Goal: Task Accomplishment & Management: Complete application form

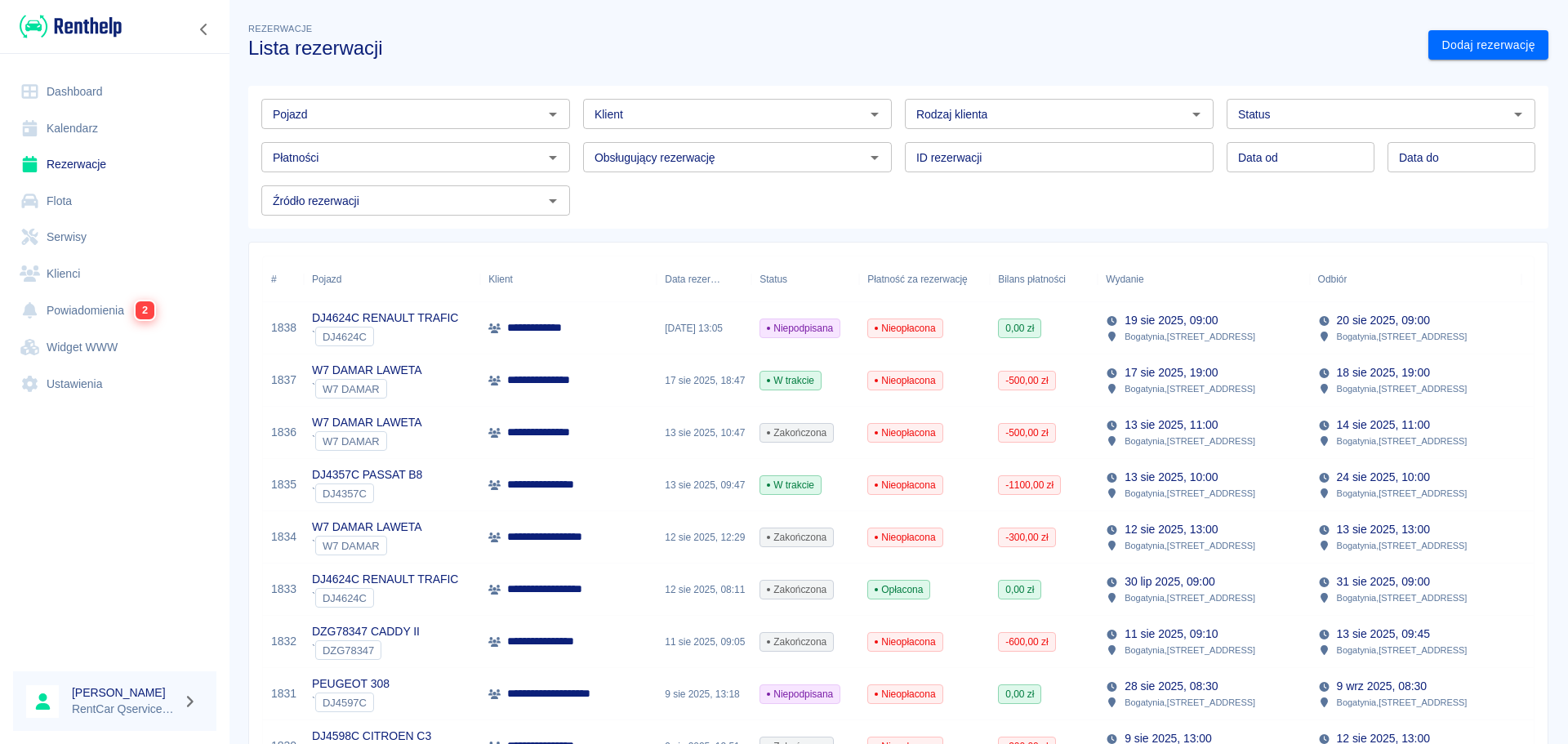
click at [73, 87] on link "Dashboard" at bounding box center [115, 92] width 203 height 37
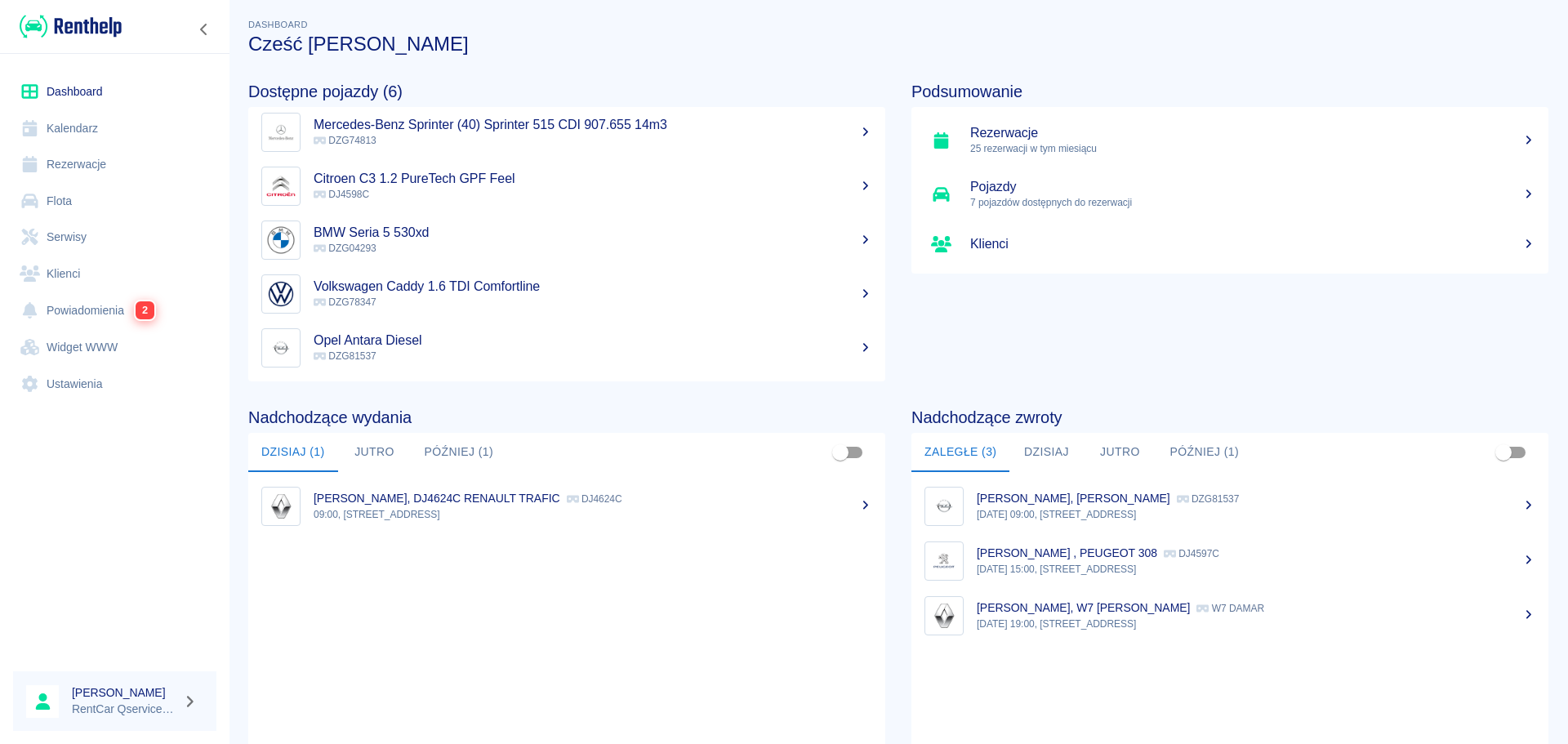
scroll to position [5, 0]
click at [532, 514] on p "09:00, [STREET_ADDRESS]" at bounding box center [593, 514] width 559 height 15
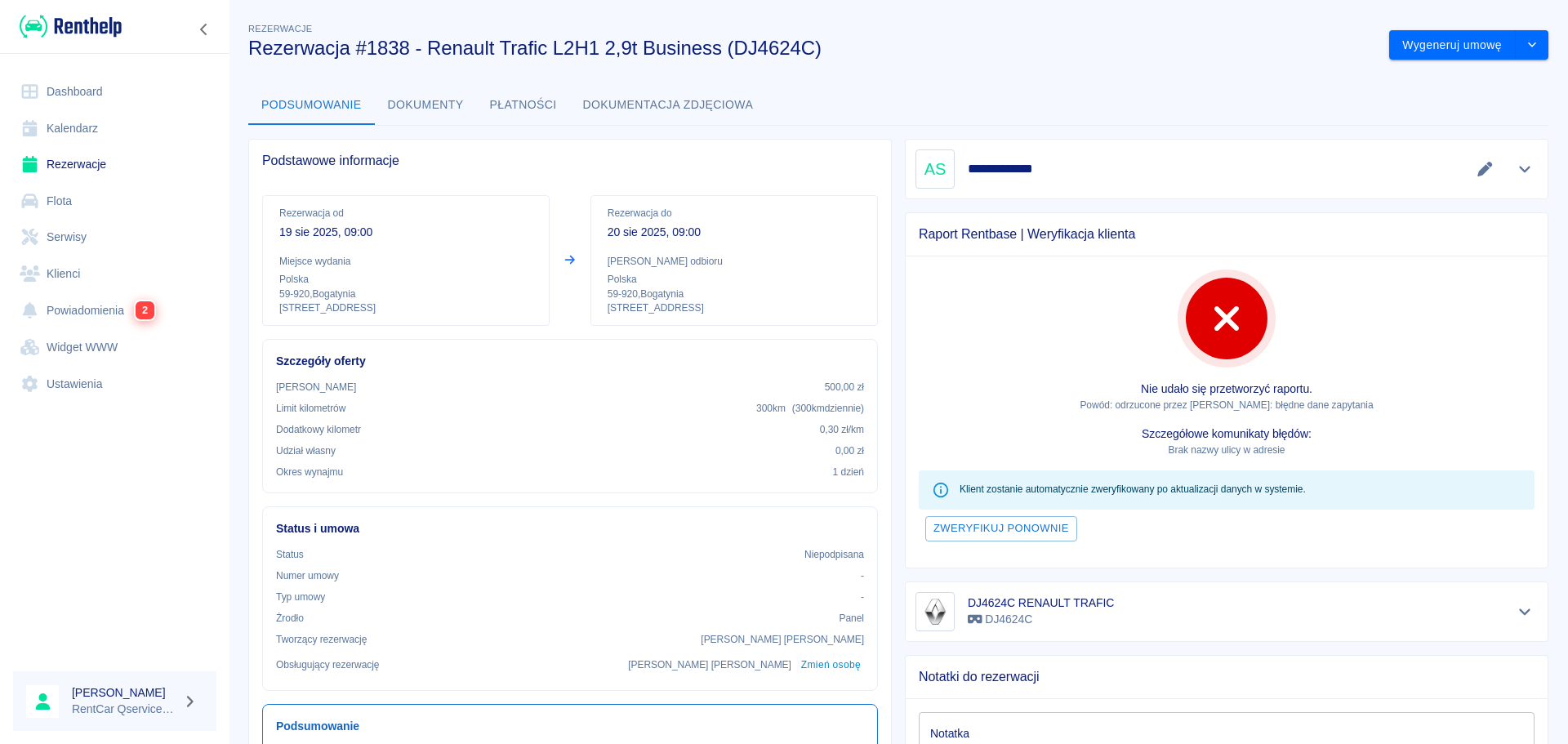
click at [102, 97] on link "Dashboard" at bounding box center [115, 92] width 203 height 37
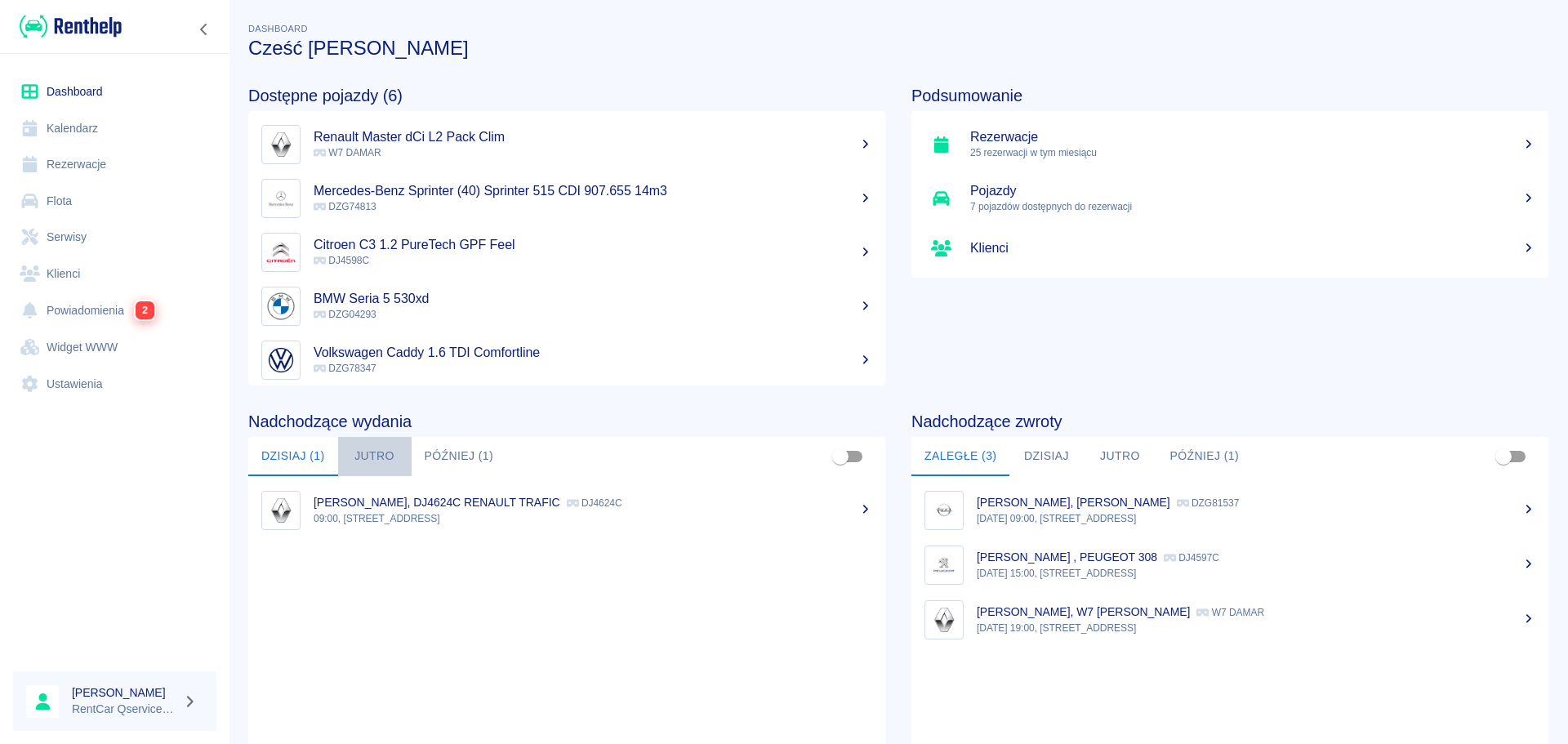
click at [382, 437] on button "Jutro" at bounding box center [375, 456] width 73 height 39
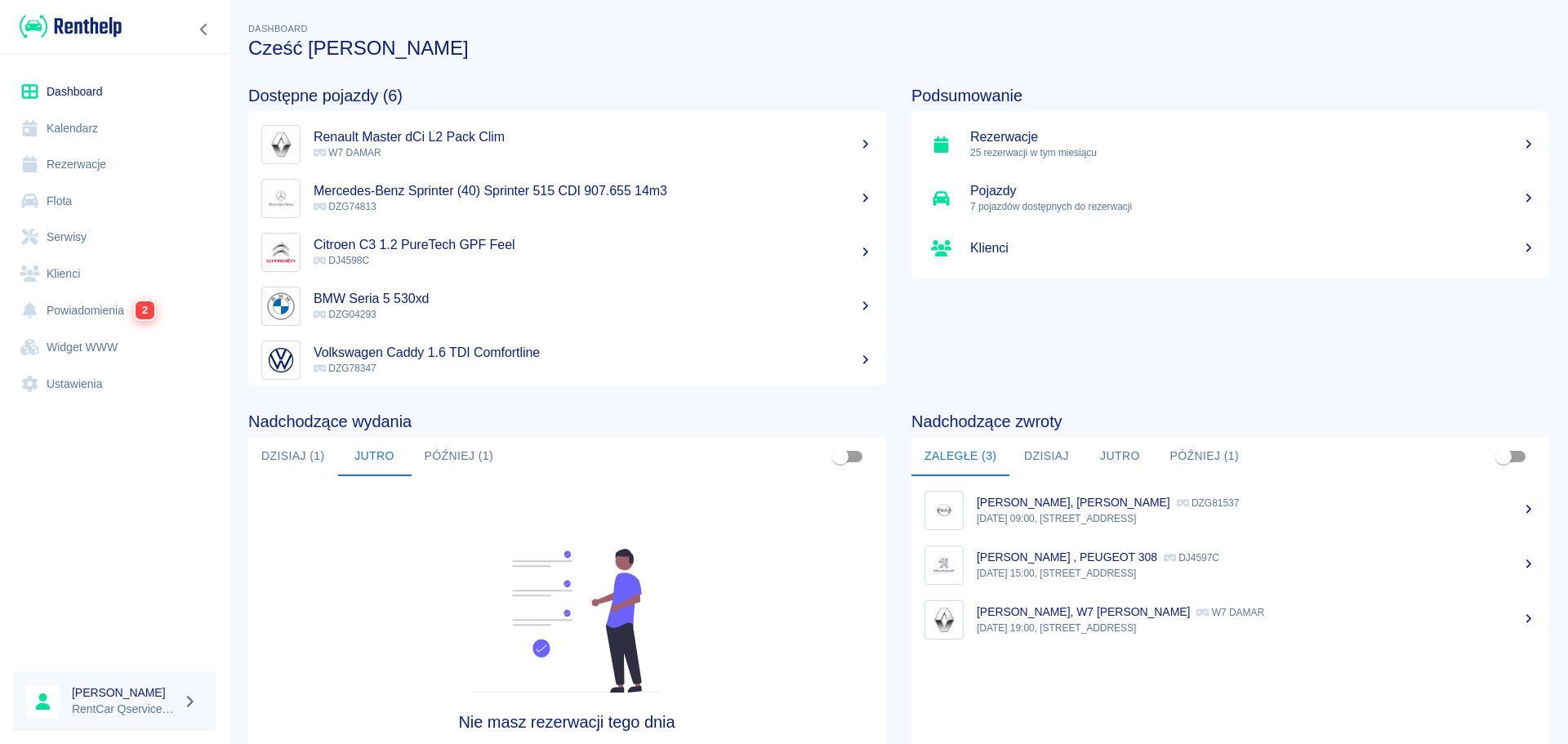
click at [463, 469] on button "Później (1)" at bounding box center [460, 456] width 96 height 39
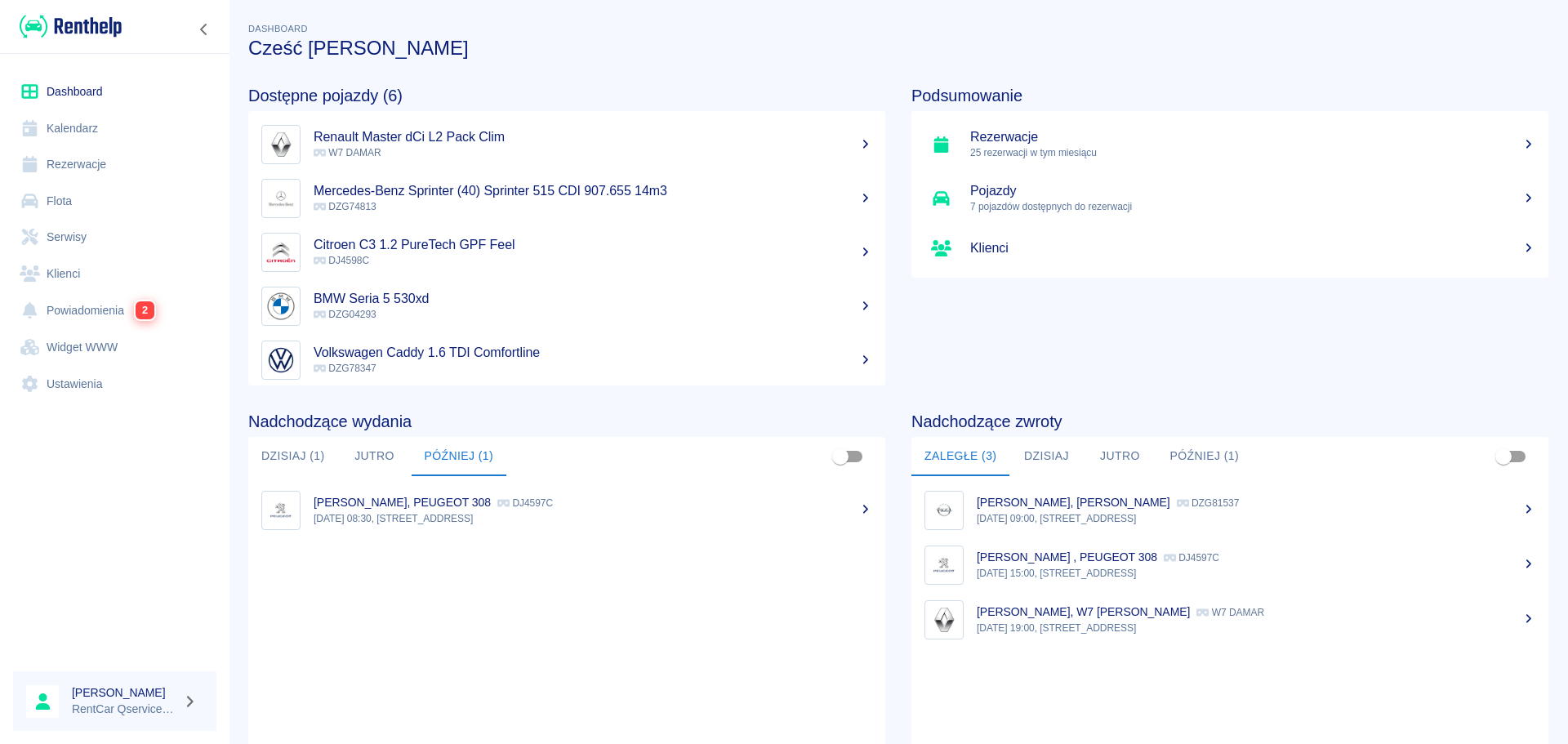
click at [77, 166] on link "Rezerwacje" at bounding box center [115, 164] width 203 height 37
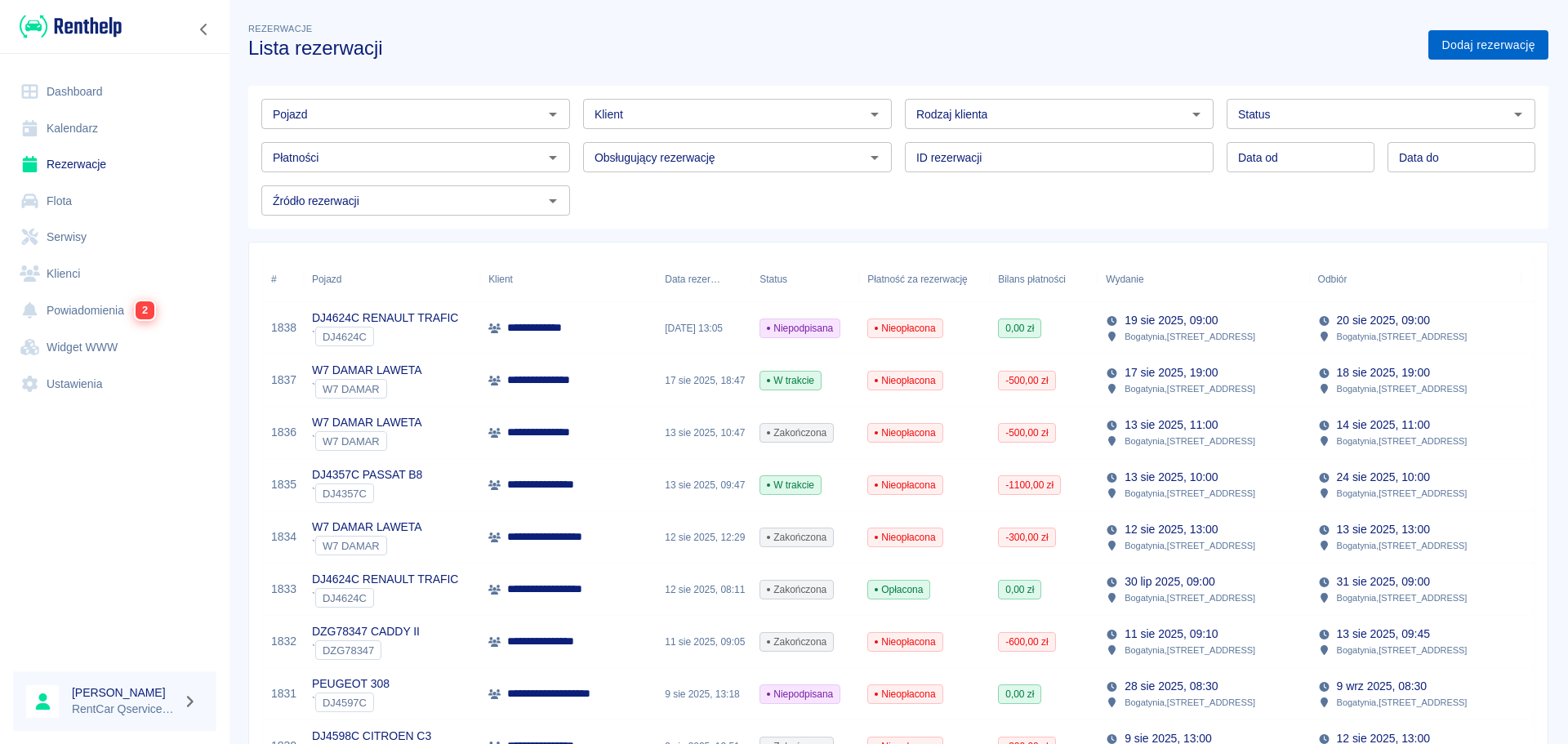
click at [1452, 58] on link "Dodaj rezerwację" at bounding box center [1488, 45] width 120 height 31
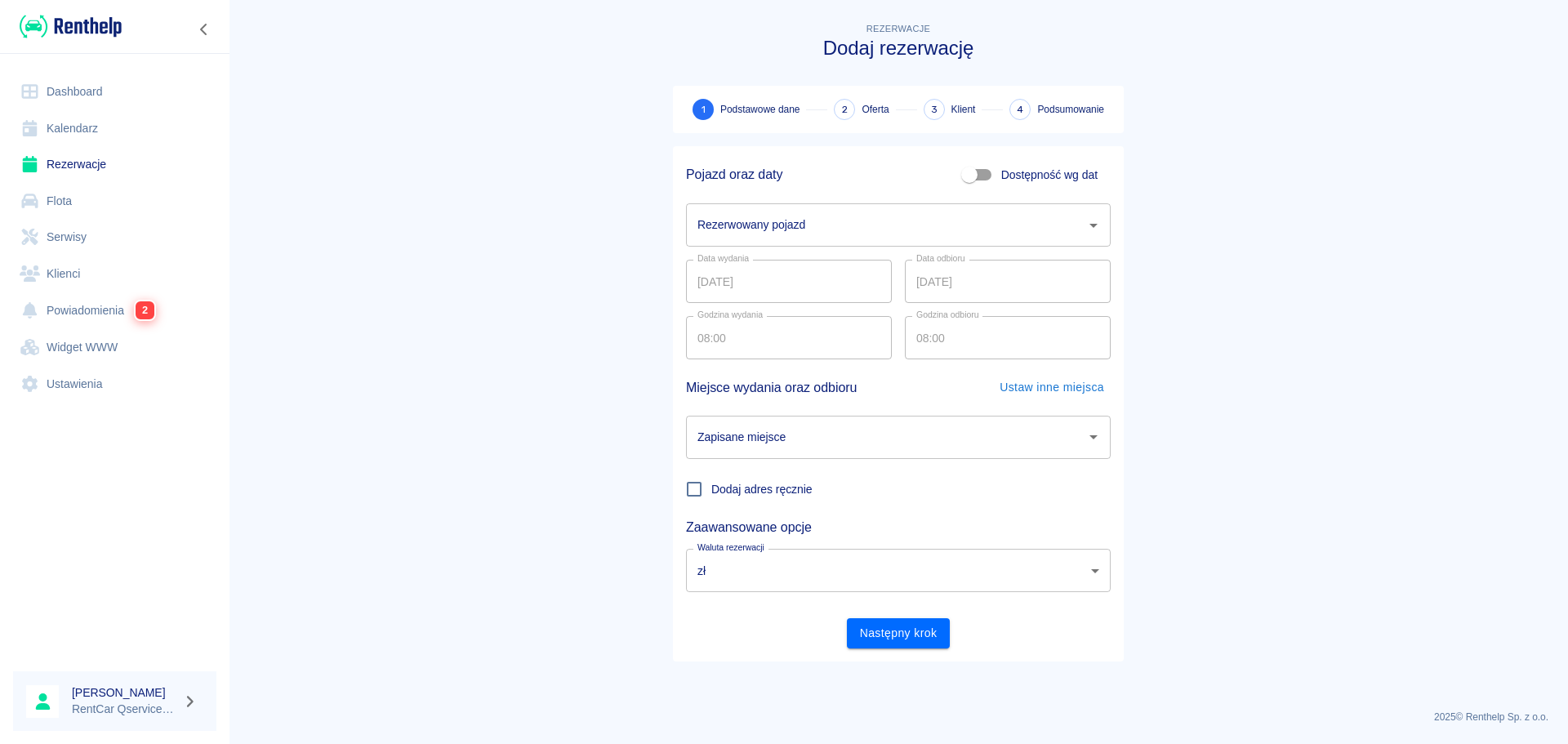
click at [738, 225] on input "Rezerwowany pojazd" at bounding box center [886, 225] width 386 height 29
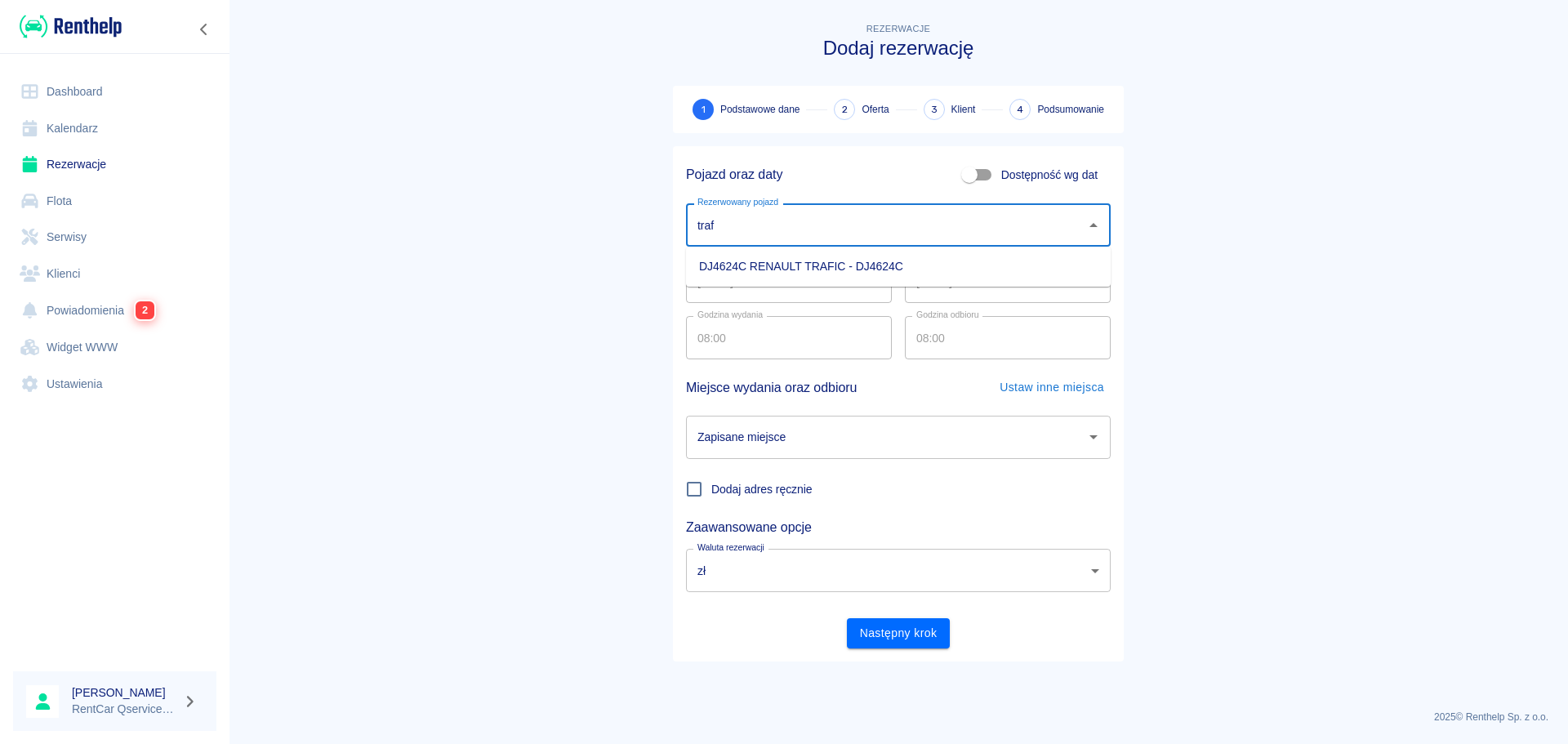
click at [774, 273] on li "DJ4624C RENAULT TRAFIC - DJ4624C" at bounding box center [898, 267] width 424 height 27
type input "DJ4624C RENAULT TRAFIC - DJ4624C"
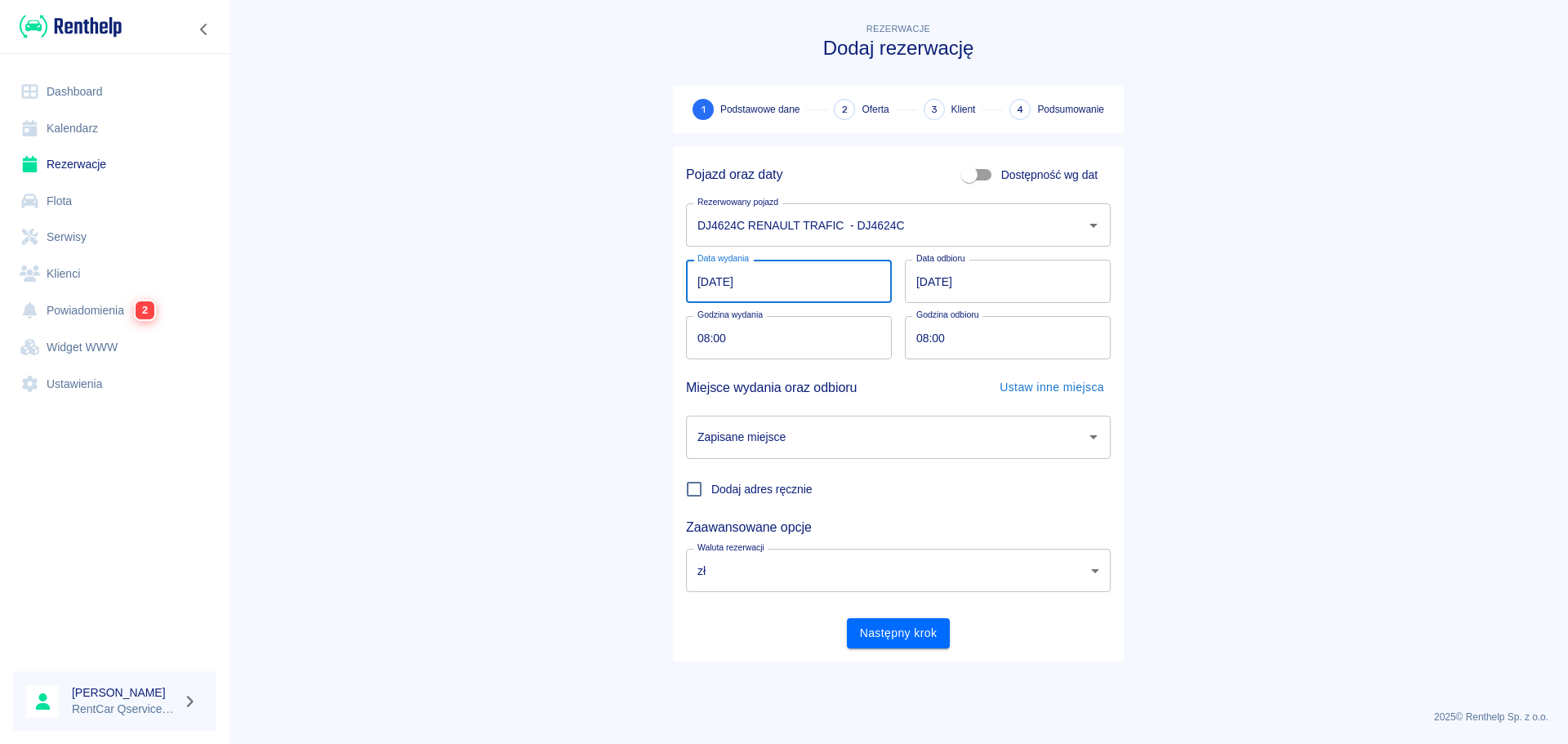
click at [706, 280] on input "[DATE]" at bounding box center [789, 282] width 206 height 43
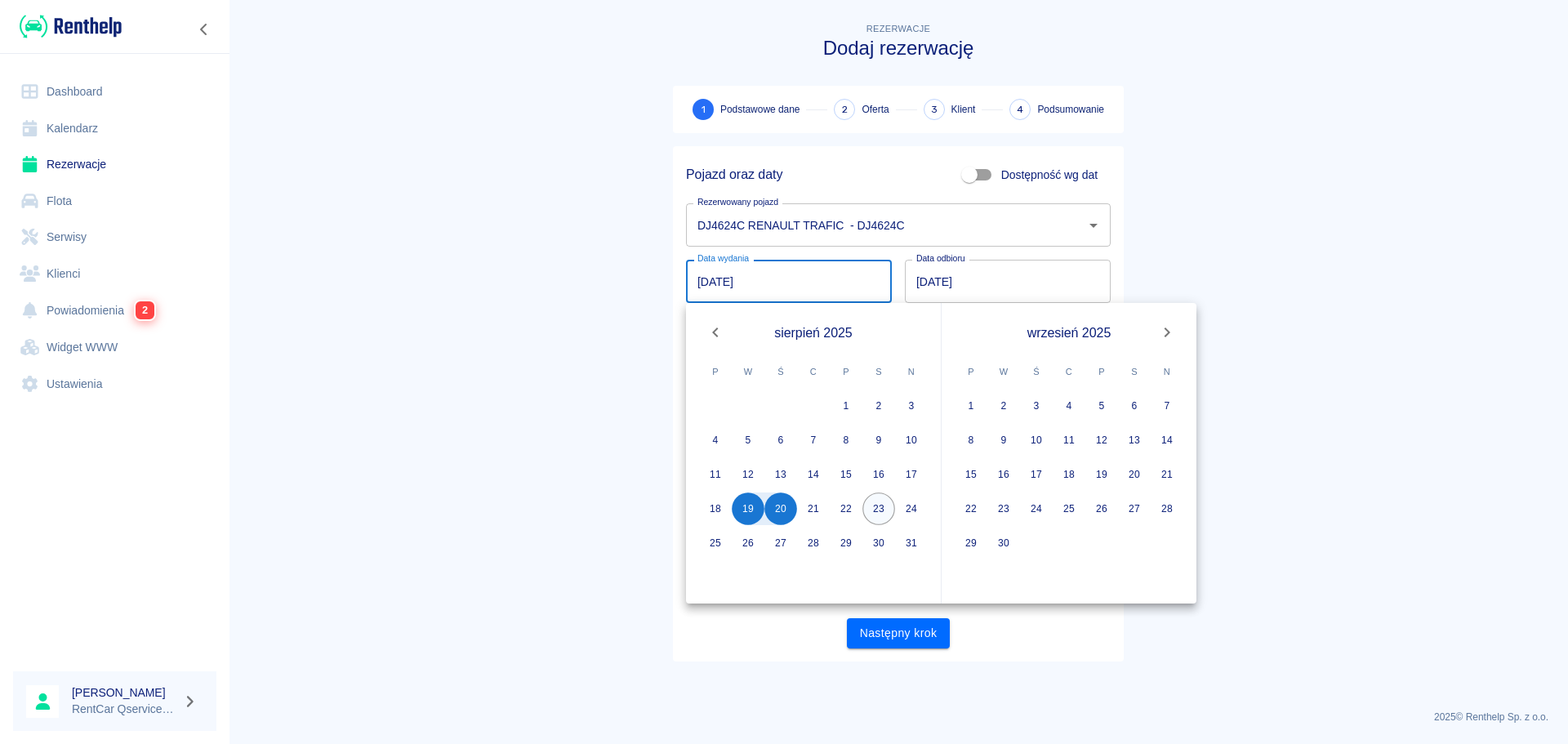
click at [876, 503] on button "23" at bounding box center [879, 509] width 33 height 33
type input "[DATE]"
type input "DD.MM.YYYY"
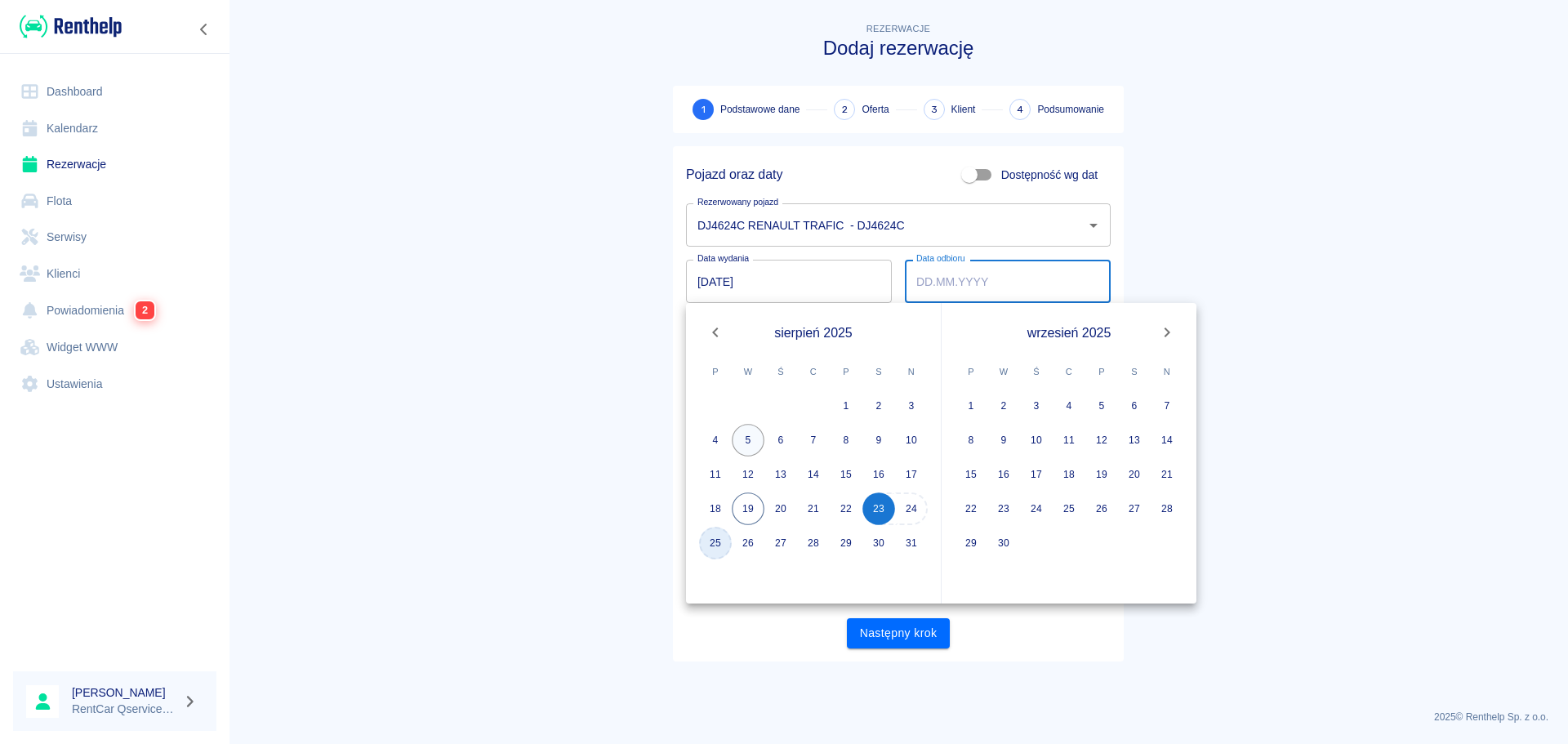
click at [713, 542] on button "25" at bounding box center [716, 543] width 33 height 33
type input "[DATE]"
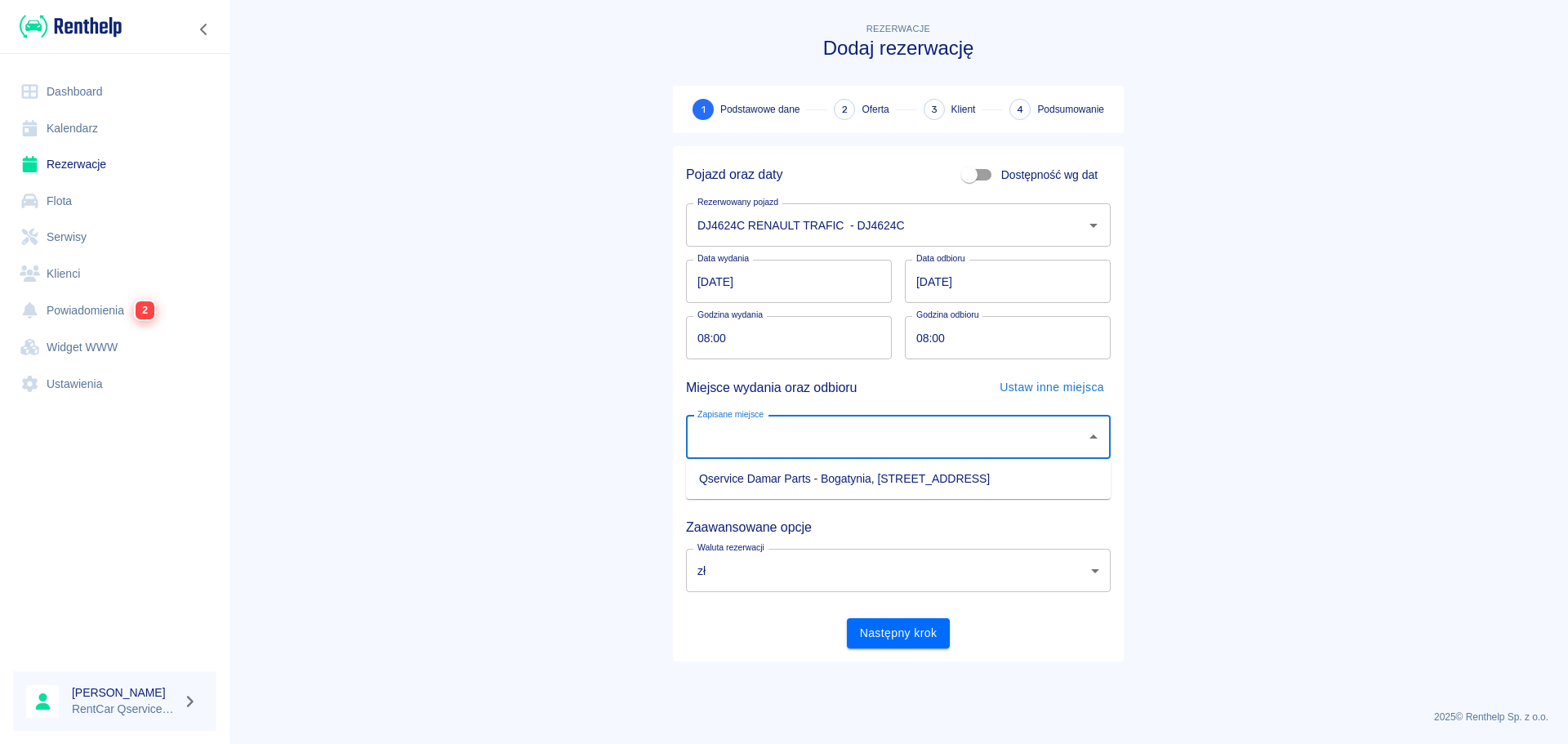
click at [751, 443] on input "Zapisane miejsce" at bounding box center [886, 437] width 386 height 29
click at [762, 474] on li "Qservice Damar Parts - Bogatynia, [STREET_ADDRESS]" at bounding box center [898, 479] width 424 height 27
type input "Qservice Damar Parts - Bogatynia, [STREET_ADDRESS]"
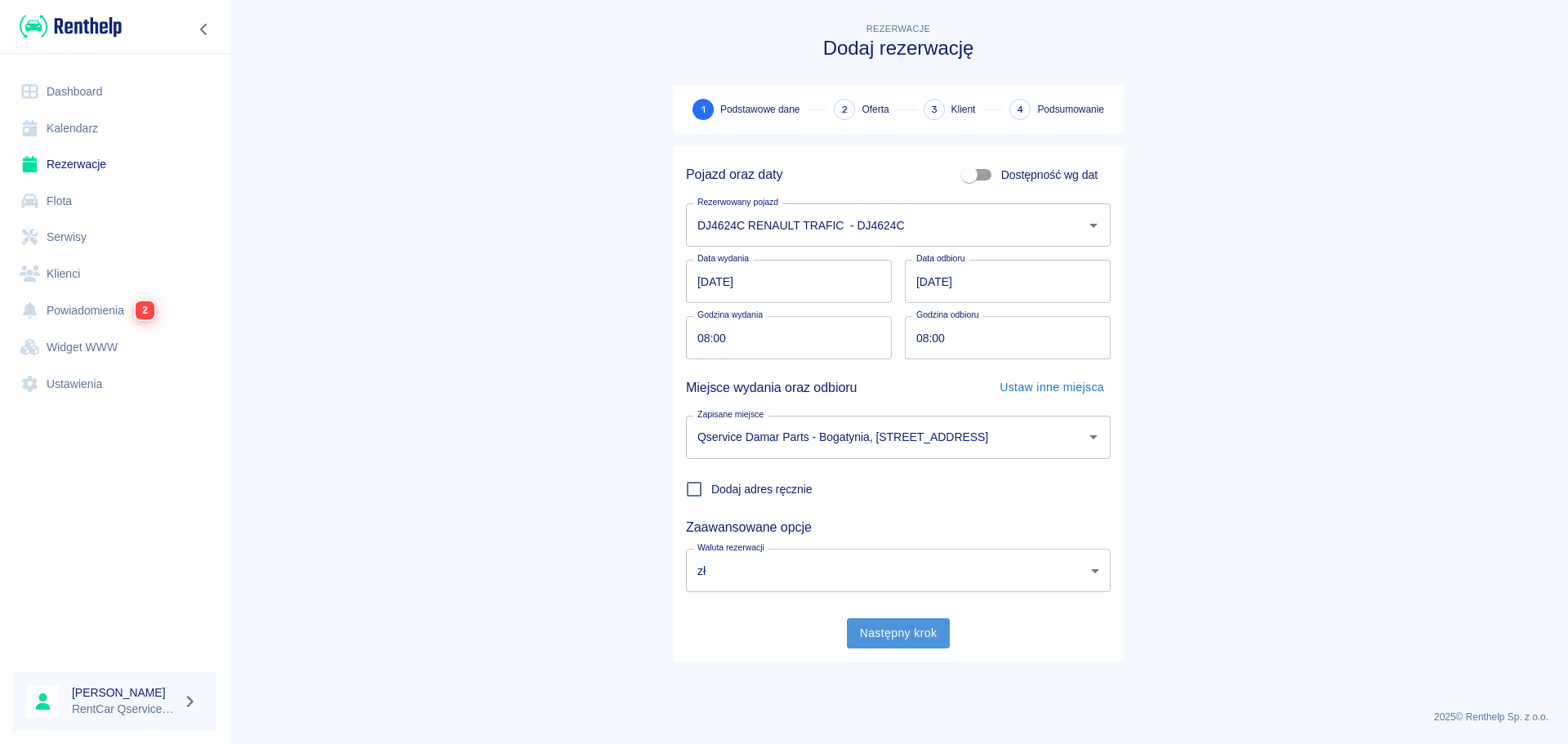
click at [880, 632] on button "Następny krok" at bounding box center [899, 633] width 104 height 31
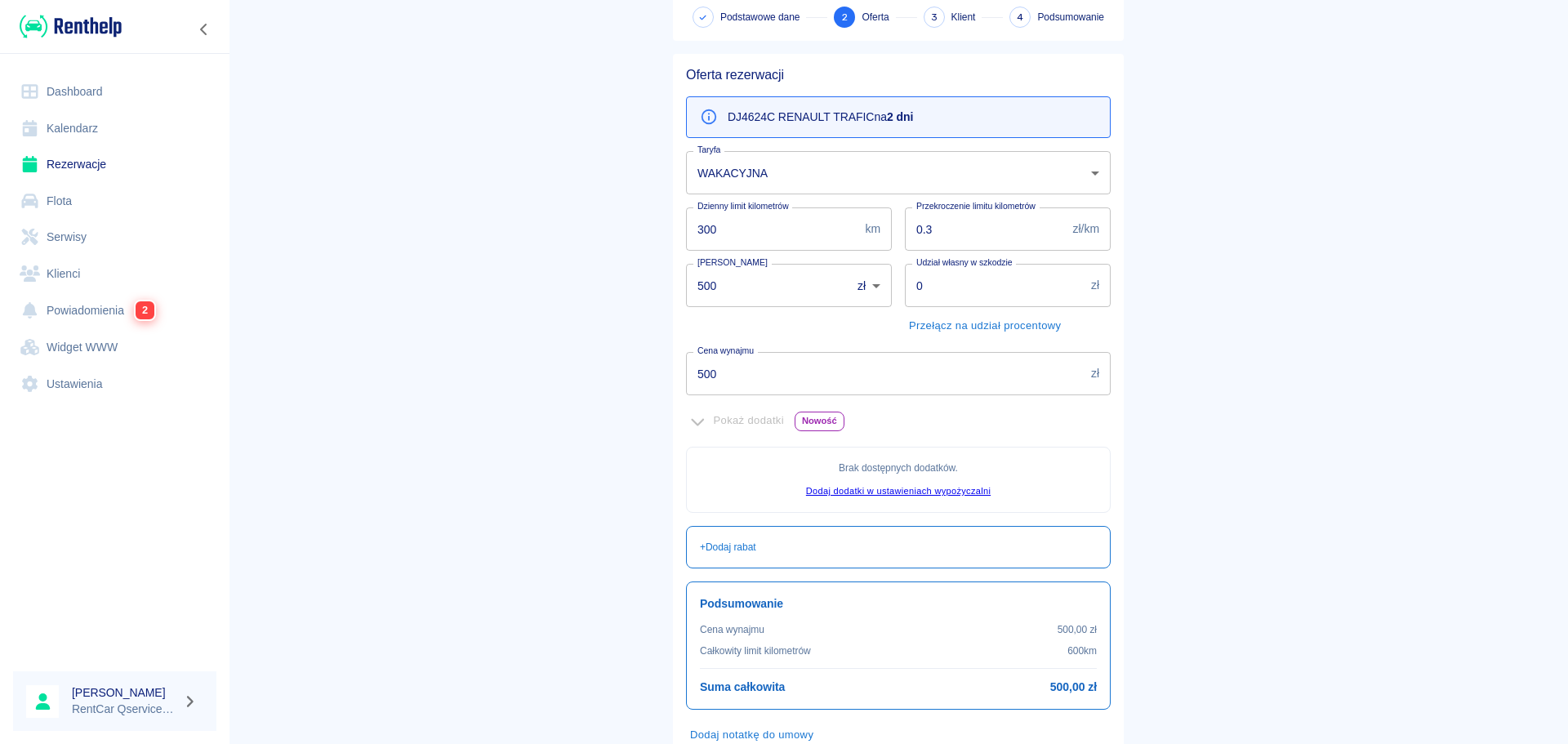
scroll to position [199, 0]
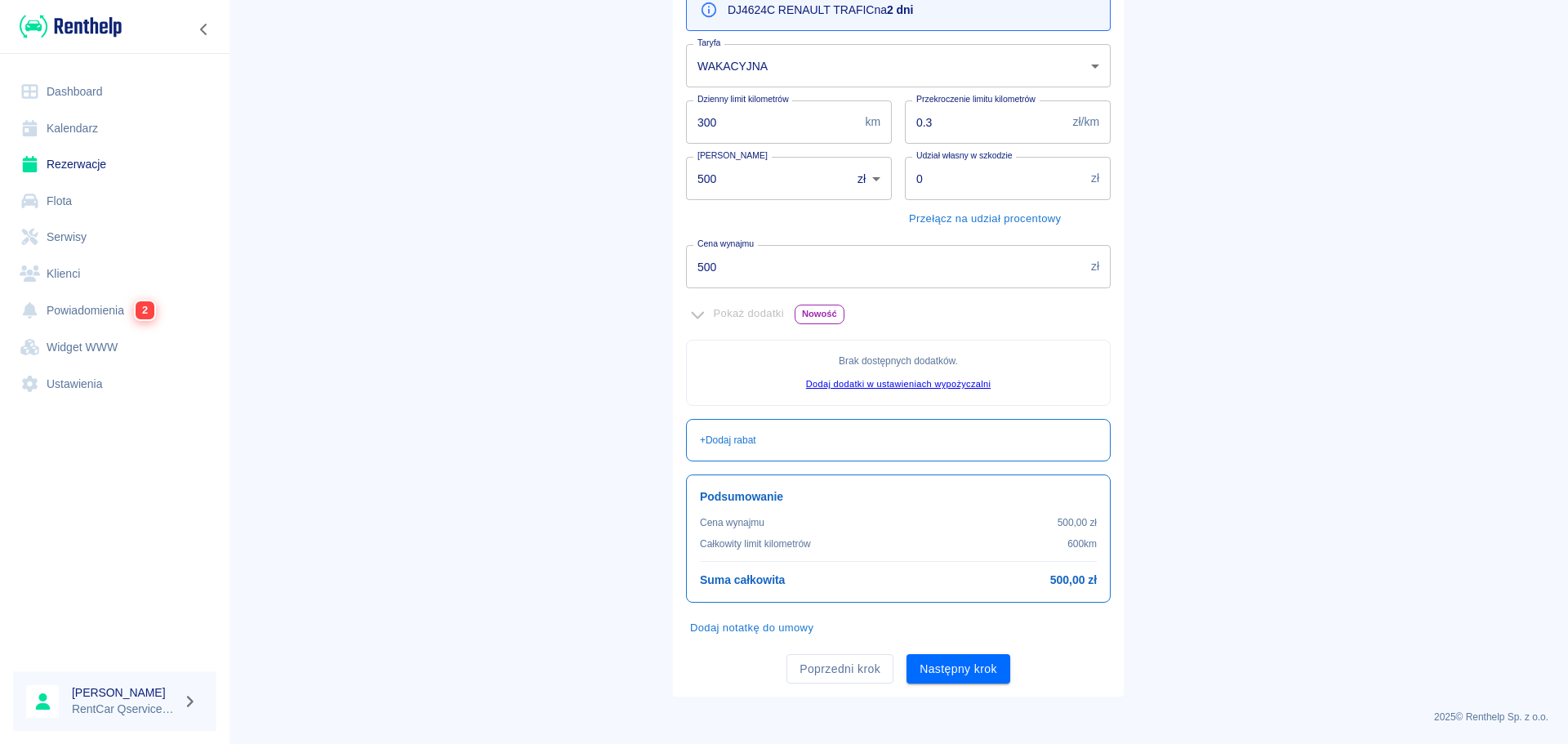
drag, startPoint x: 793, startPoint y: 660, endPoint x: 799, endPoint y: 653, distance: 9.2
click at [793, 660] on button "Poprzedni krok" at bounding box center [841, 669] width 107 height 31
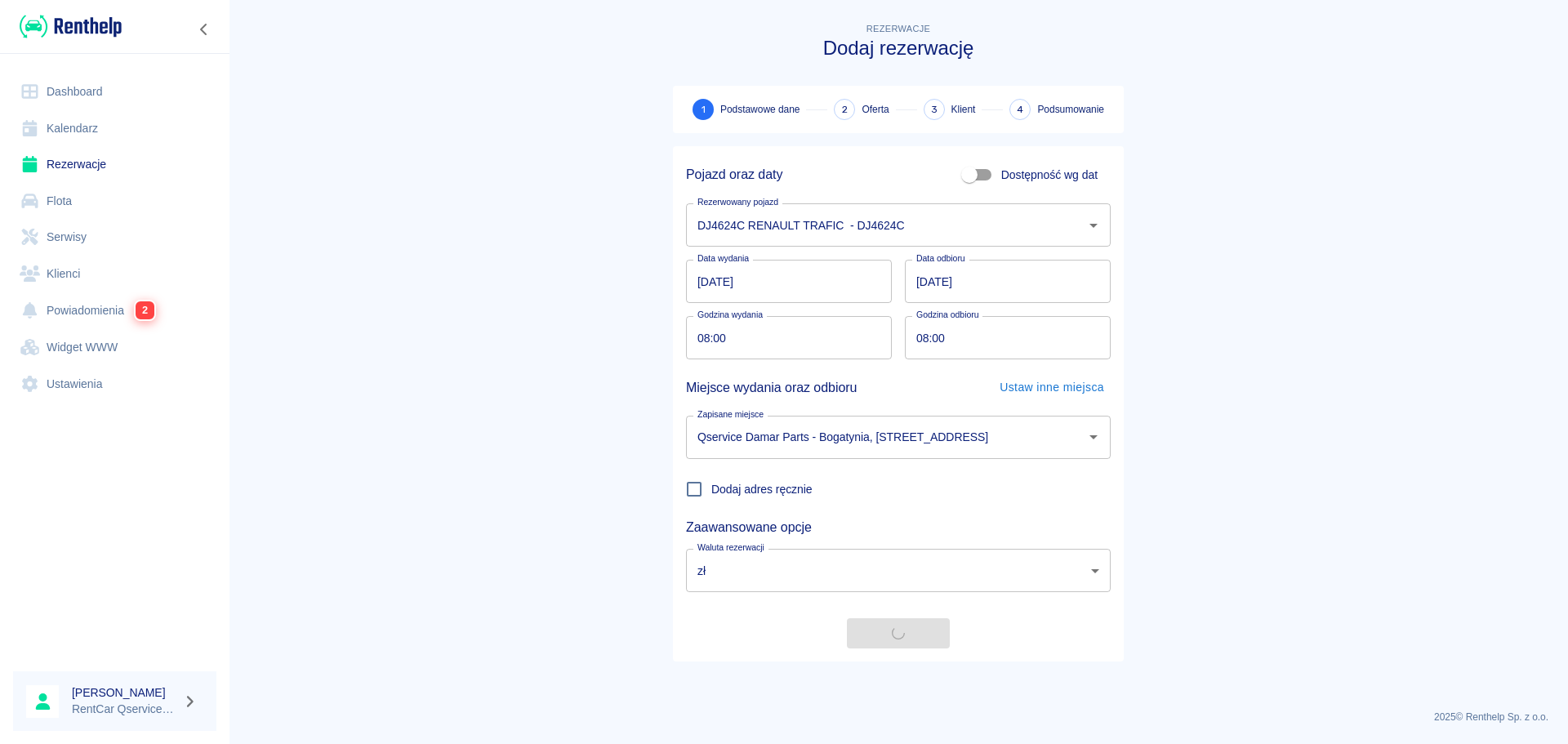
scroll to position [0, 0]
click at [981, 174] on input "Dostępność wg dat" at bounding box center [969, 175] width 93 height 31
checkbox input "true"
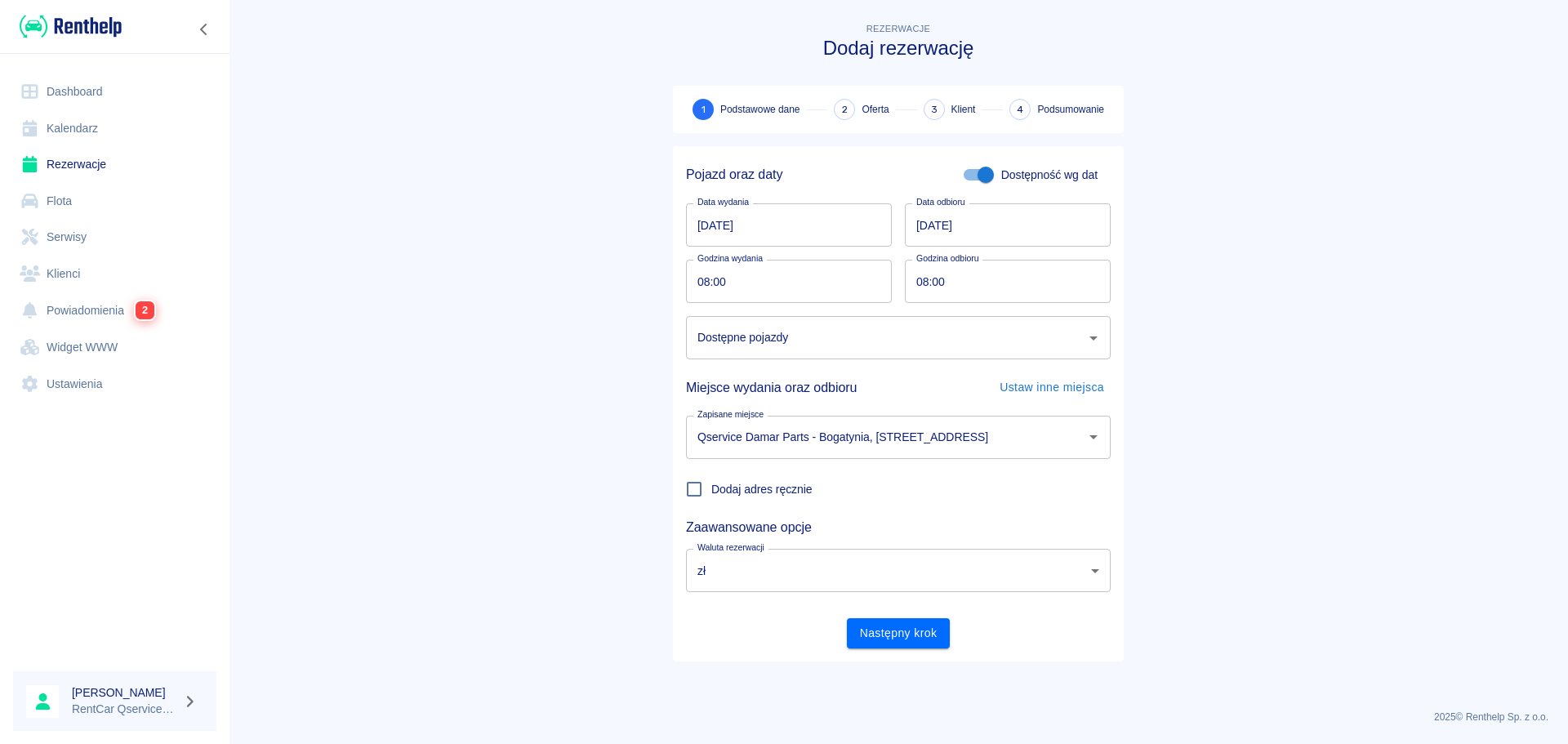
click at [765, 339] on input "Dostępne pojazdy" at bounding box center [886, 338] width 386 height 29
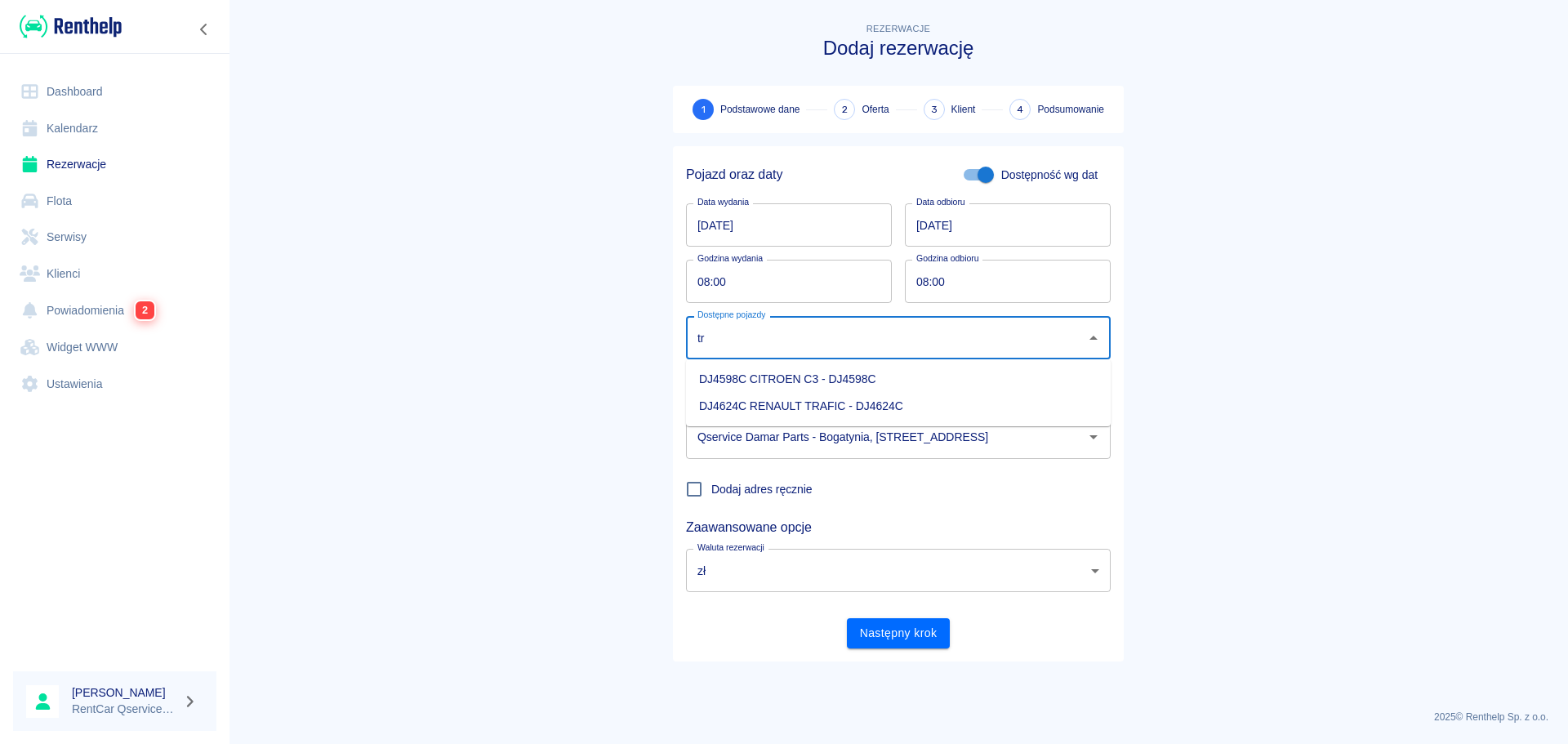
click at [779, 403] on li "DJ4624C RENAULT TRAFIC - DJ4624C" at bounding box center [898, 406] width 424 height 27
type input "DJ4624C RENAULT TRAFIC - DJ4624C"
click at [542, 448] on main "Rezerwacje Dodaj rezerwację 1 Podstawowe dane 2 Oferta 3 Klient 4 Podsumowanie …" at bounding box center [898, 358] width 1339 height 677
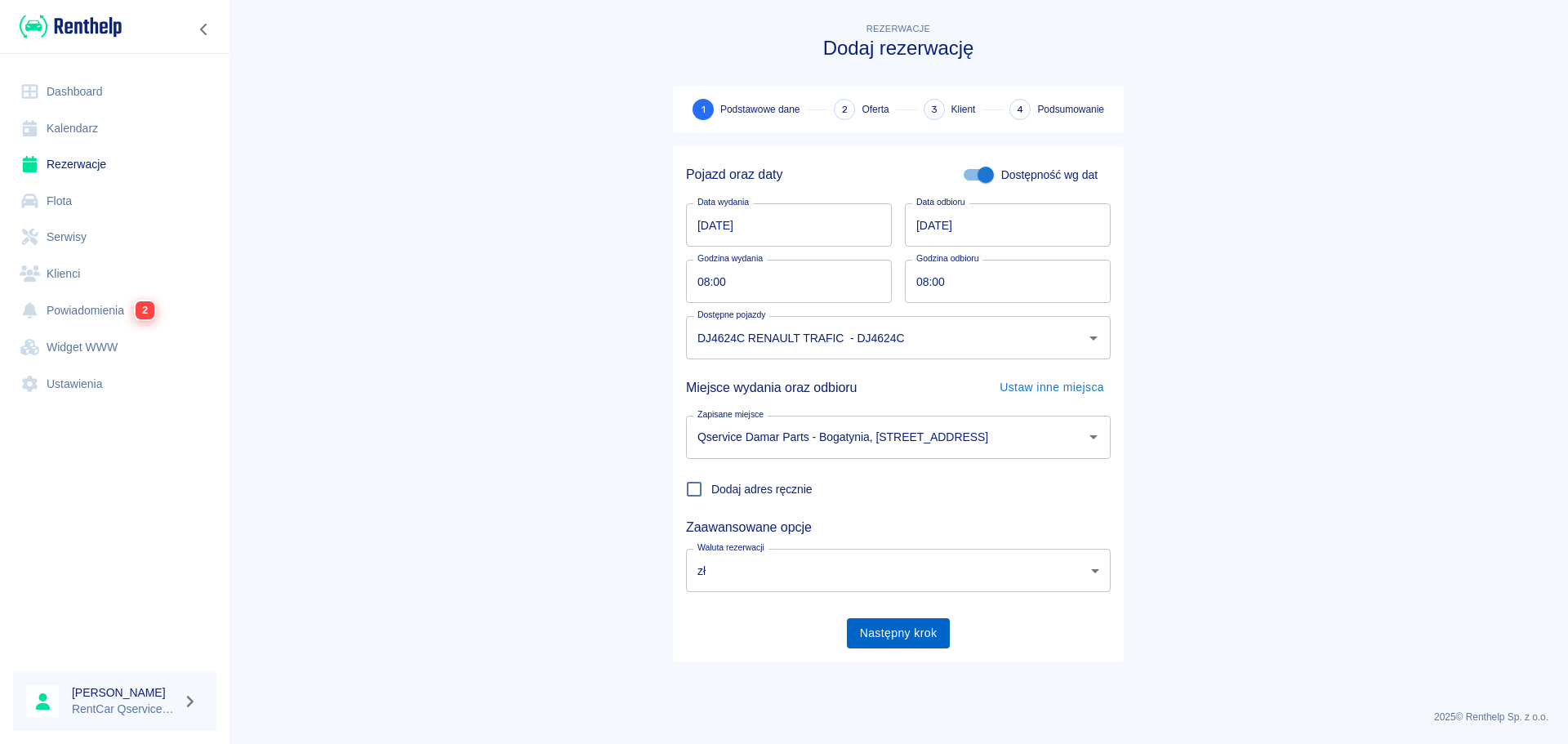
click at [885, 634] on button "Następny krok" at bounding box center [899, 633] width 104 height 31
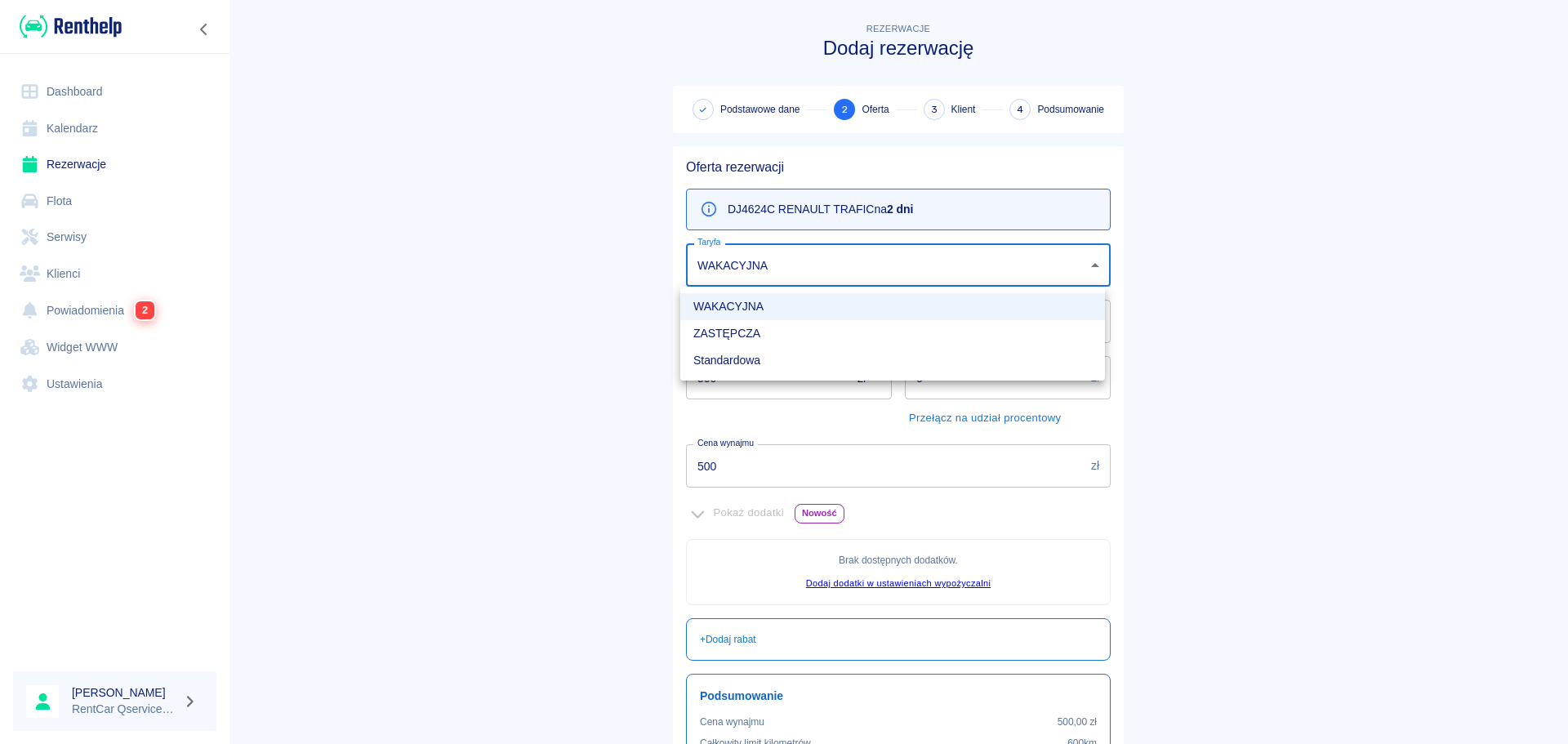
click at [789, 265] on body "Używamy plików Cookies, by zapewnić Ci najlepsze możliwe doświadczenie. Aby dow…" at bounding box center [784, 372] width 1568 height 744
click at [789, 265] on div at bounding box center [784, 372] width 1568 height 744
click at [789, 265] on body "Używamy plików Cookies, by zapewnić Ci najlepsze możliwe doświadczenie. Aby dow…" at bounding box center [784, 372] width 1568 height 744
click at [784, 358] on li "Standardowa" at bounding box center [893, 360] width 424 height 27
type input "5ce4ce24-0d8d-4376-a292-cb59daeca518"
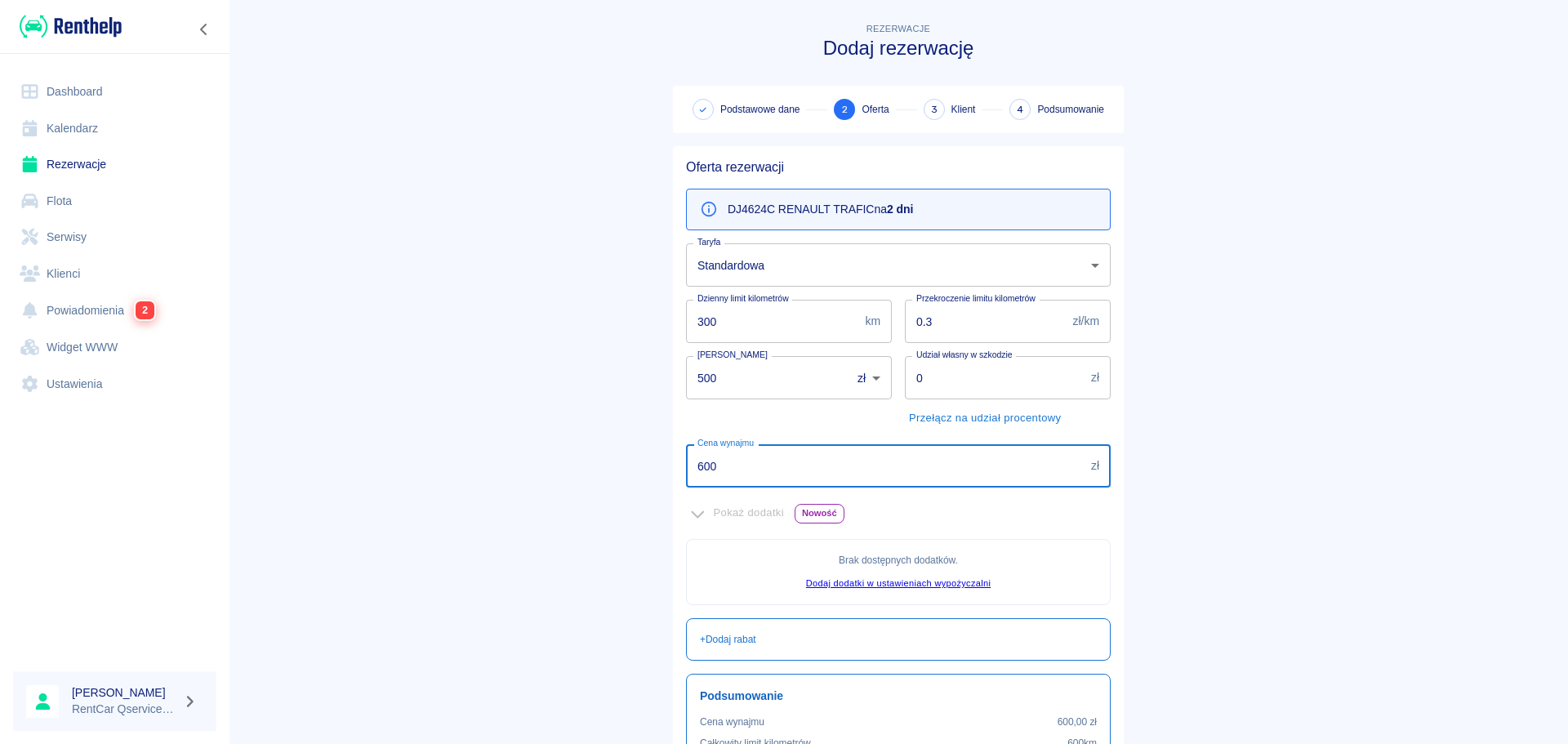
drag, startPoint x: 780, startPoint y: 468, endPoint x: 258, endPoint y: 448, distance: 522.4
click at [345, 448] on main "Rezerwacje Dodaj rezerwację Podstawowe dane 2 Oferta 3 Klient 4 Podsumowanie Of…" at bounding box center [898, 457] width 1339 height 876
type input "800"
click at [484, 312] on main "Rezerwacje Dodaj rezerwację Podstawowe dane 2 Oferta 3 Klient 4 Podsumowanie Of…" at bounding box center [898, 457] width 1339 height 876
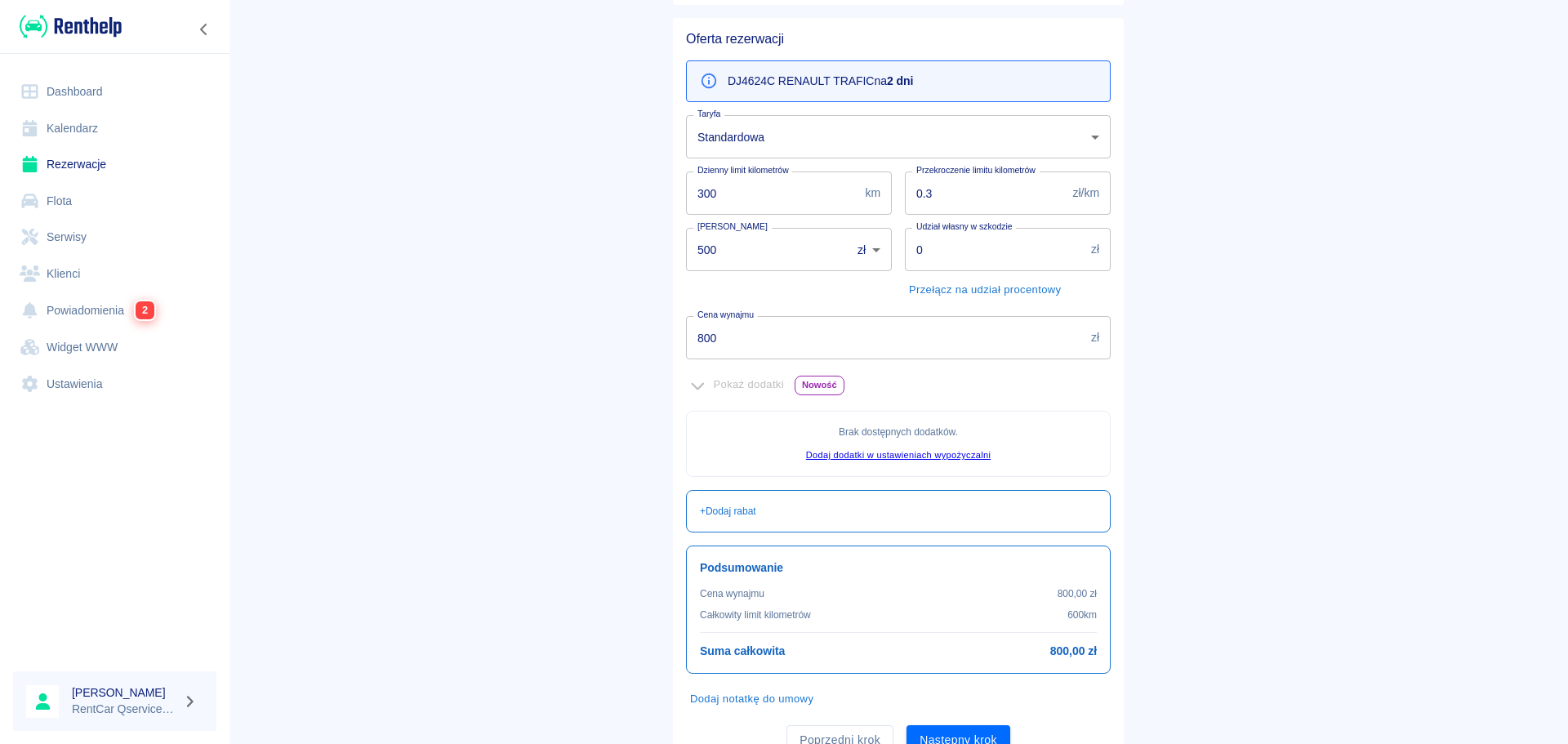
scroll to position [199, 0]
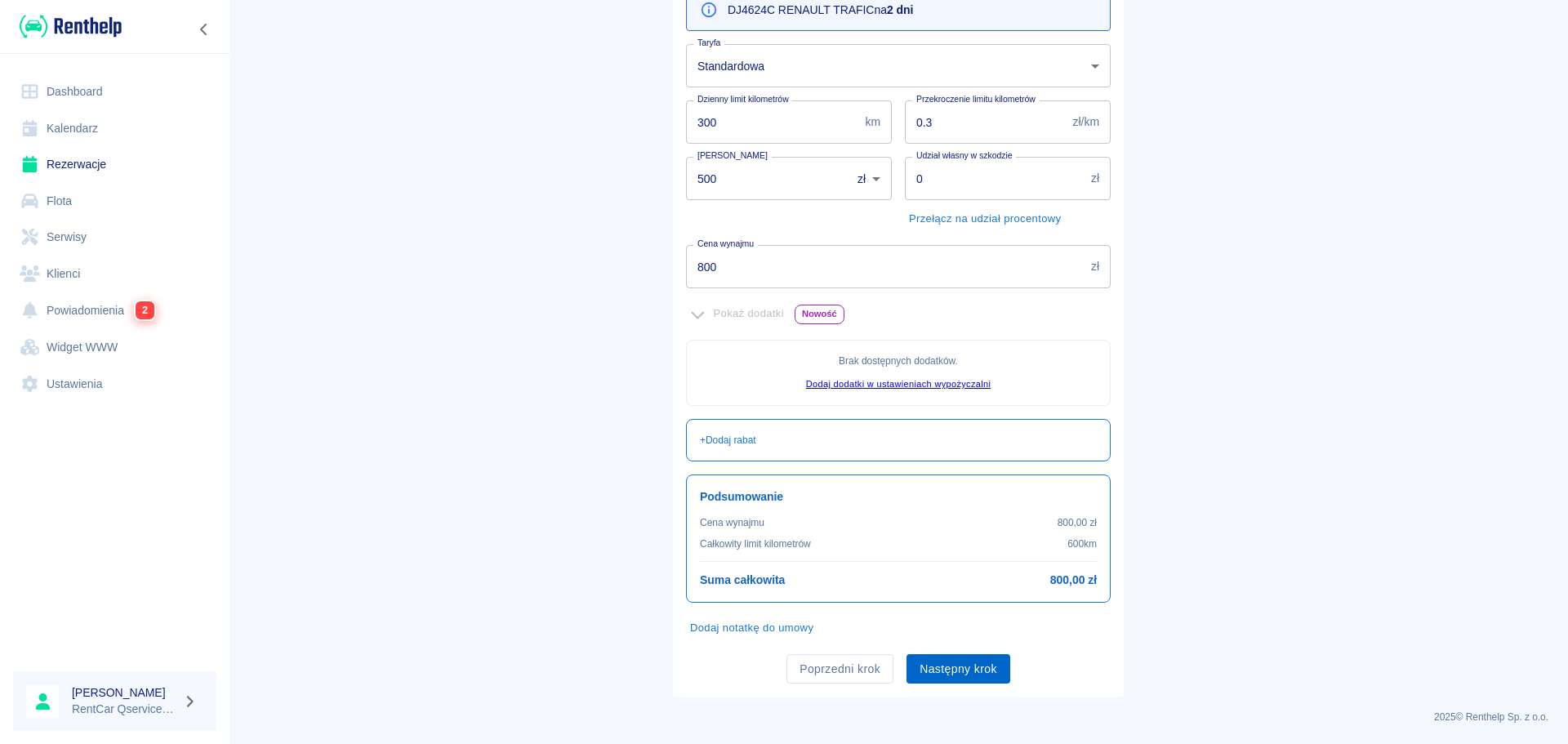
click at [978, 664] on button "Następny krok" at bounding box center [959, 669] width 104 height 31
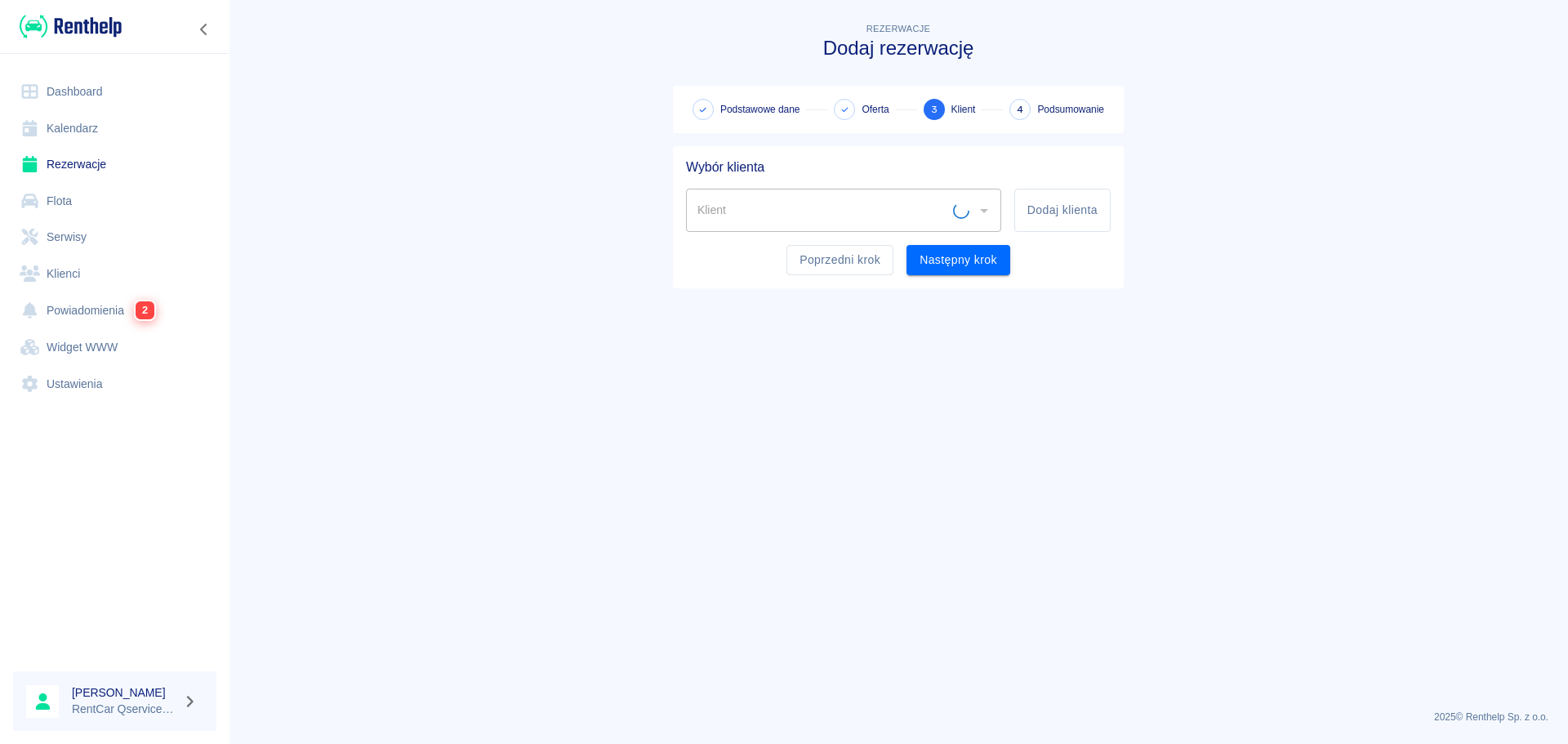
scroll to position [0, 0]
click at [848, 205] on input "Klient" at bounding box center [831, 210] width 276 height 29
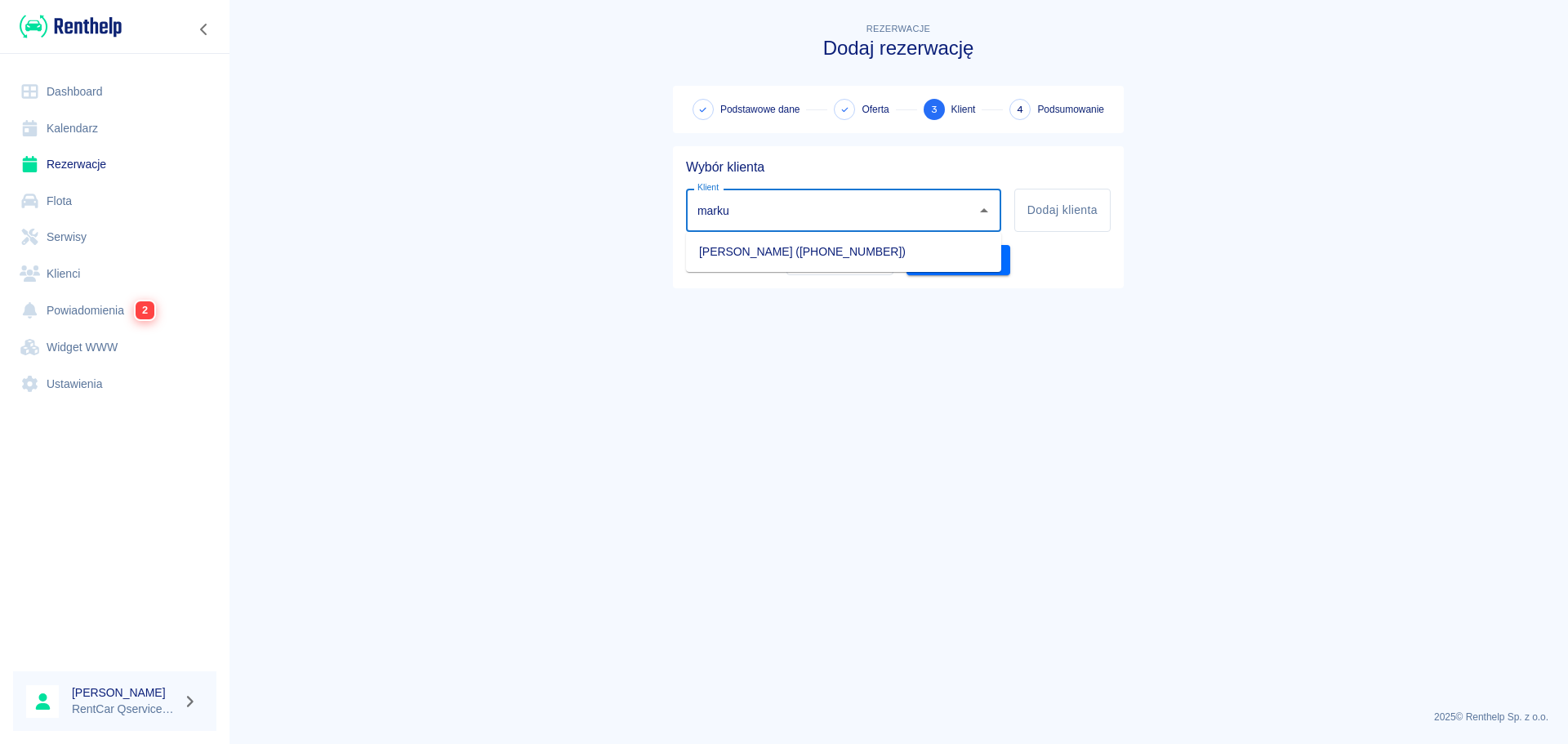
click at [850, 239] on li "[PERSON_NAME] ([PHONE_NUMBER])" at bounding box center [844, 252] width 315 height 27
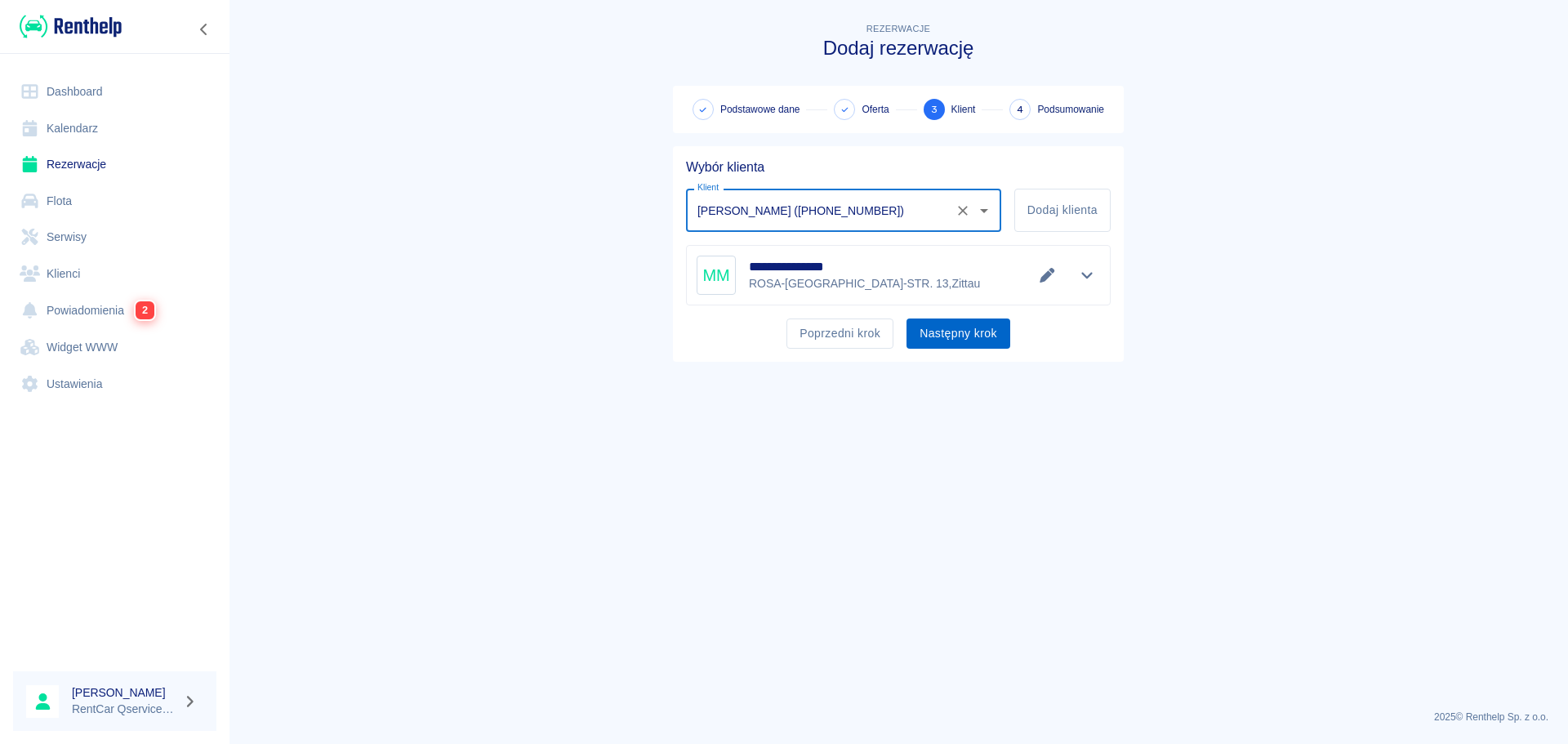
type input "[PERSON_NAME] ([PHONE_NUMBER])"
click at [992, 348] on button "Następny krok" at bounding box center [959, 334] width 104 height 31
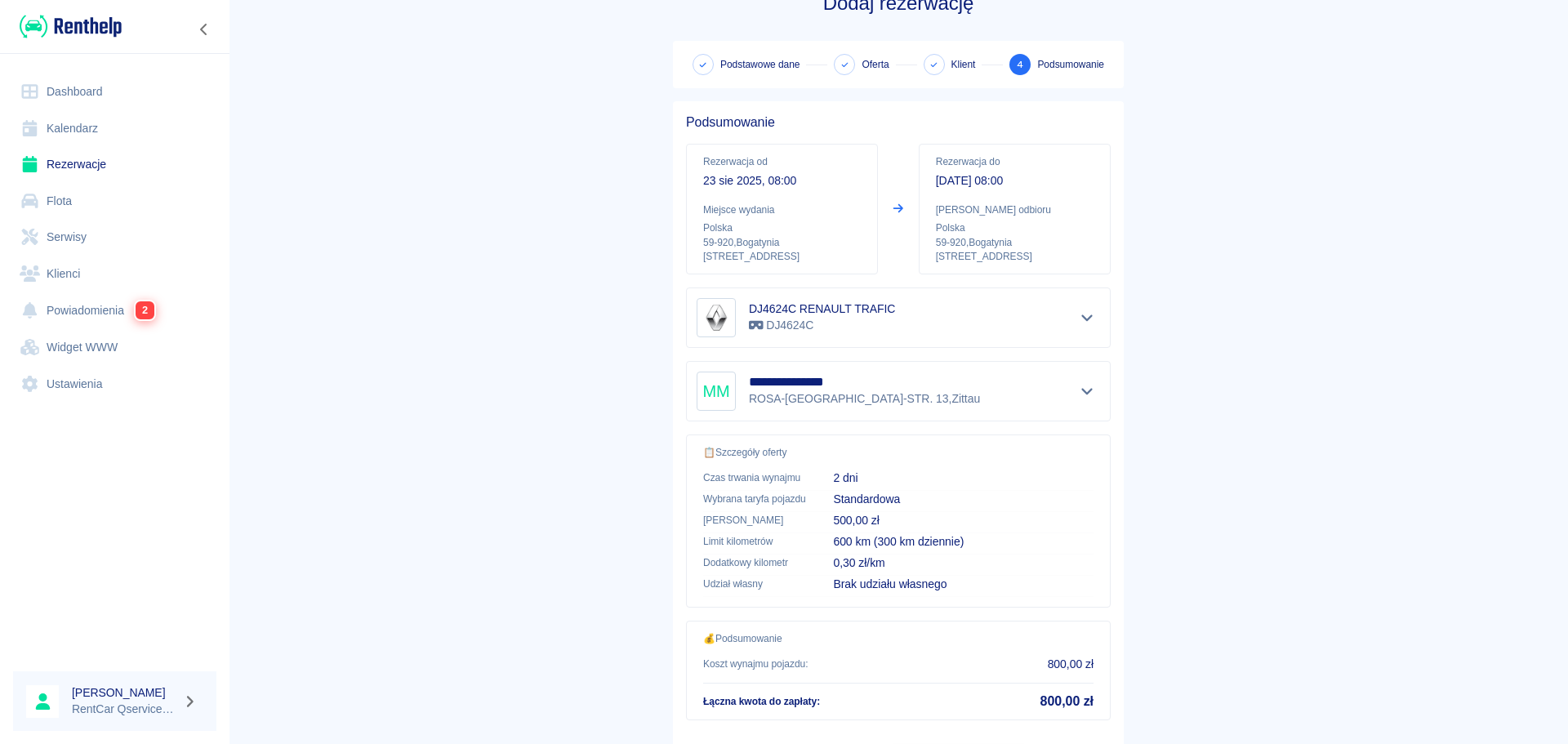
scroll to position [137, 0]
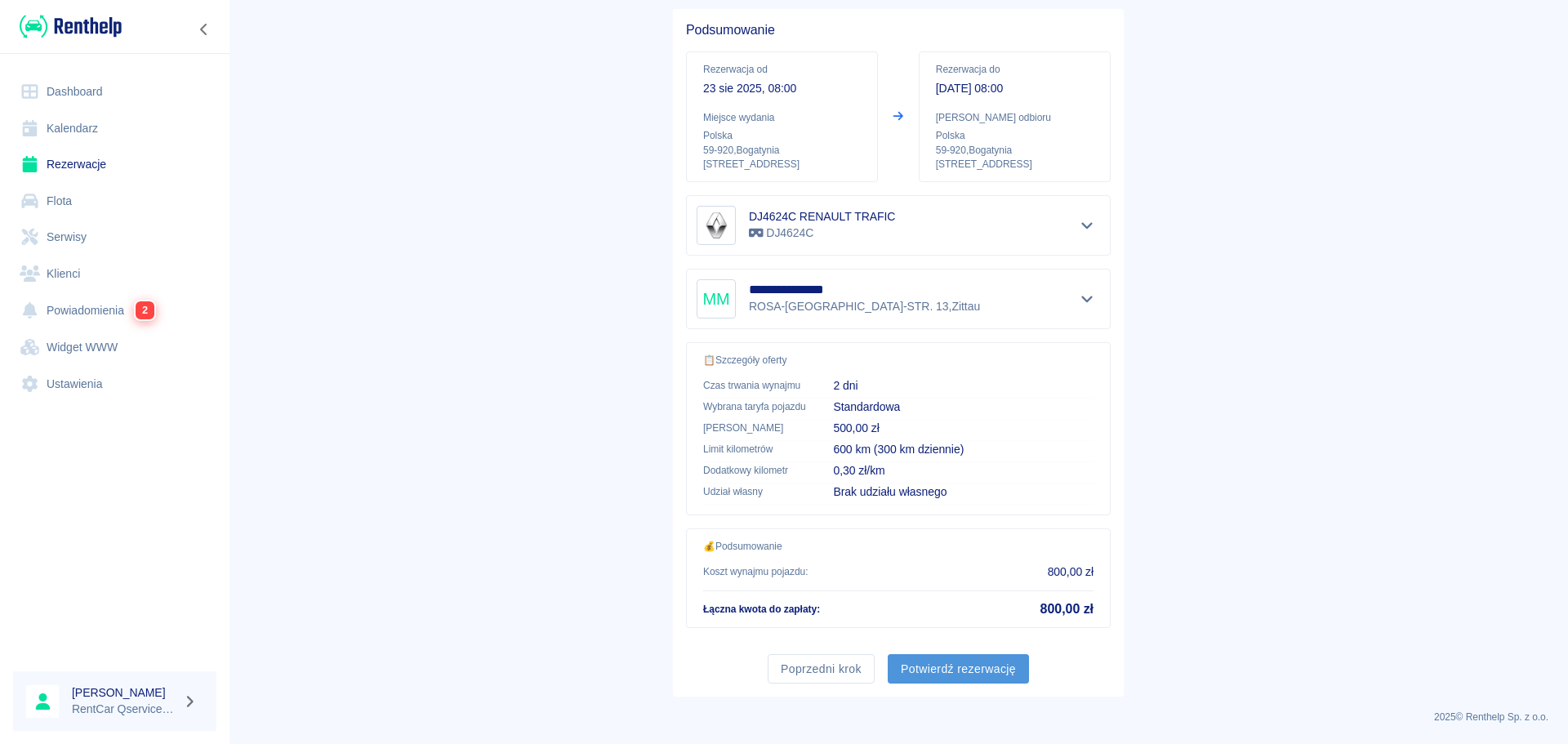
click at [958, 668] on button "Potwierdź rezerwację" at bounding box center [958, 669] width 141 height 31
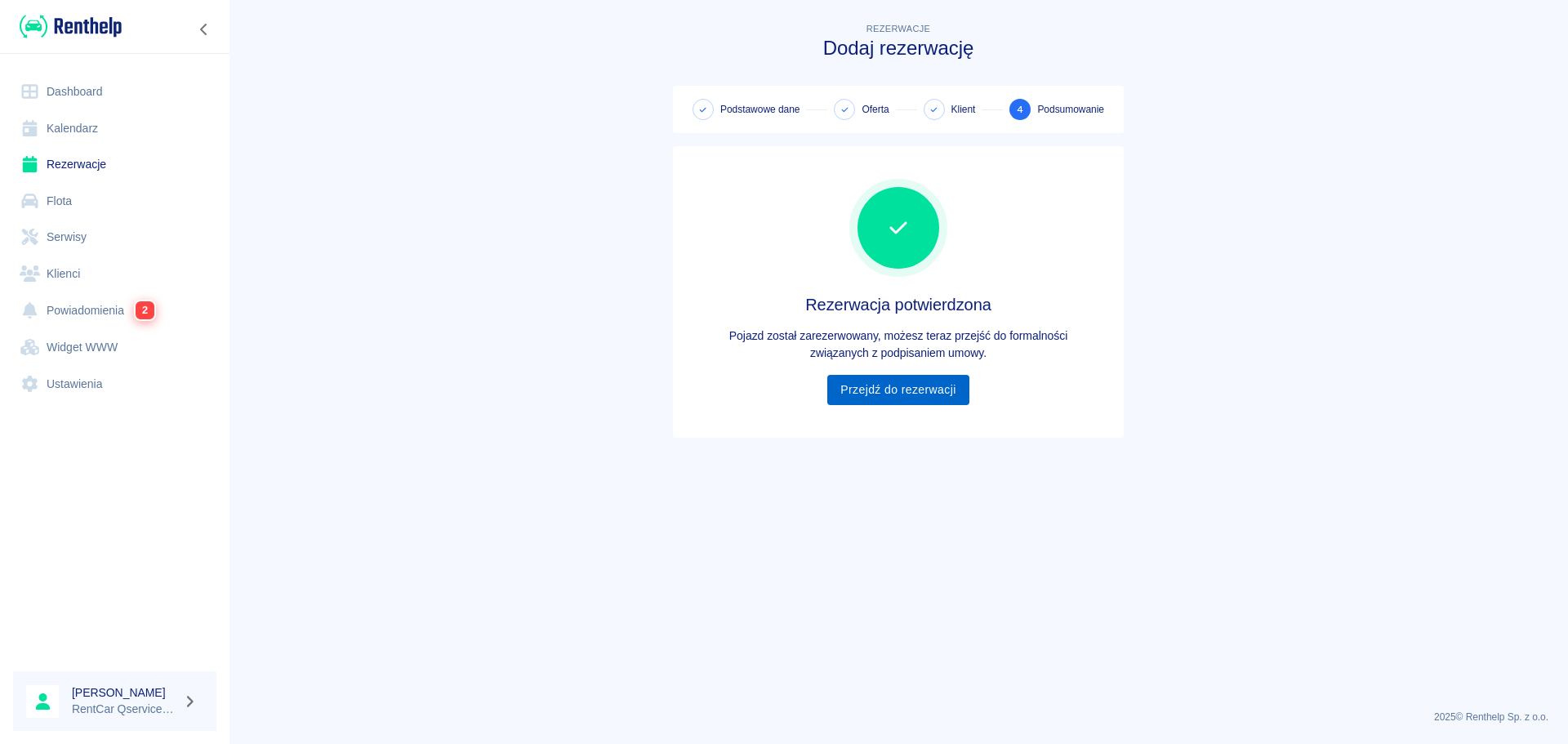
click at [938, 396] on link "Przejdź do rezerwacji" at bounding box center [898, 390] width 141 height 31
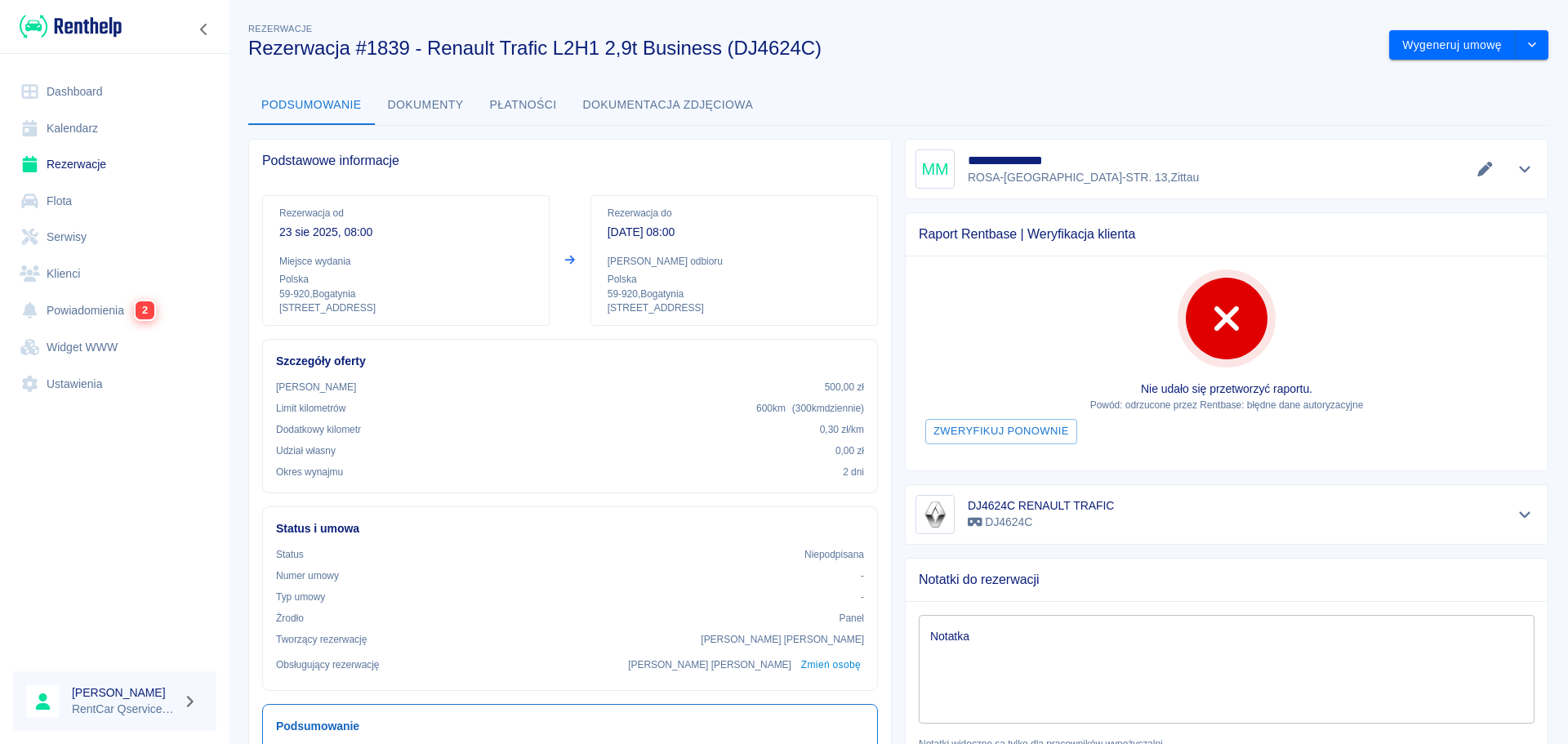
click at [47, 86] on link "Dashboard" at bounding box center [115, 92] width 203 height 37
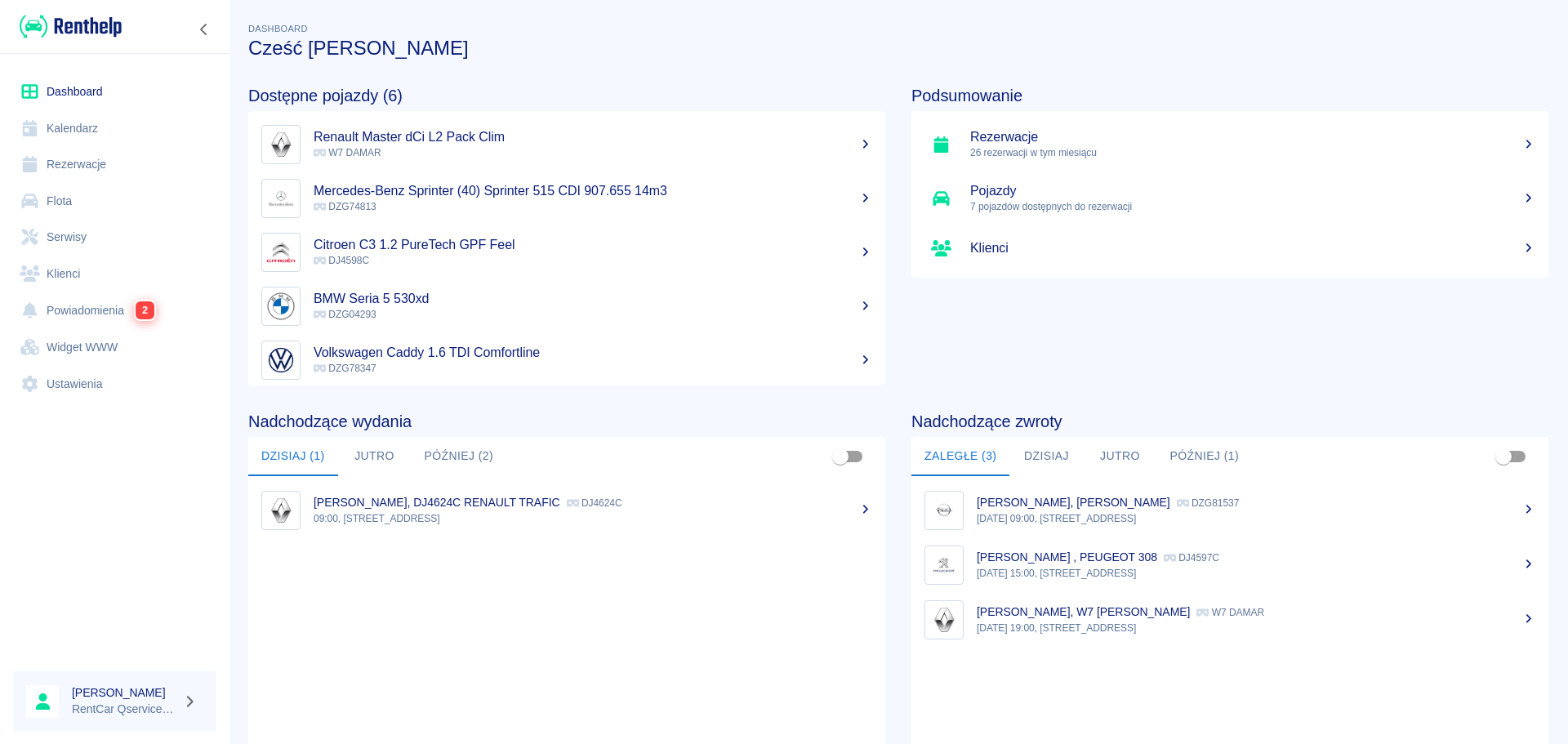
click at [446, 446] on button "Później (2)" at bounding box center [460, 456] width 96 height 39
click at [267, 455] on button "Dzisiaj (1)" at bounding box center [293, 456] width 90 height 39
click at [94, 173] on link "Rezerwacje" at bounding box center [115, 164] width 203 height 37
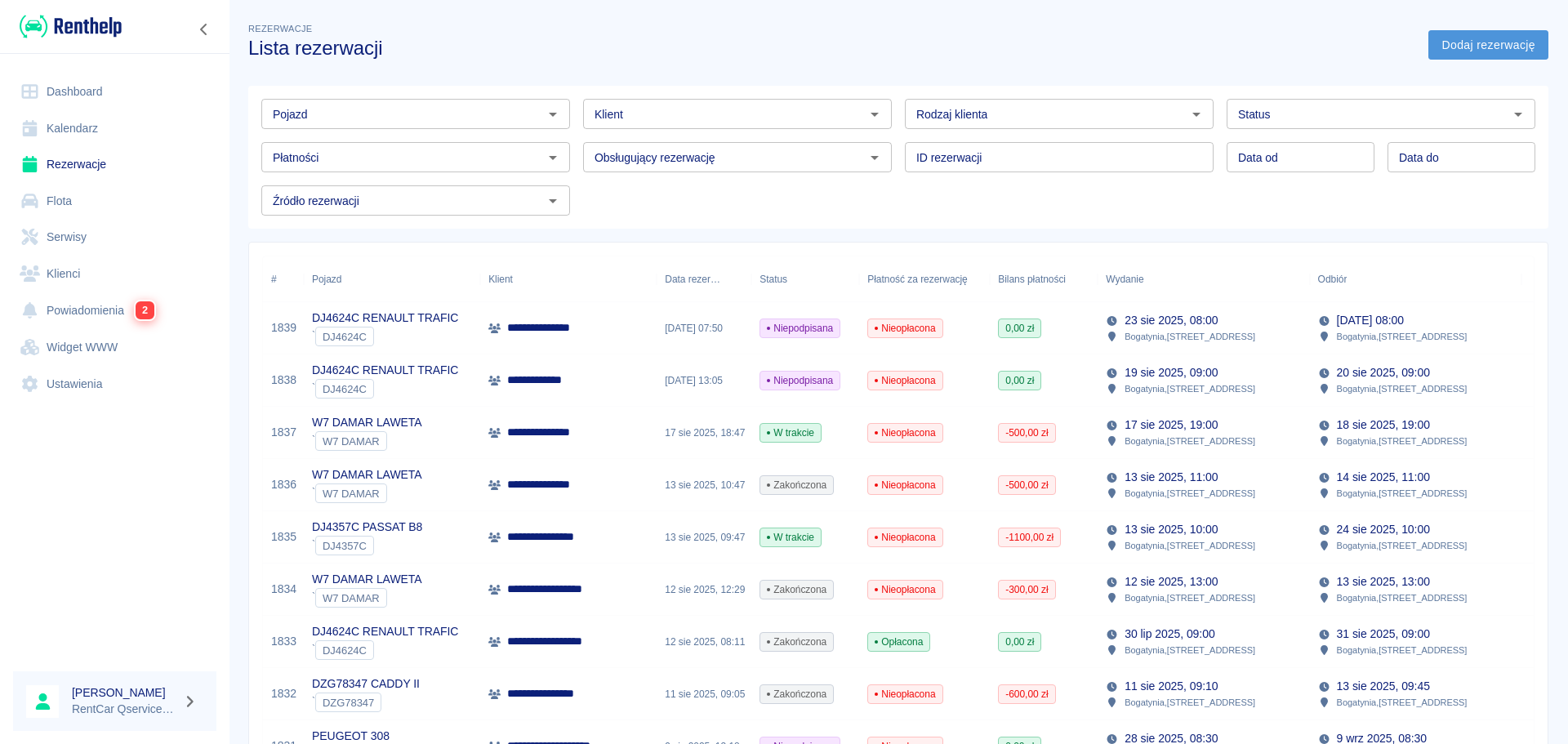
click at [1495, 42] on link "Dodaj rezerwację" at bounding box center [1488, 45] width 120 height 31
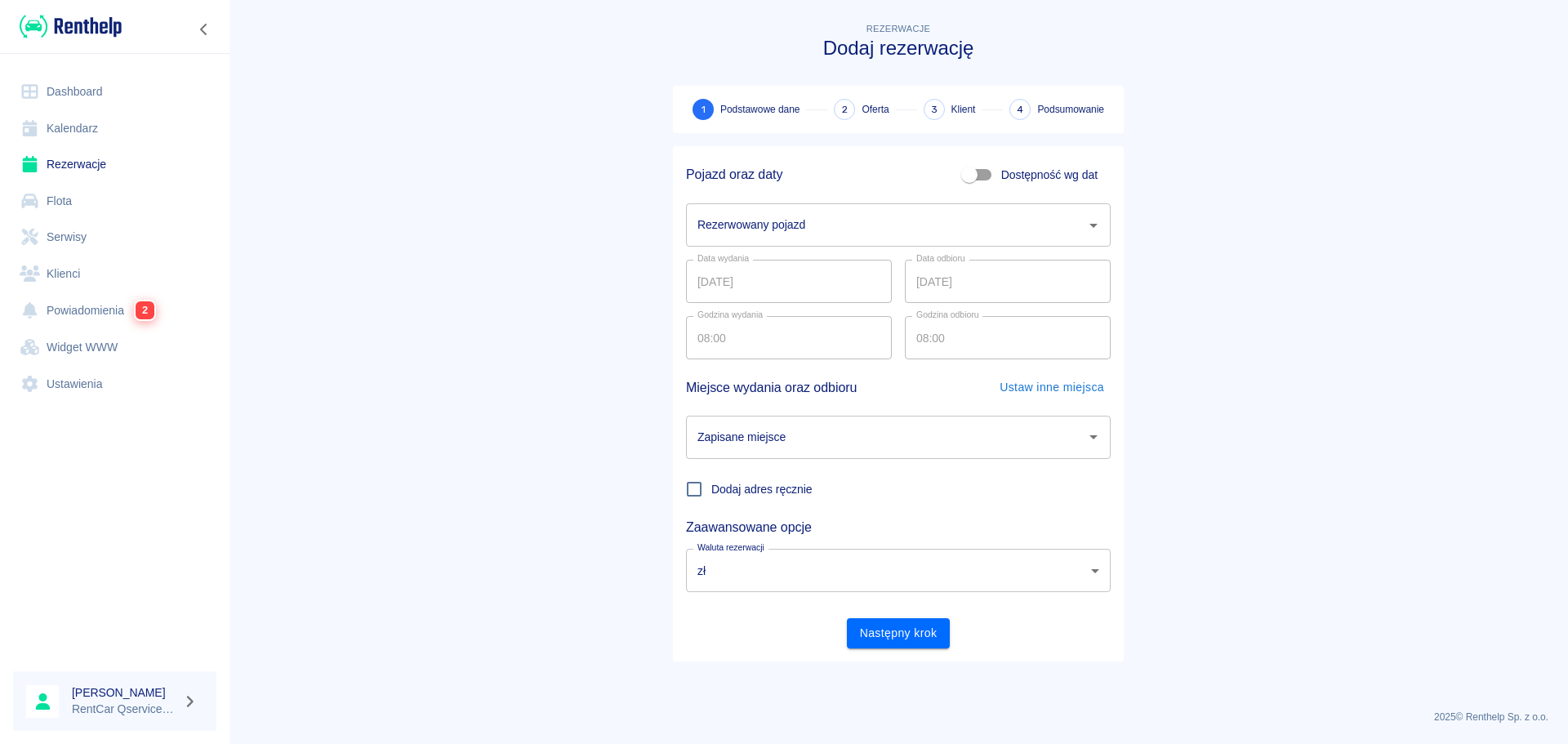
click at [782, 235] on input "Rezerwowany pojazd" at bounding box center [886, 225] width 386 height 29
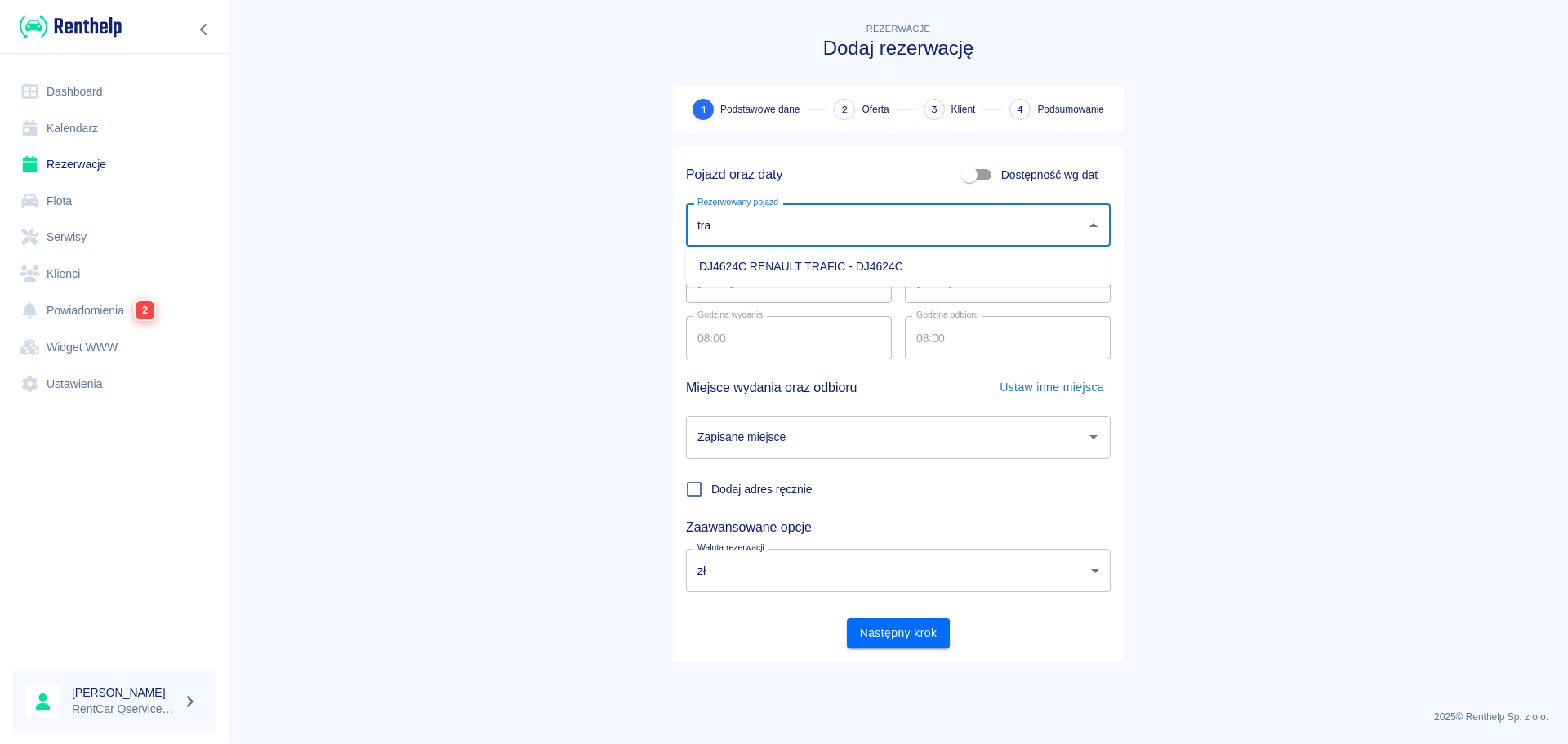
click at [812, 263] on li "DJ4624C RENAULT TRAFIC - DJ4624C" at bounding box center [898, 267] width 424 height 27
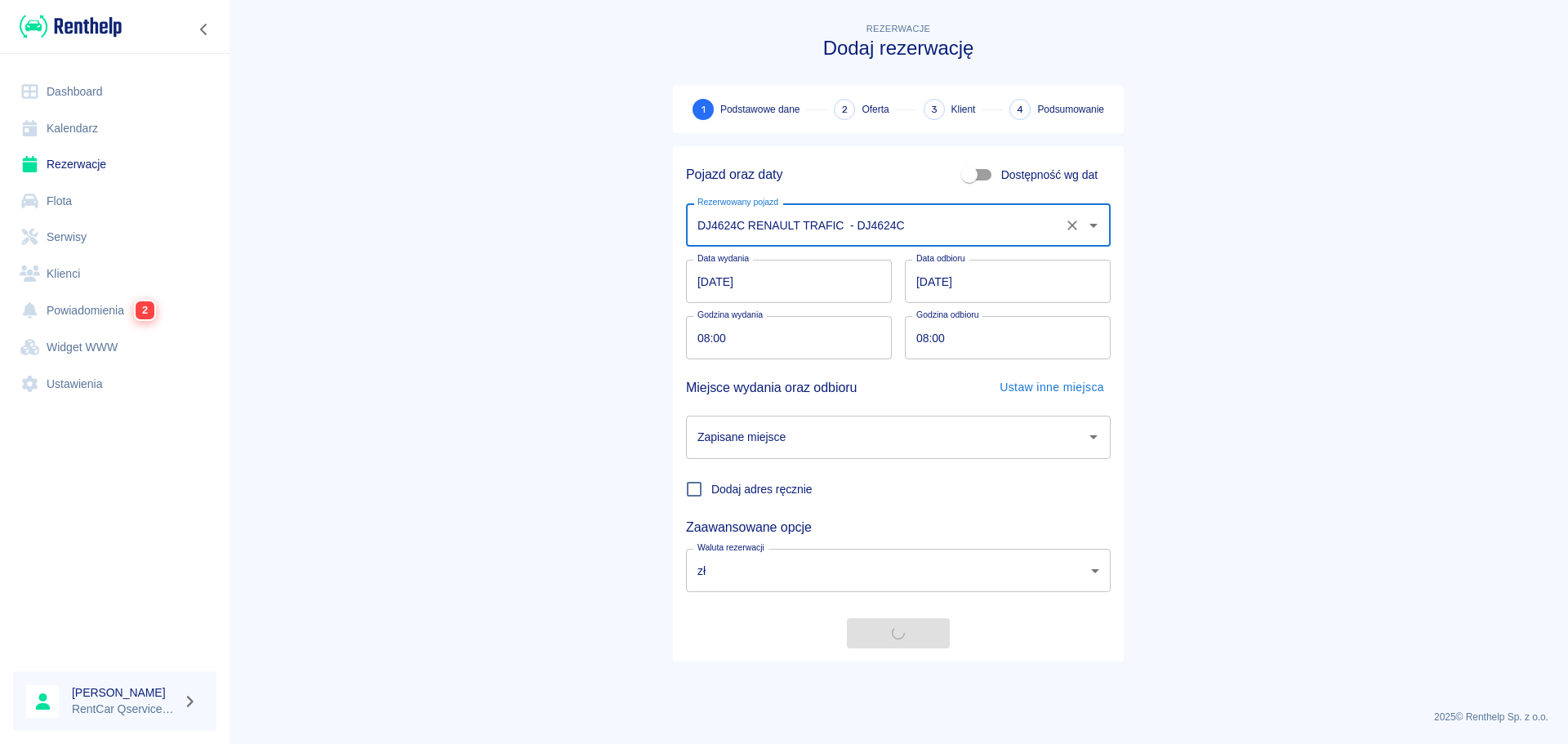
type input "DJ4624C RENAULT TRAFIC - DJ4624C"
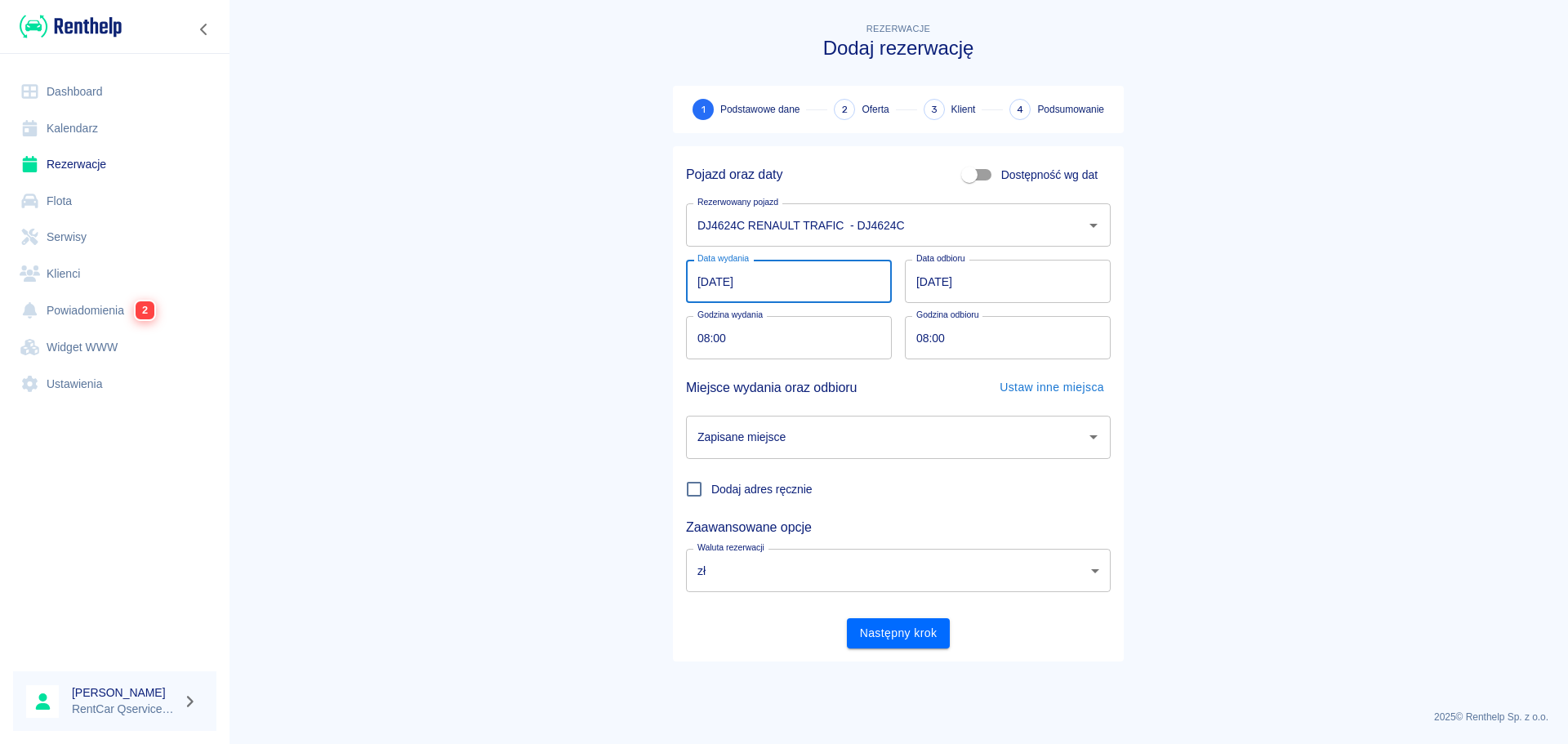
click at [694, 288] on input "[DATE]" at bounding box center [789, 282] width 206 height 43
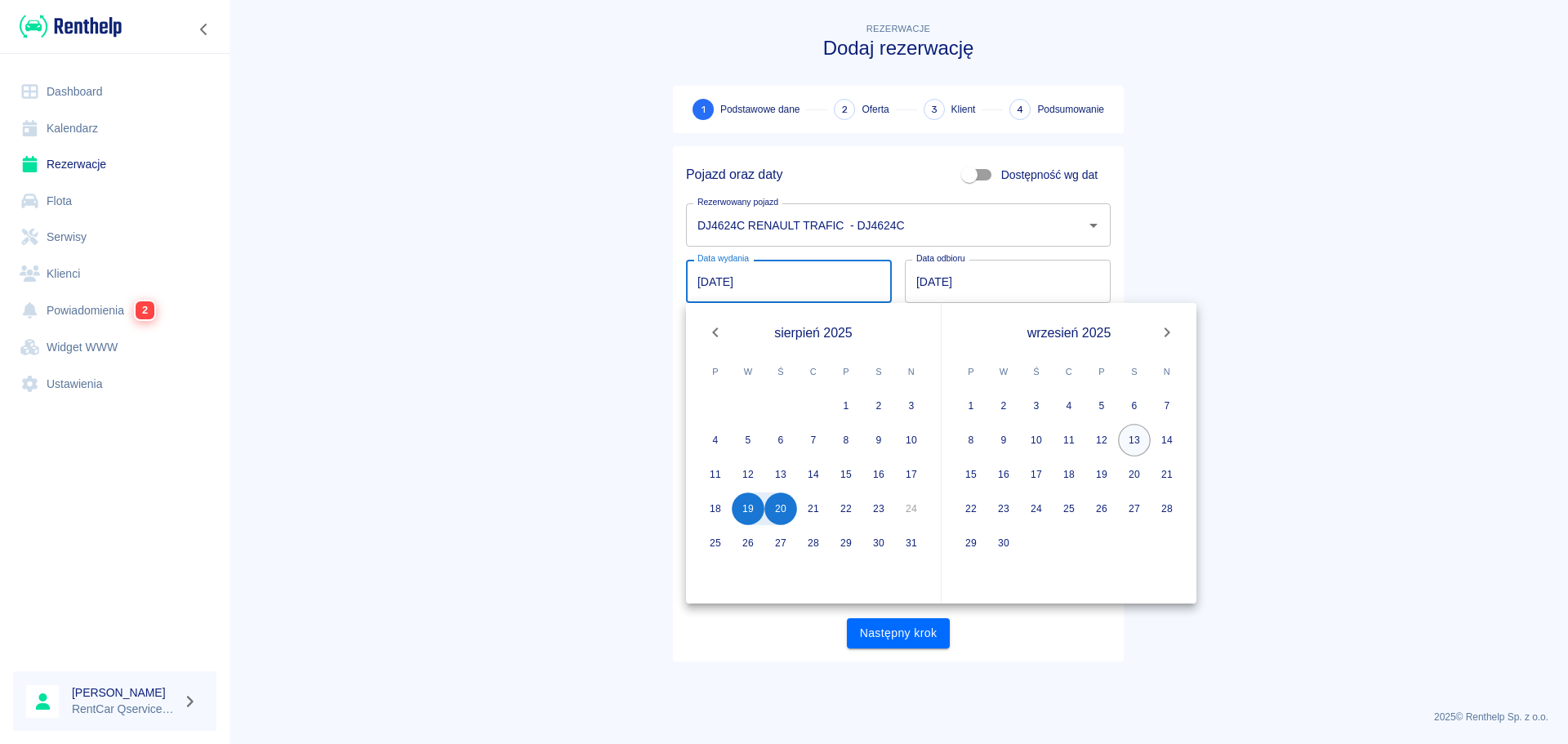
click at [1133, 440] on button "13" at bounding box center [1135, 440] width 33 height 33
type input "[DATE]"
type input "DD.MM.YYYY"
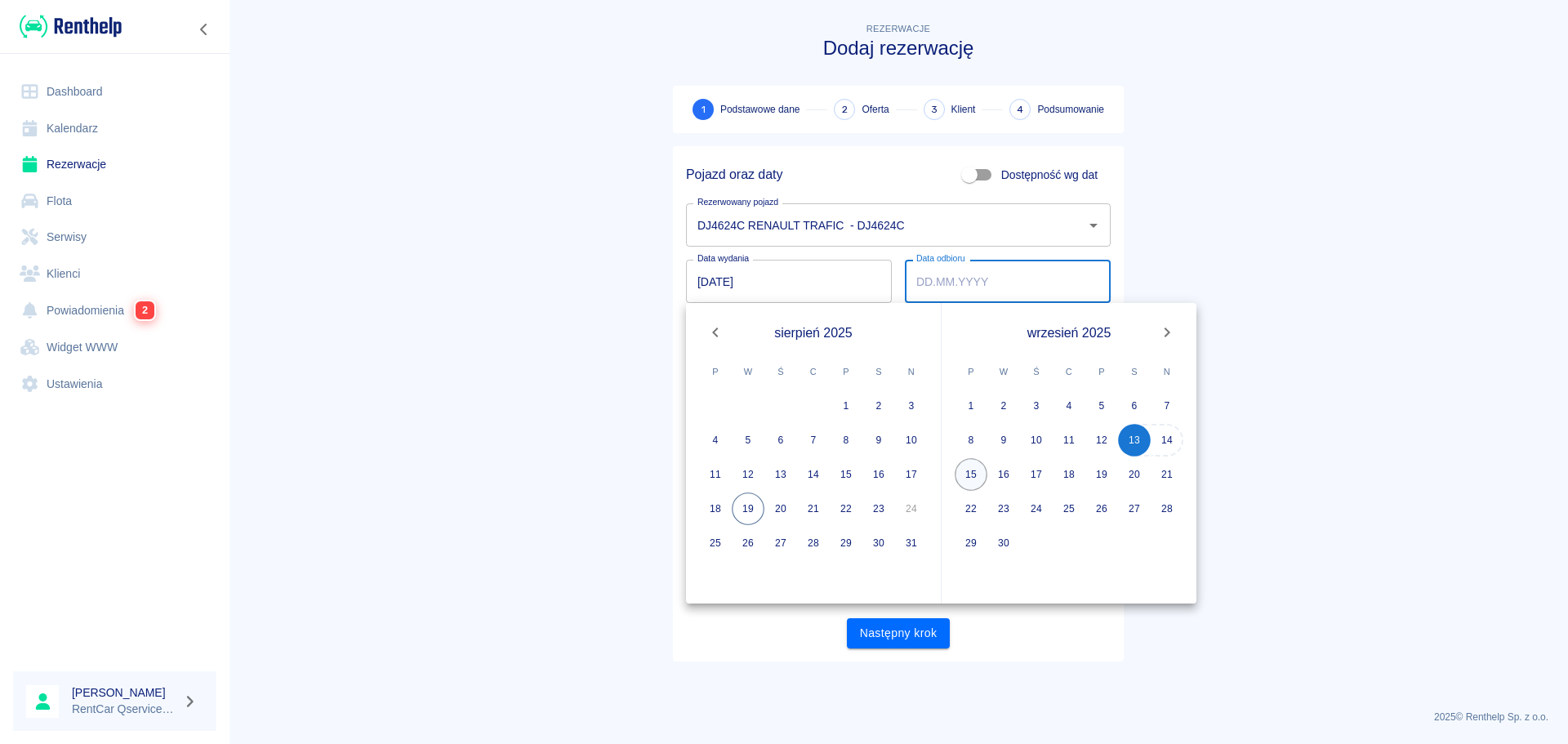
click at [973, 480] on button "15" at bounding box center [971, 475] width 33 height 33
type input "[DATE]"
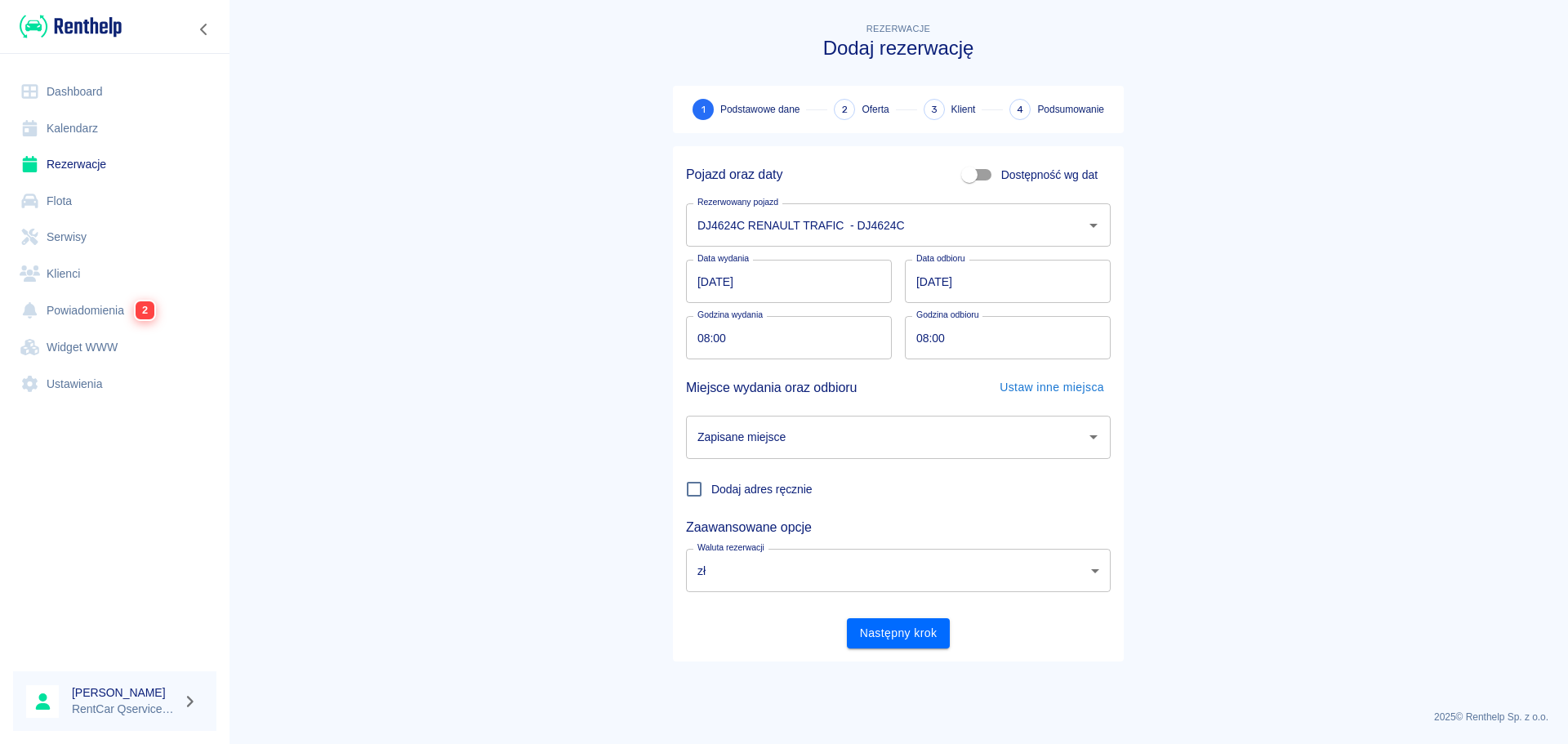
click at [836, 448] on input "Zapisane miejsce" at bounding box center [886, 437] width 386 height 29
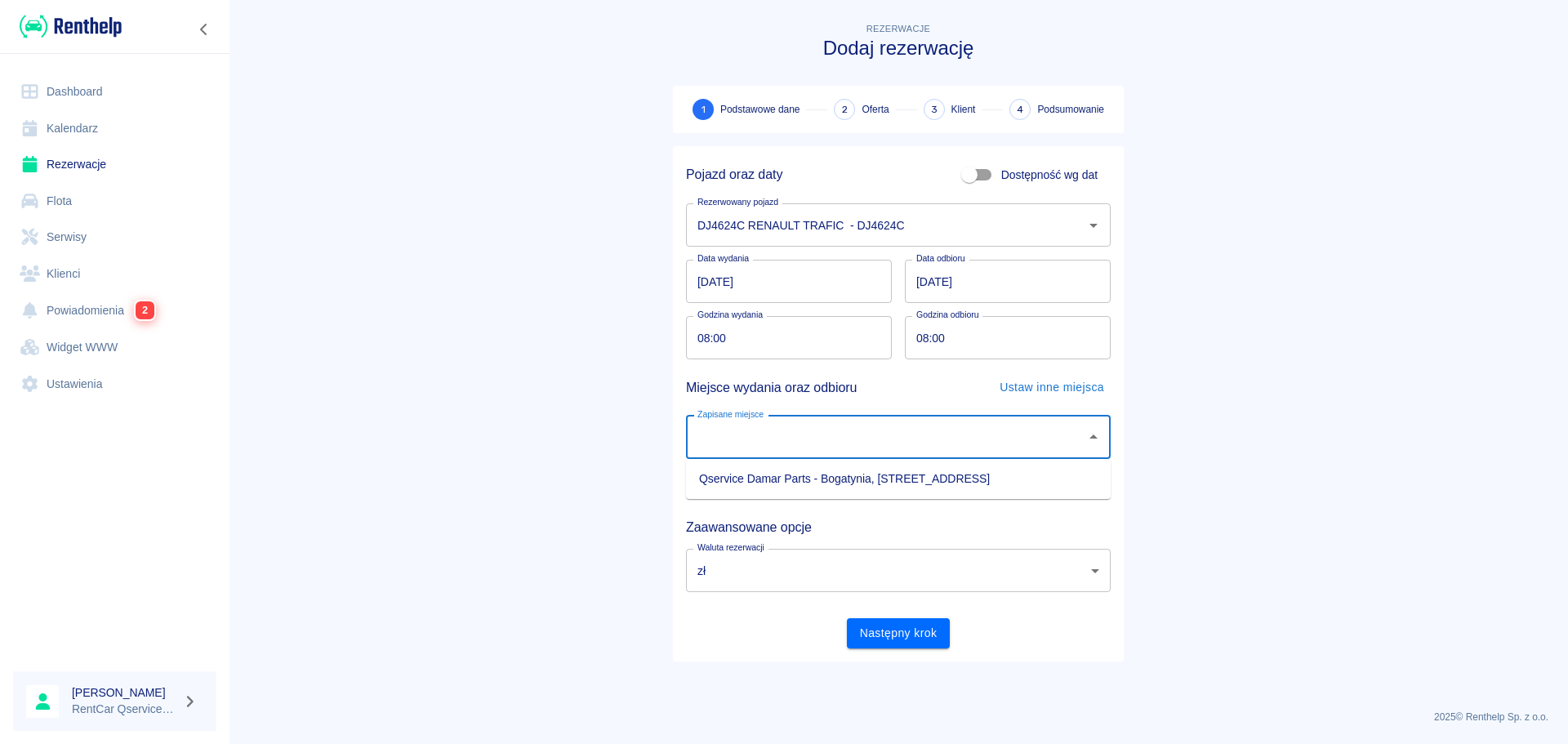
click at [820, 490] on li "Qservice Damar Parts - Bogatynia, [STREET_ADDRESS]" at bounding box center [898, 479] width 424 height 27
type input "Qservice Damar Parts - Bogatynia, [STREET_ADDRESS]"
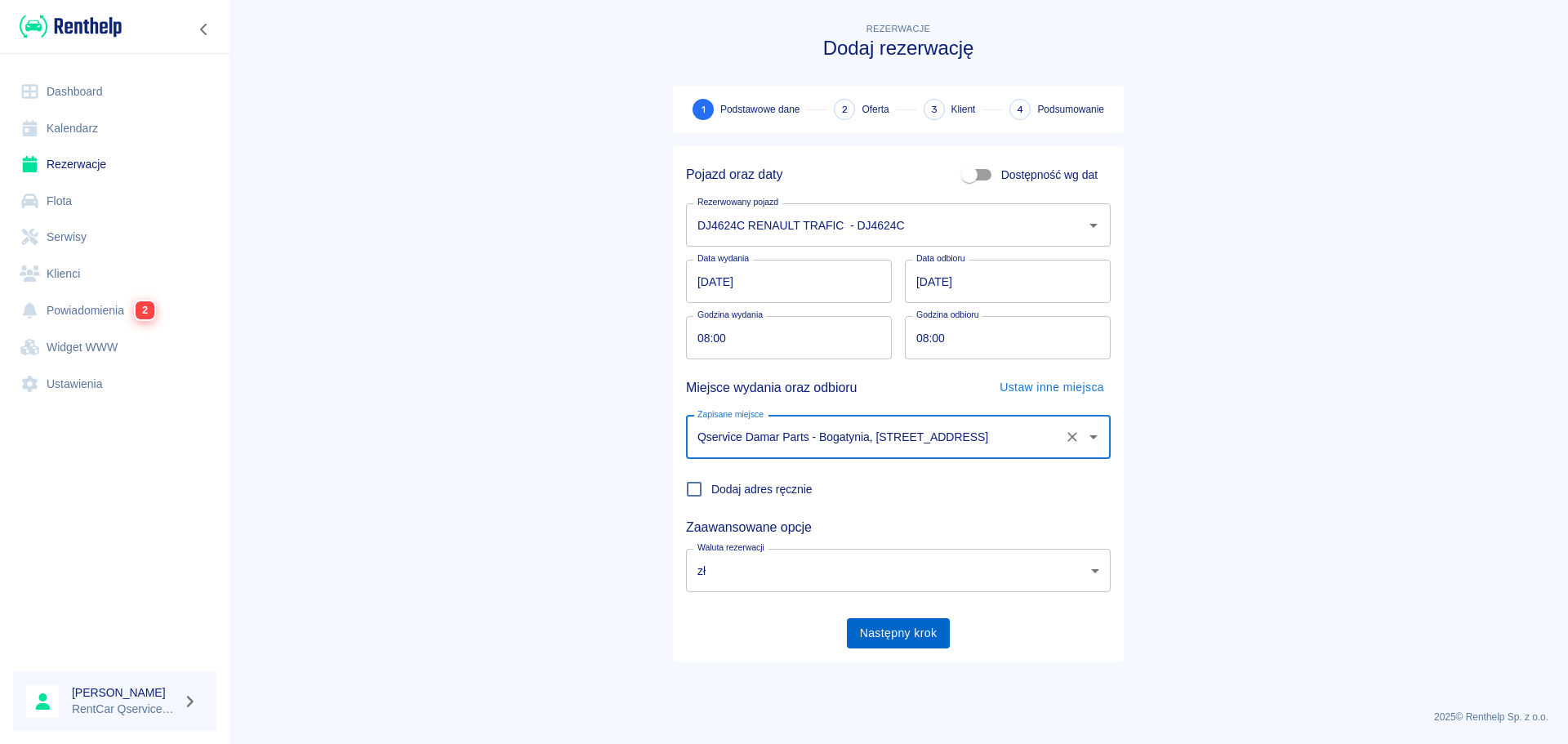
click at [889, 629] on button "Następny krok" at bounding box center [899, 633] width 104 height 31
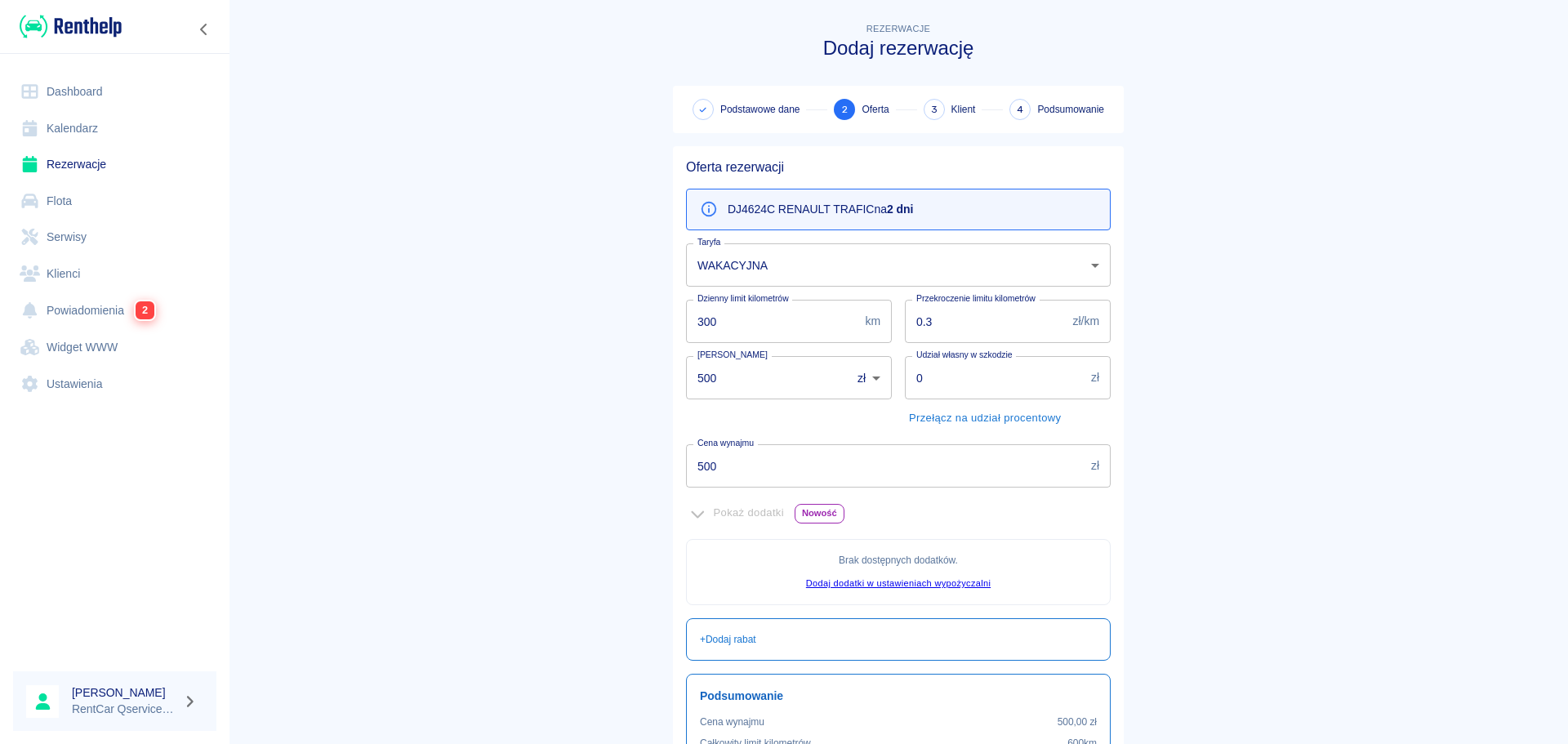
click at [777, 263] on body "Używamy plików Cookies, by zapewnić Ci najlepsze możliwe doświadczenie. Aby dow…" at bounding box center [784, 372] width 1568 height 744
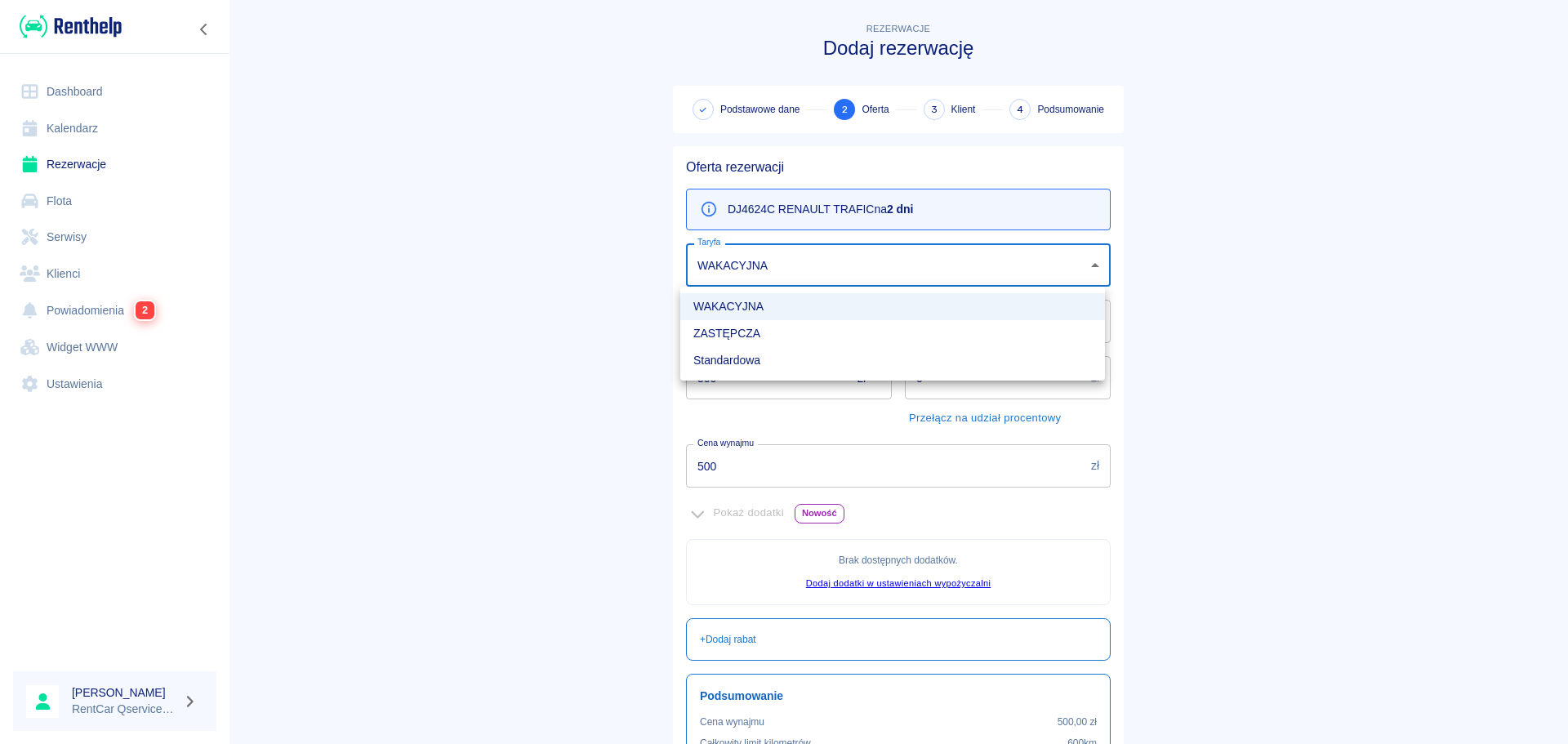
click at [747, 367] on li "Standardowa" at bounding box center [893, 360] width 424 height 27
type input "5ce4ce24-0d8d-4376-a292-cb59daeca518"
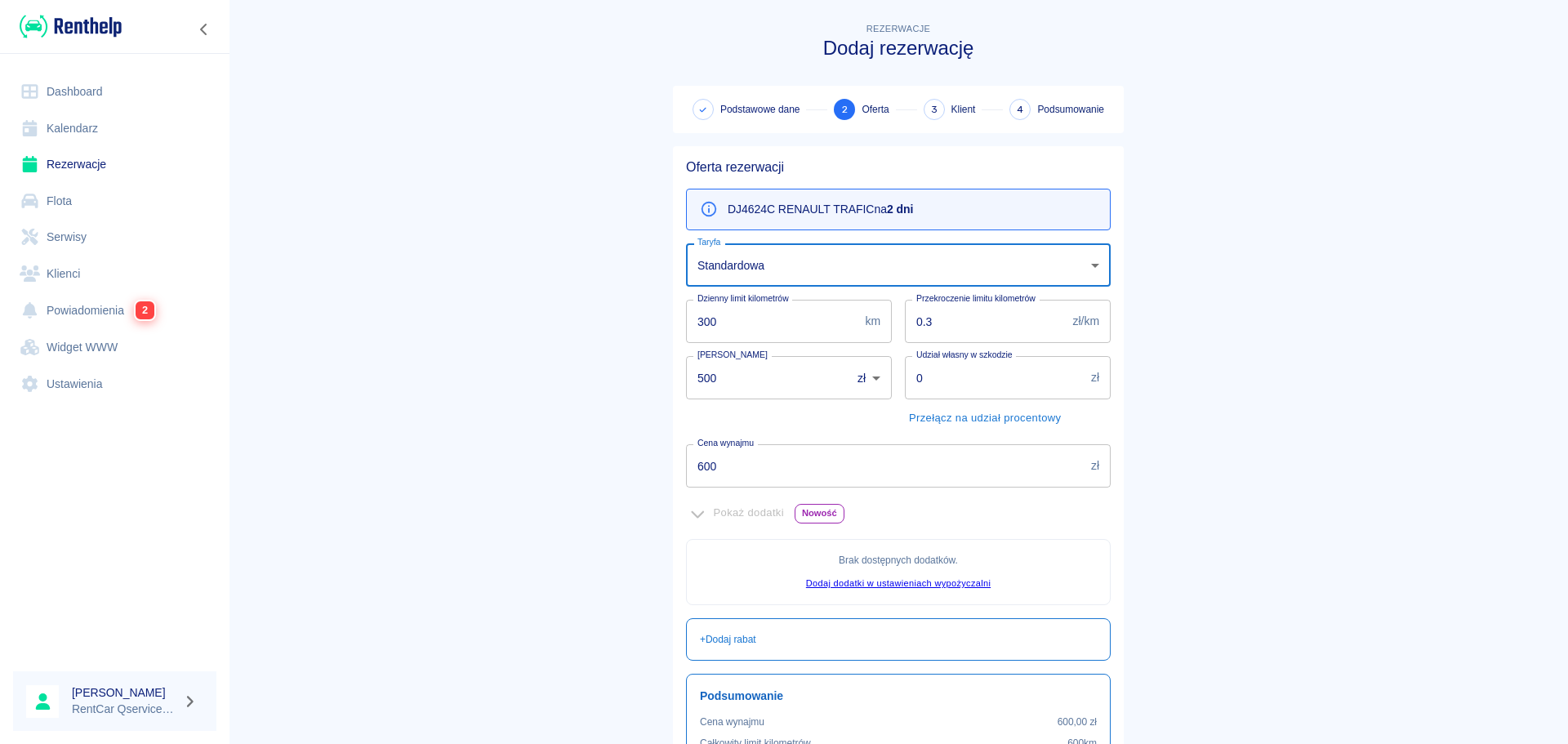
drag, startPoint x: 788, startPoint y: 380, endPoint x: 577, endPoint y: 353, distance: 212.7
click at [577, 353] on main "Rezerwacje Dodaj rezerwację Podstawowe dane 2 Oferta 3 Klient 4 Podsumowanie Of…" at bounding box center [898, 457] width 1339 height 876
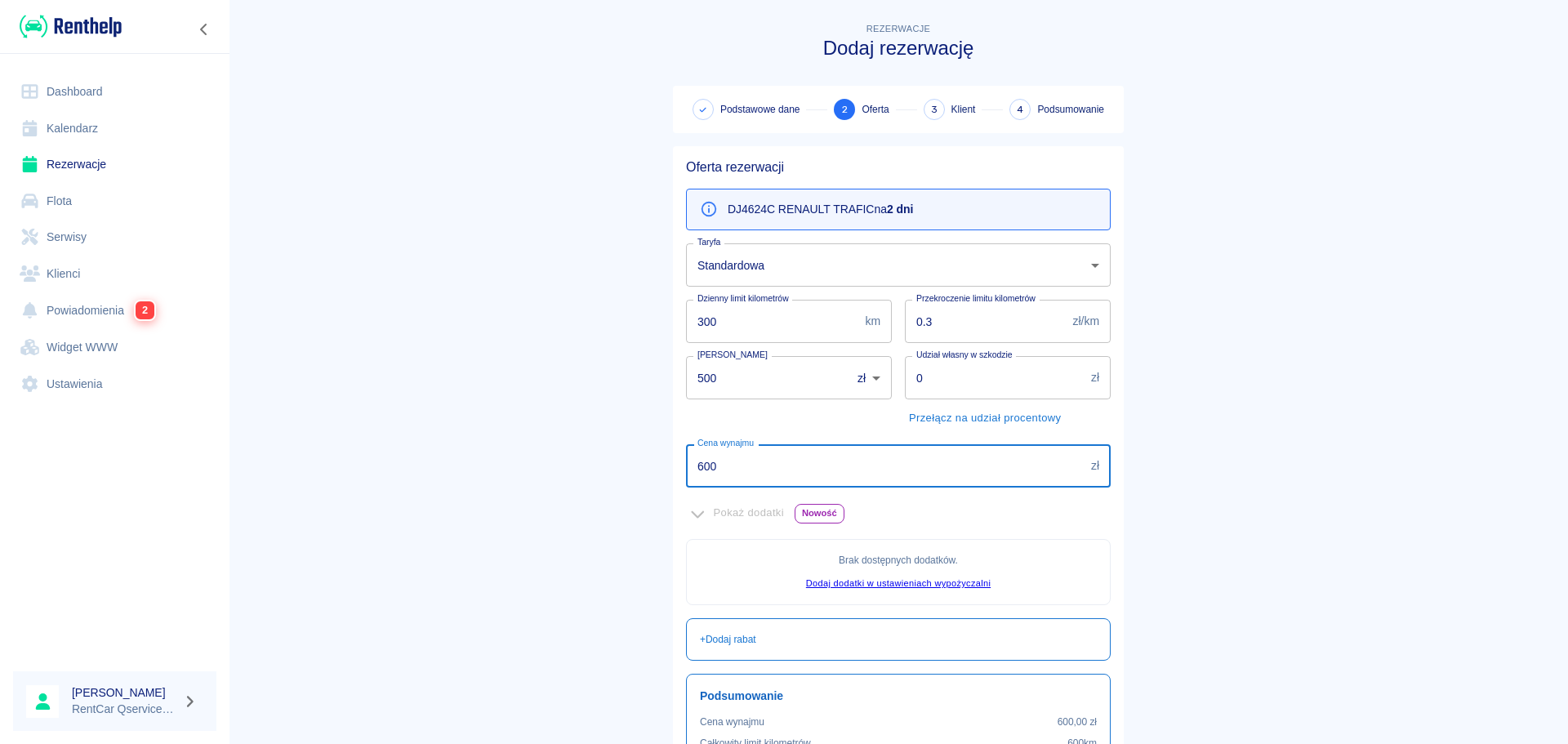
drag, startPoint x: 720, startPoint y: 445, endPoint x: 639, endPoint y: 443, distance: 81.0
click at [641, 443] on main "Rezerwacje Dodaj rezerwację Podstawowe dane 2 Oferta 3 Klient 4 Podsumowanie Of…" at bounding box center [898, 457] width 1339 height 876
type input "800"
click at [639, 443] on main "Rezerwacje Dodaj rezerwację Podstawowe dane 2 Oferta 3 Klient 4 Podsumowanie Of…" at bounding box center [898, 457] width 1339 height 876
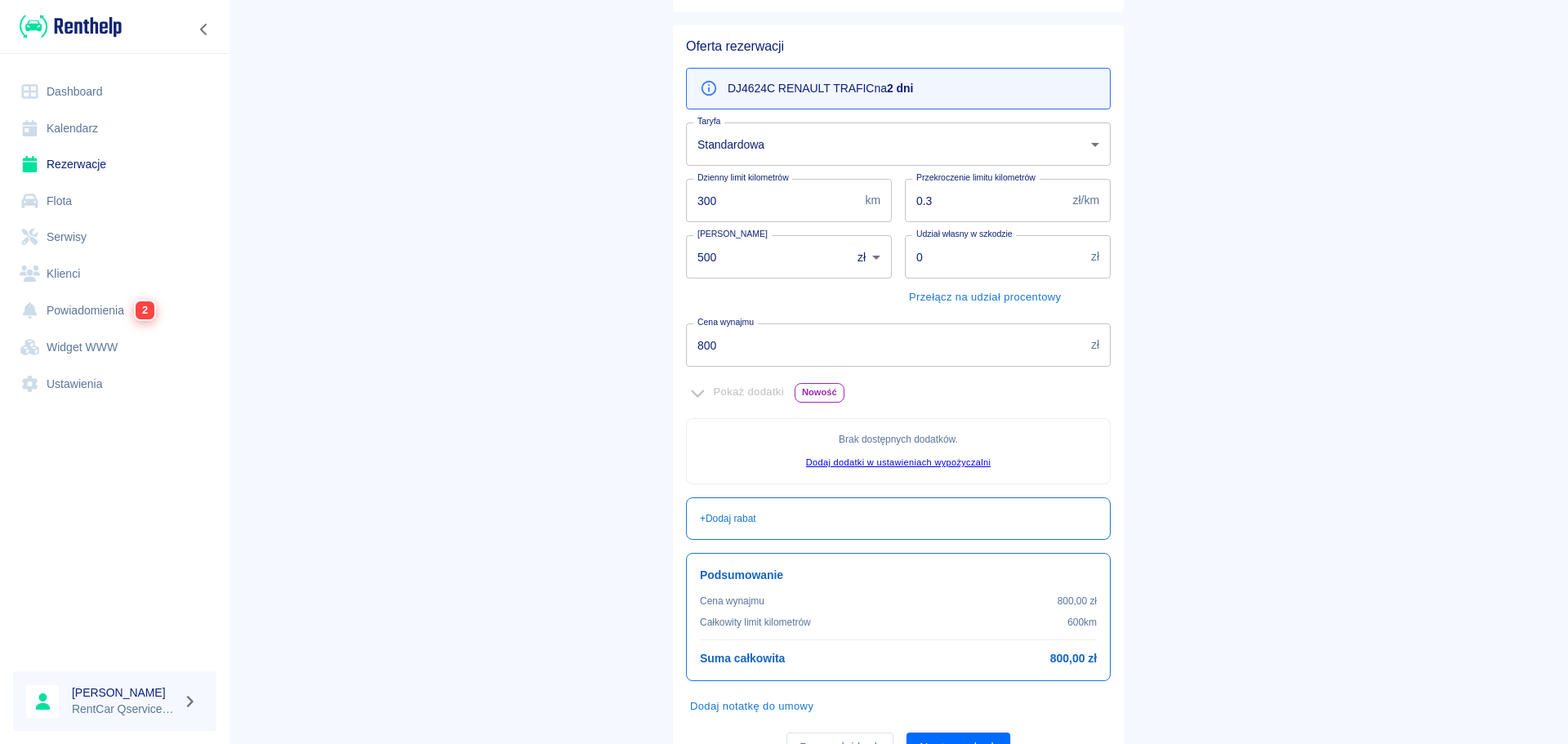
scroll to position [119, 0]
drag, startPoint x: 834, startPoint y: 258, endPoint x: 609, endPoint y: 263, distance: 225.1
click at [613, 262] on main "Rezerwacje Dodaj rezerwację Podstawowe dane 2 Oferta 3 Klient 4 Podsumowanie Of…" at bounding box center [898, 338] width 1339 height 876
type input "100"
click at [853, 258] on body "Używamy plików Cookies, by zapewnić Ci najlepsze możliwe doświadczenie. Aby dow…" at bounding box center [784, 372] width 1568 height 744
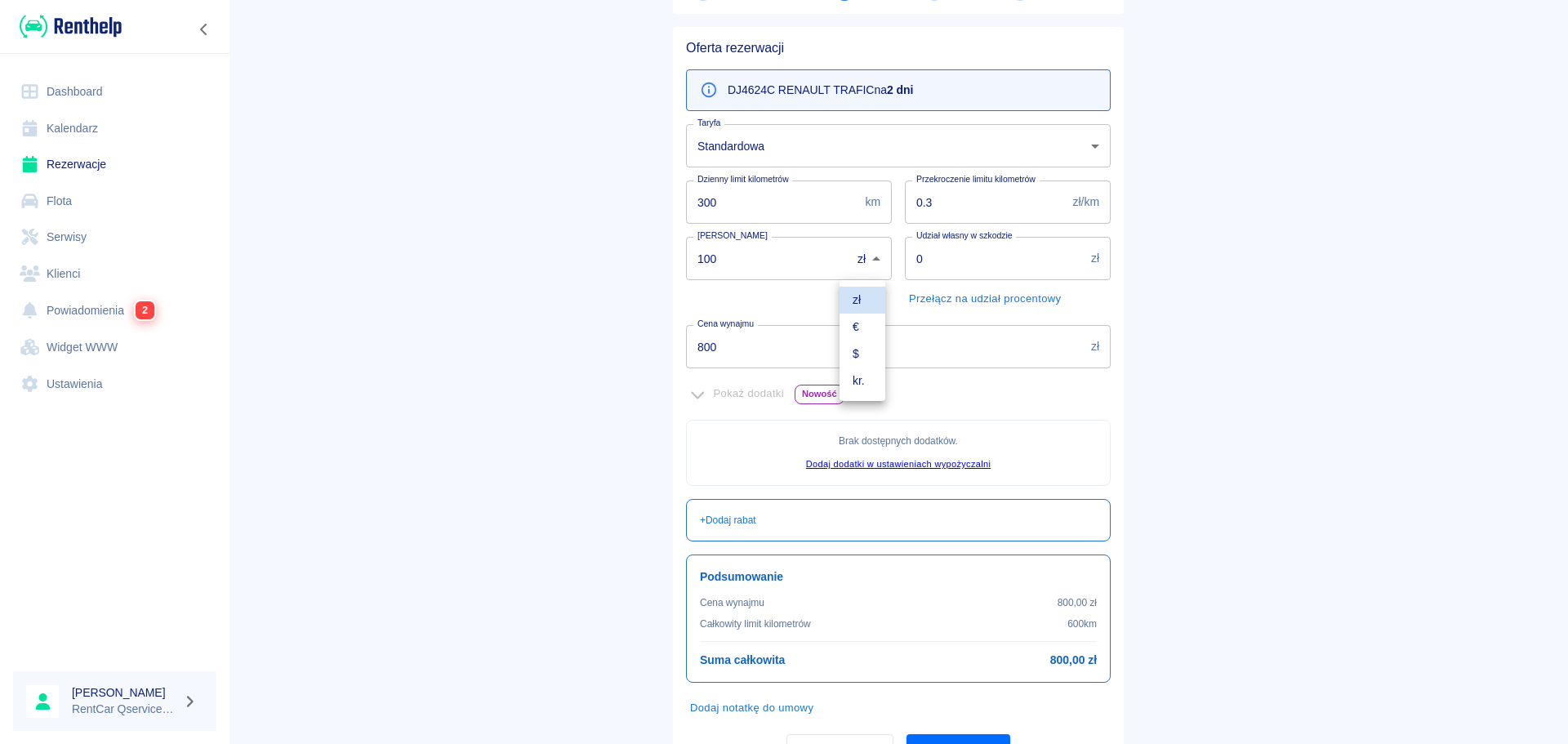
click at [862, 320] on li "€" at bounding box center [862, 327] width 45 height 27
type input "EUR"
click at [423, 358] on main "Rezerwacje Dodaj rezerwację Podstawowe dane 2 Oferta 3 Klient 4 Podsumowanie Of…" at bounding box center [898, 338] width 1339 height 876
click at [986, 254] on input "0" at bounding box center [995, 258] width 180 height 43
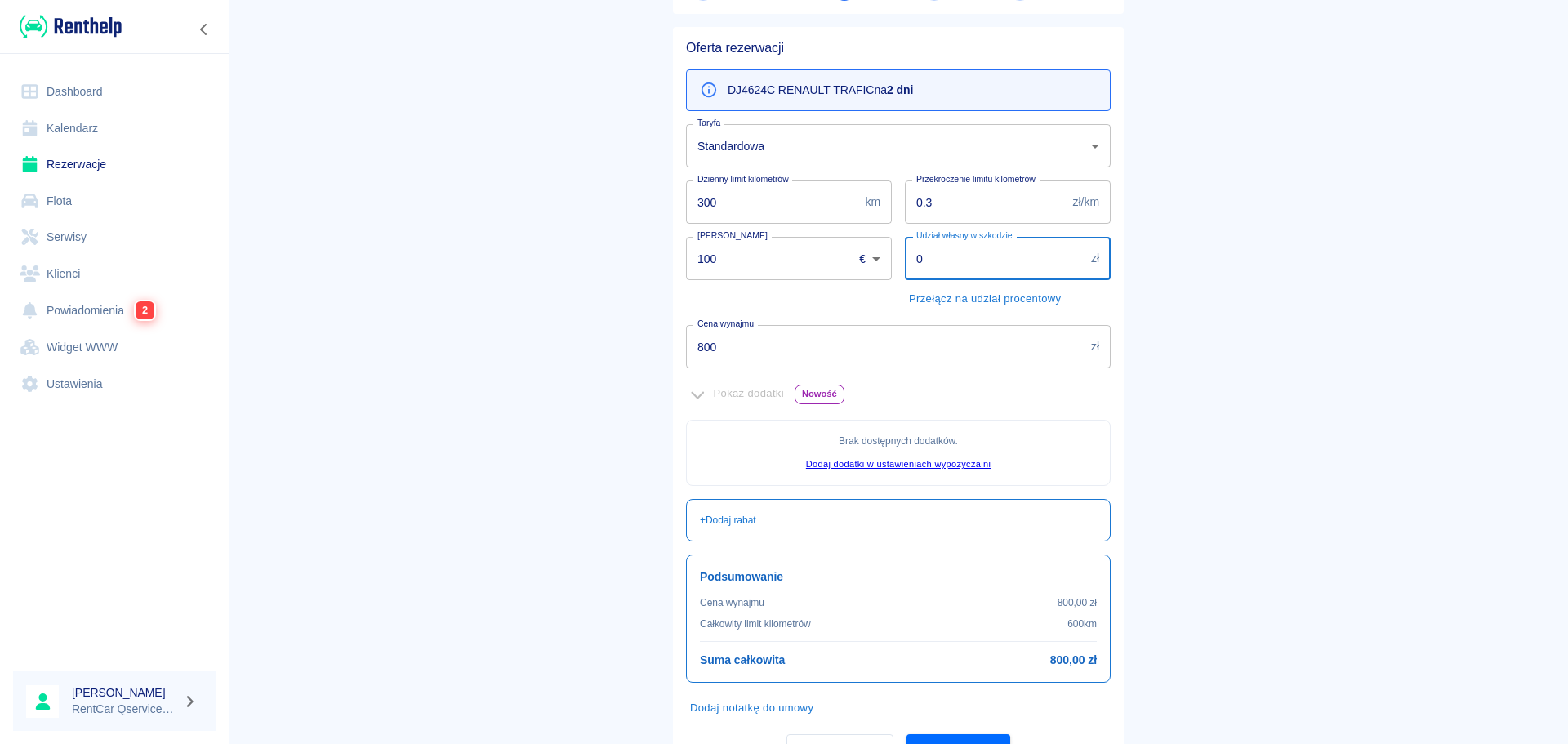
drag, startPoint x: 986, startPoint y: 254, endPoint x: 848, endPoint y: 269, distance: 138.8
click at [848, 269] on div "Oferta rezerwacji DJ4624C RENAULT TRAFIC na 2 dni Taryfa Standardowa 5ce4ce24-0…" at bounding box center [892, 396] width 438 height 737
type input "1000"
click at [1291, 323] on main "Rezerwacje Dodaj rezerwację Podstawowe dane 2 Oferta 3 Klient 4 Podsumowanie Of…" at bounding box center [898, 338] width 1339 height 876
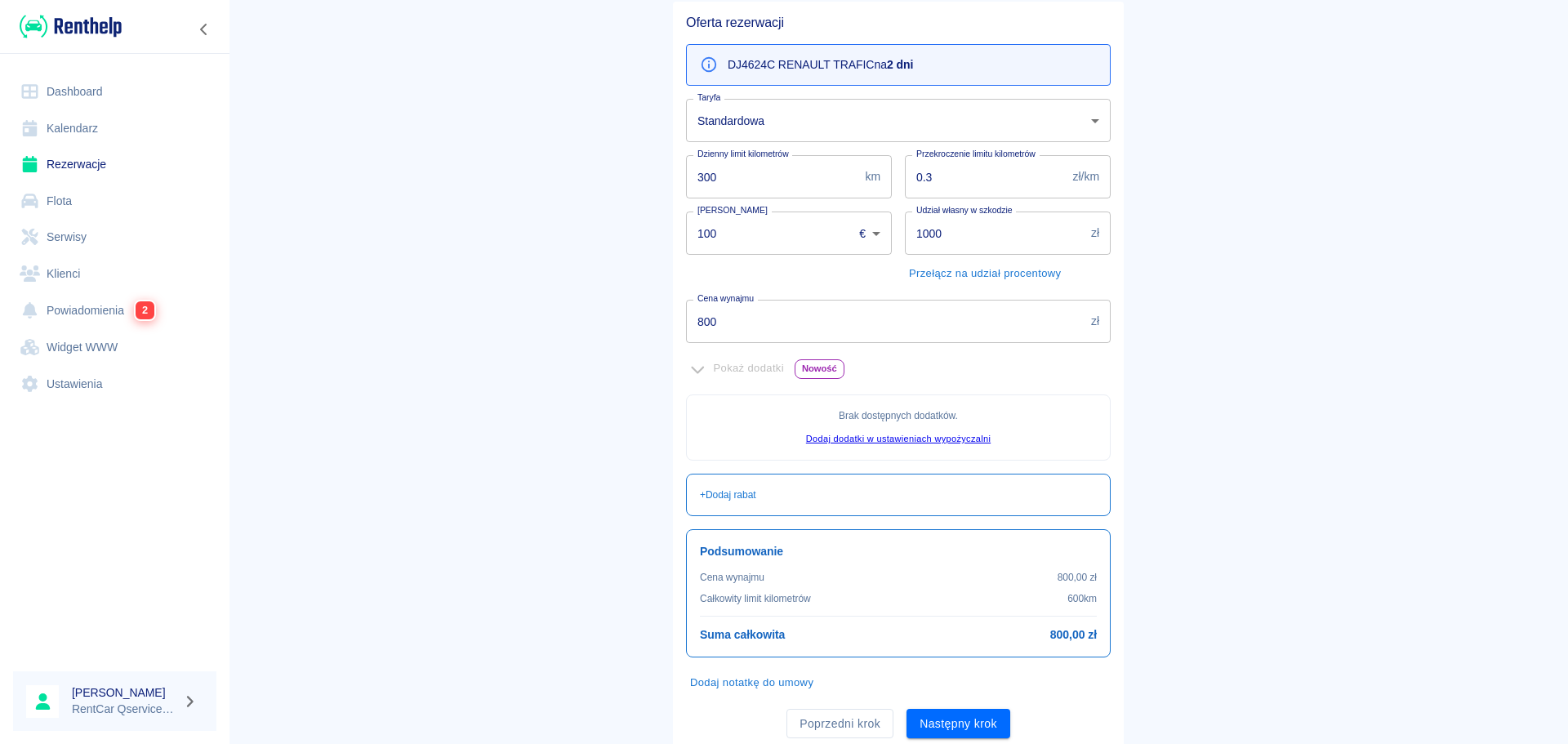
scroll to position [199, 0]
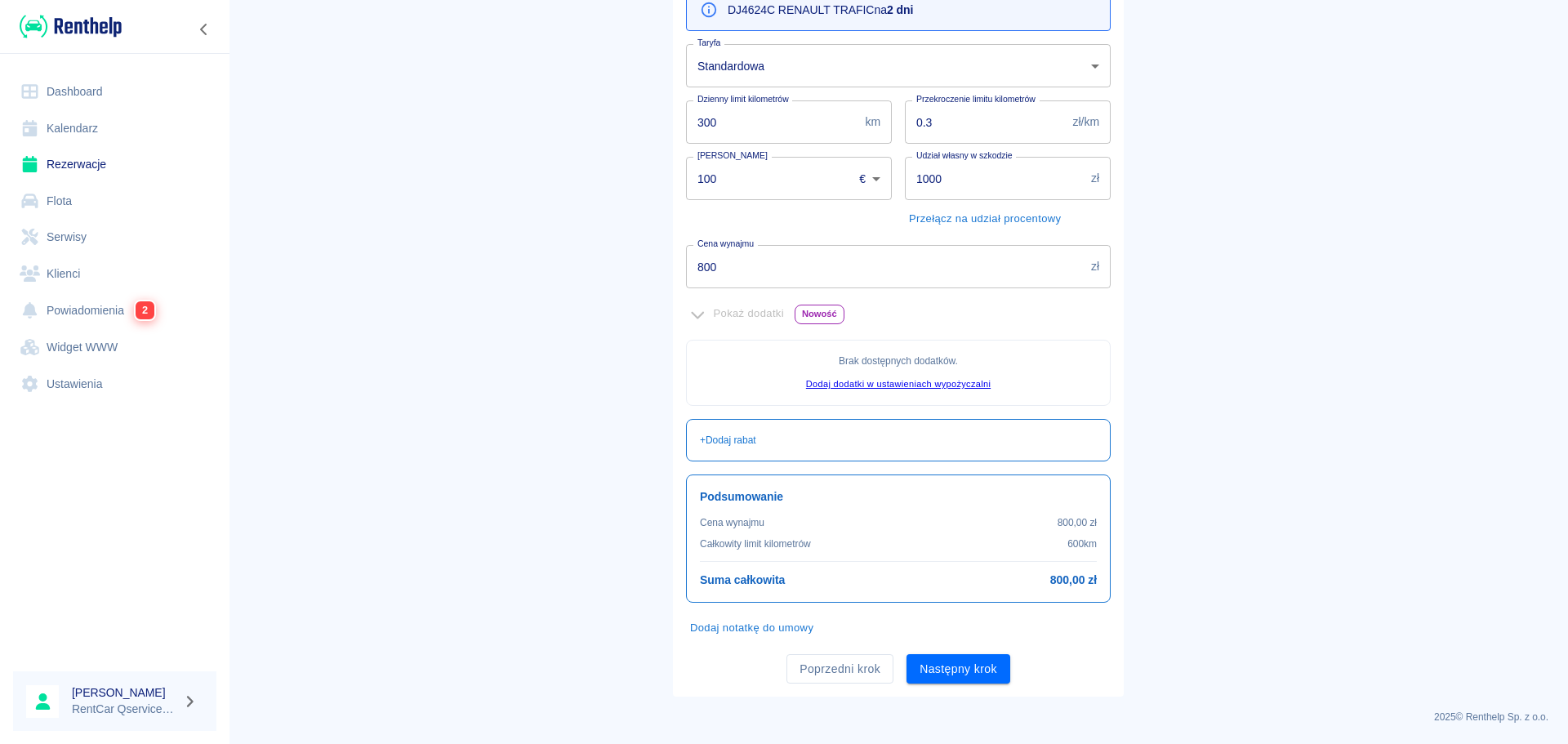
click at [1001, 676] on button "Następny krok" at bounding box center [959, 669] width 104 height 31
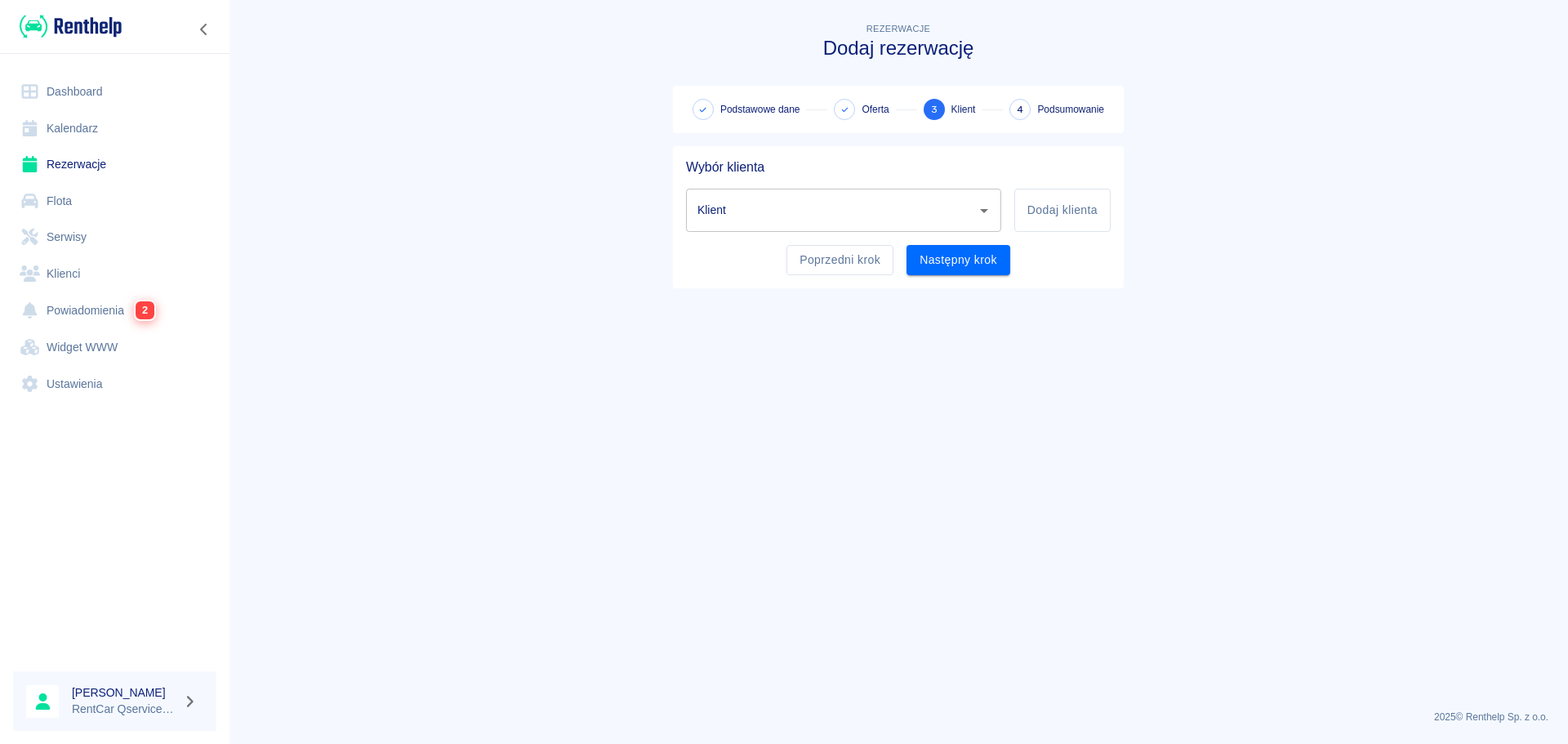
scroll to position [0, 0]
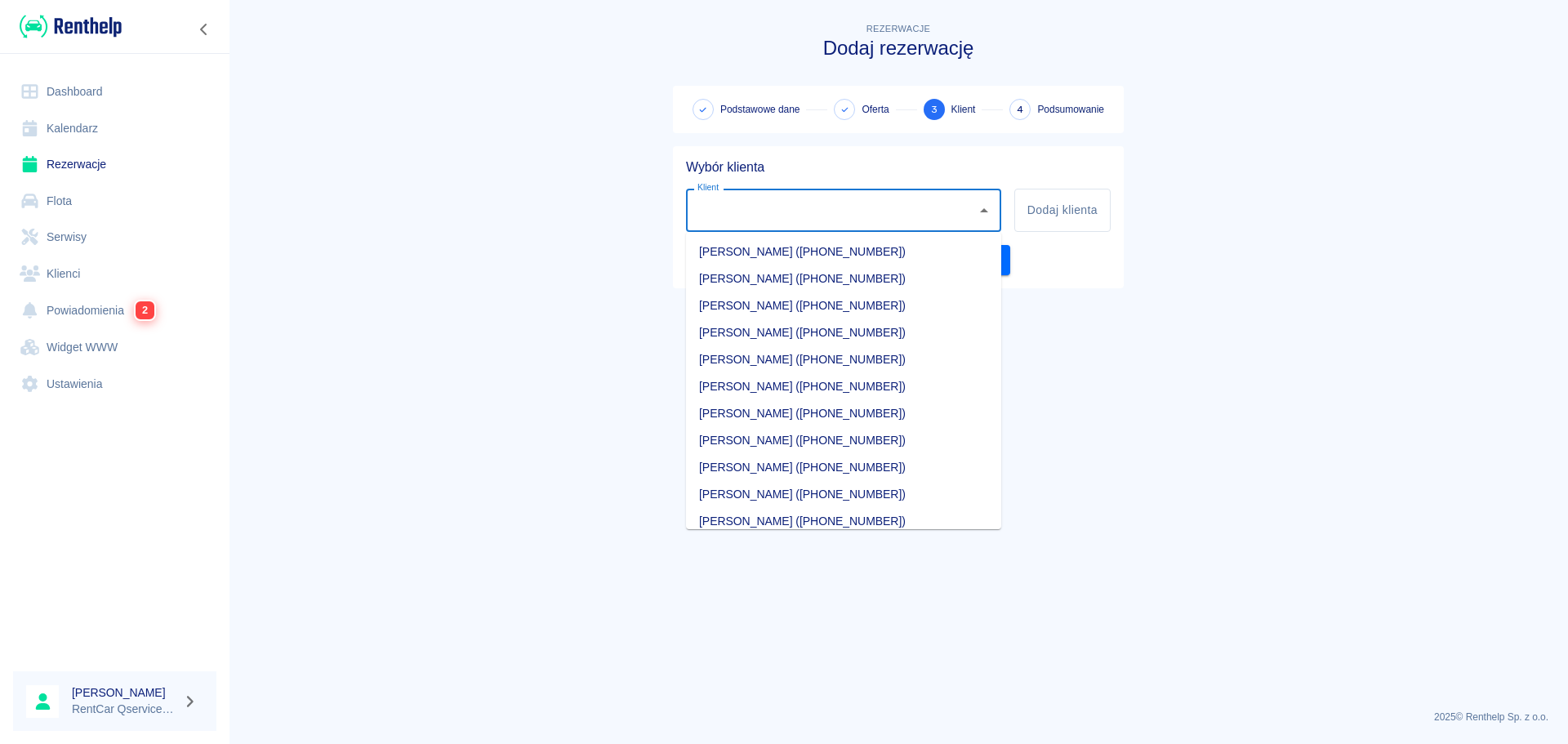
click at [856, 220] on input "Klient" at bounding box center [831, 210] width 276 height 29
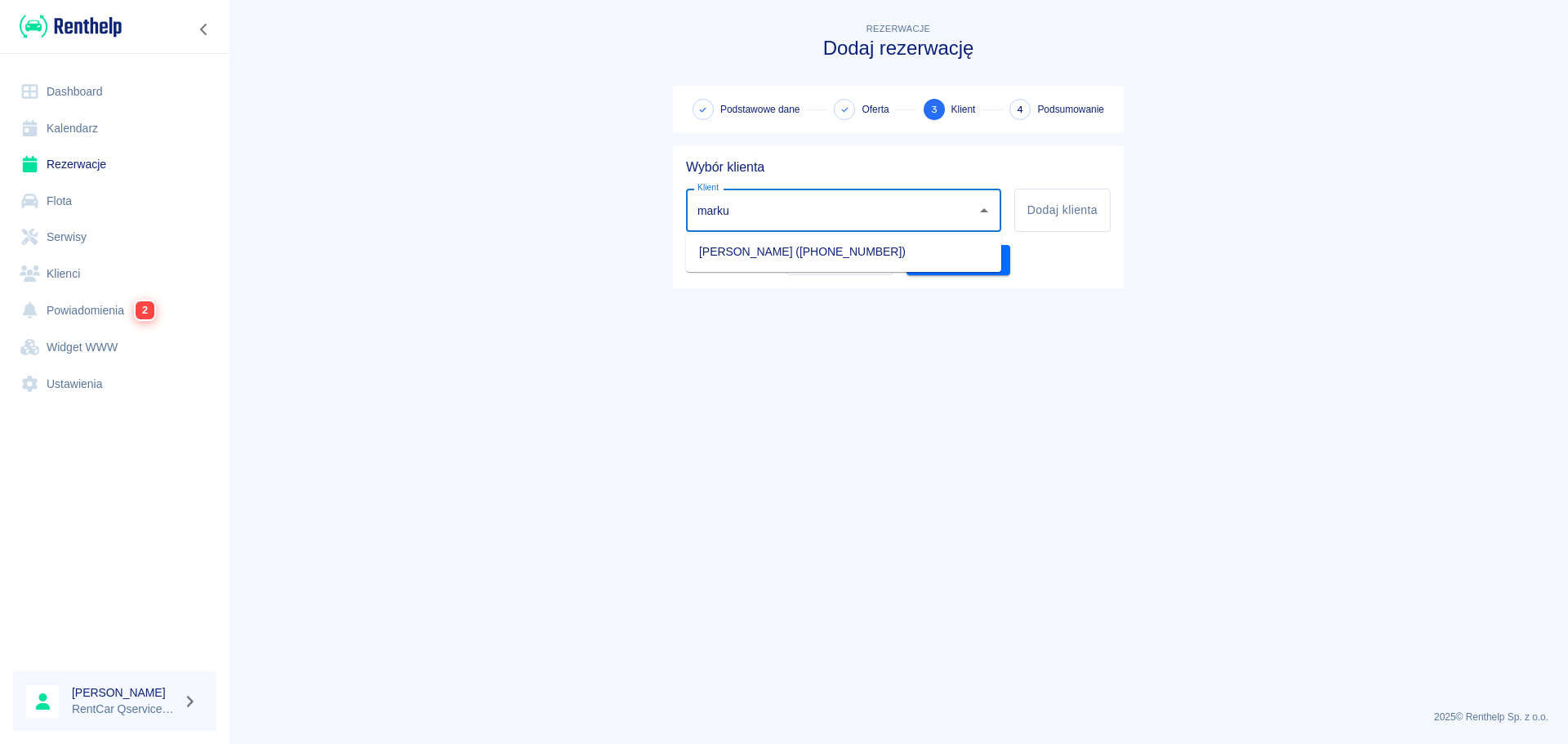
click at [859, 255] on li "[PERSON_NAME] ([PHONE_NUMBER])" at bounding box center [844, 252] width 315 height 27
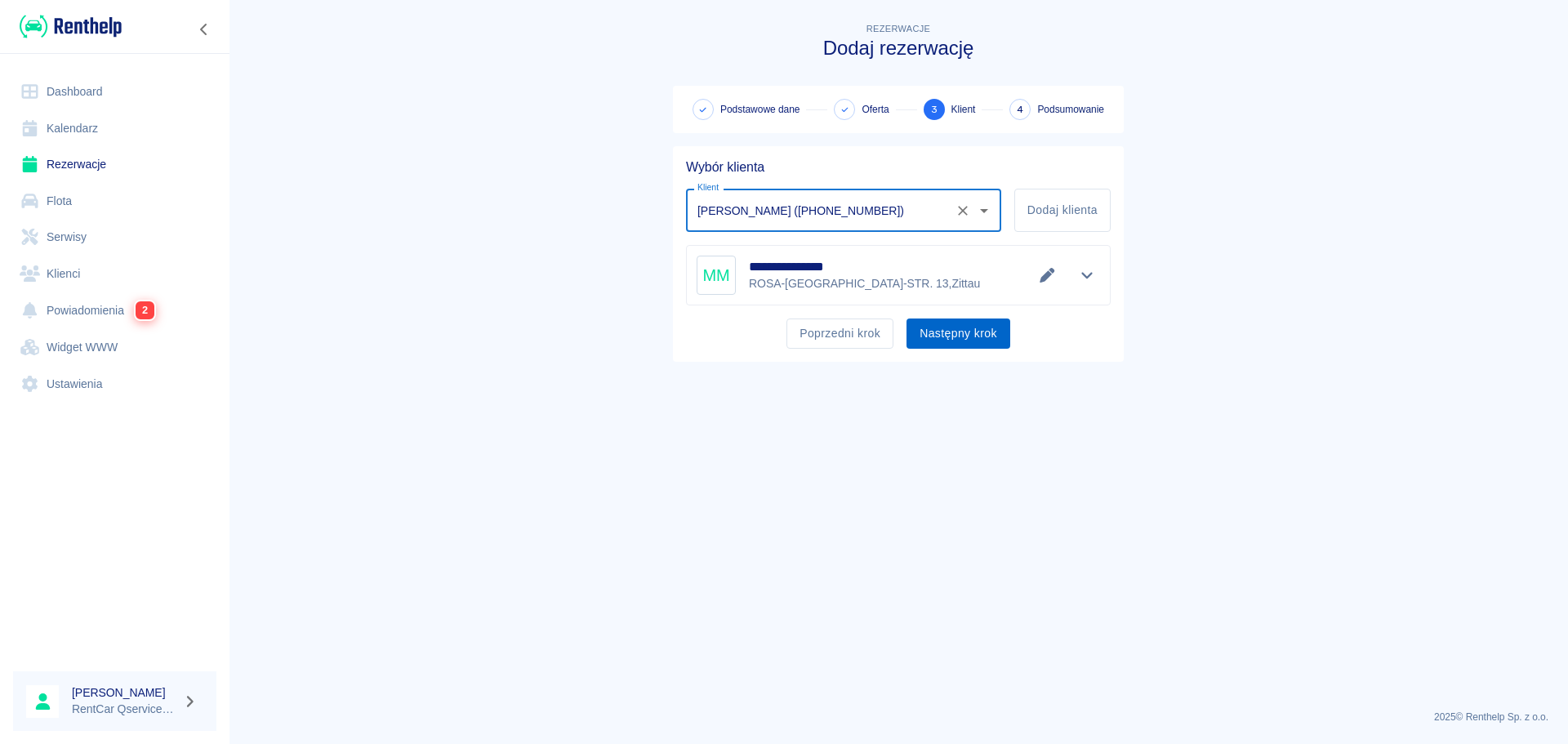
type input "[PERSON_NAME] ([PHONE_NUMBER])"
click at [963, 339] on button "Następny krok" at bounding box center [959, 334] width 104 height 31
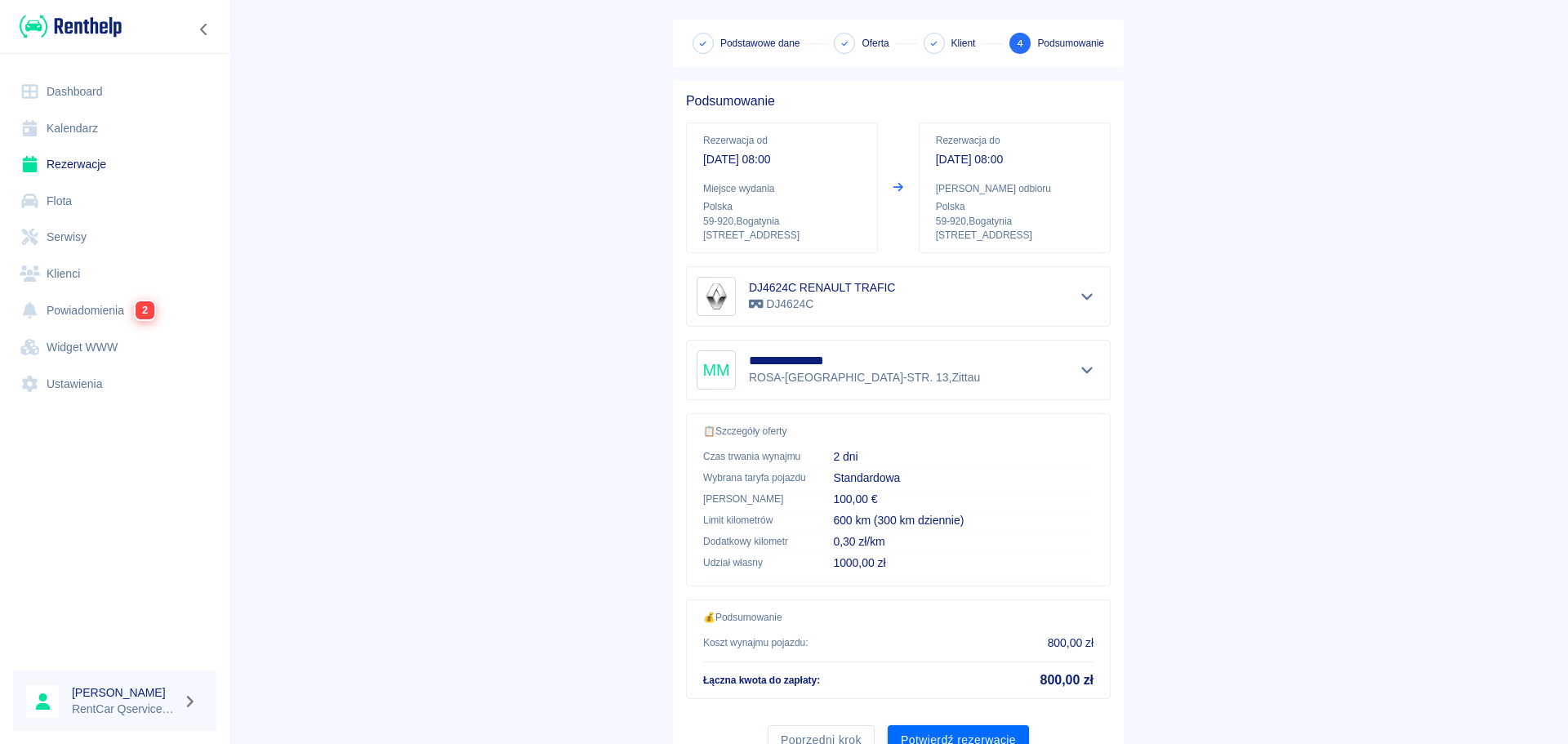
scroll to position [137, 0]
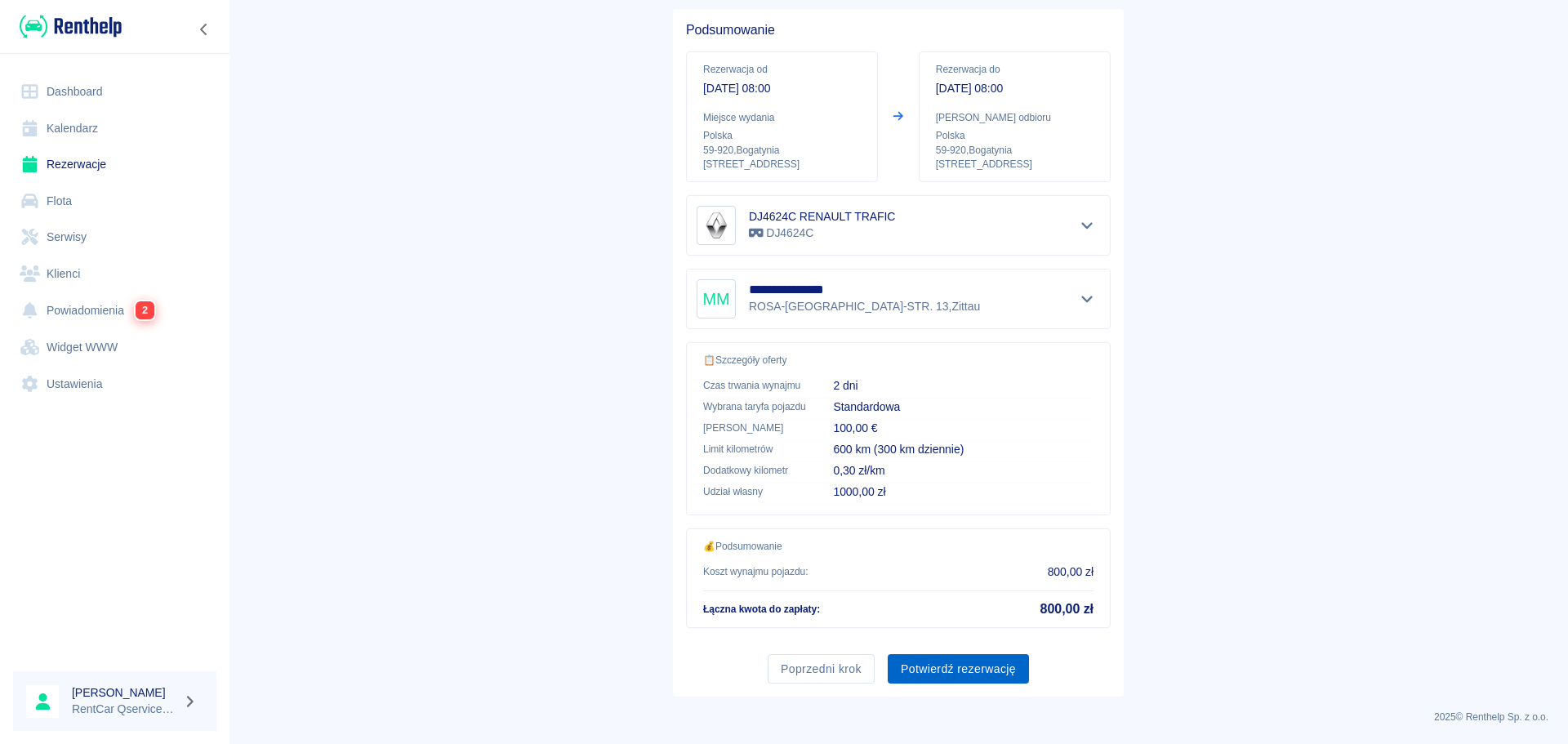
click at [977, 663] on button "Potwierdź rezerwację" at bounding box center [958, 669] width 141 height 31
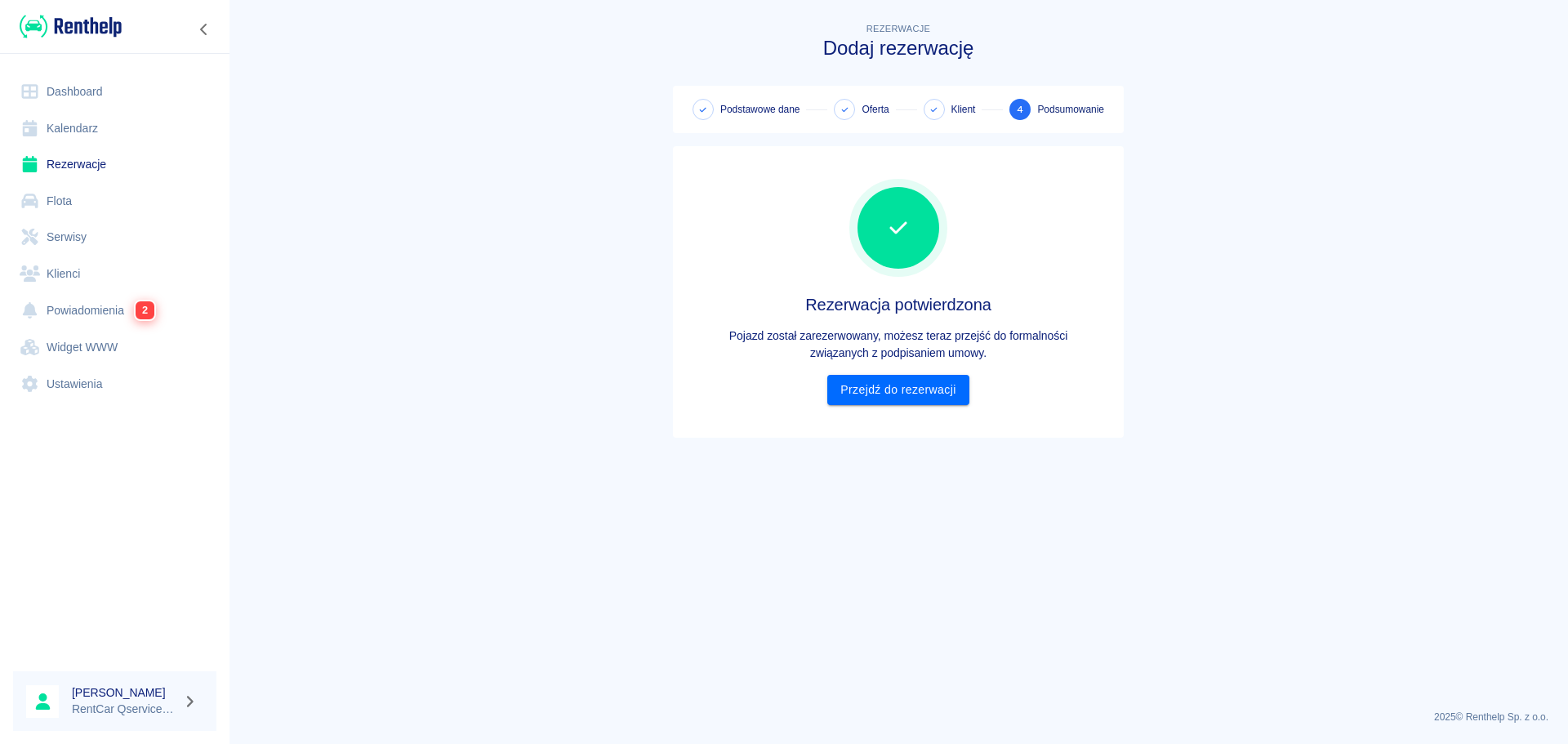
scroll to position [0, 0]
click at [927, 366] on div "Rezerwacja potwierdzona Pojazd został zarezerwowany, możesz teraz przejść do fo…" at bounding box center [898, 292] width 424 height 226
click at [960, 375] on link "Przejdź do rezerwacji" at bounding box center [898, 390] width 141 height 31
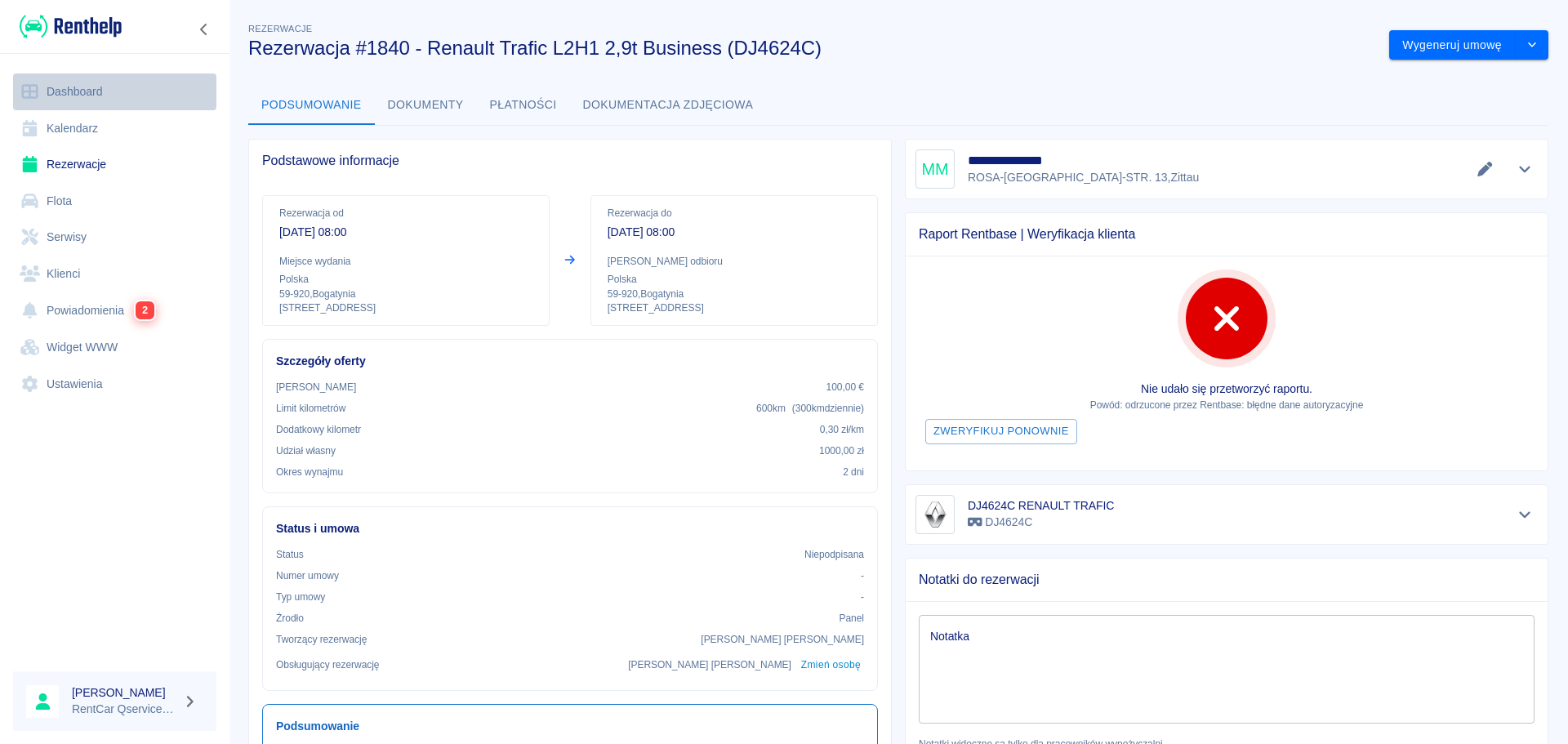
click at [102, 97] on link "Dashboard" at bounding box center [115, 92] width 203 height 37
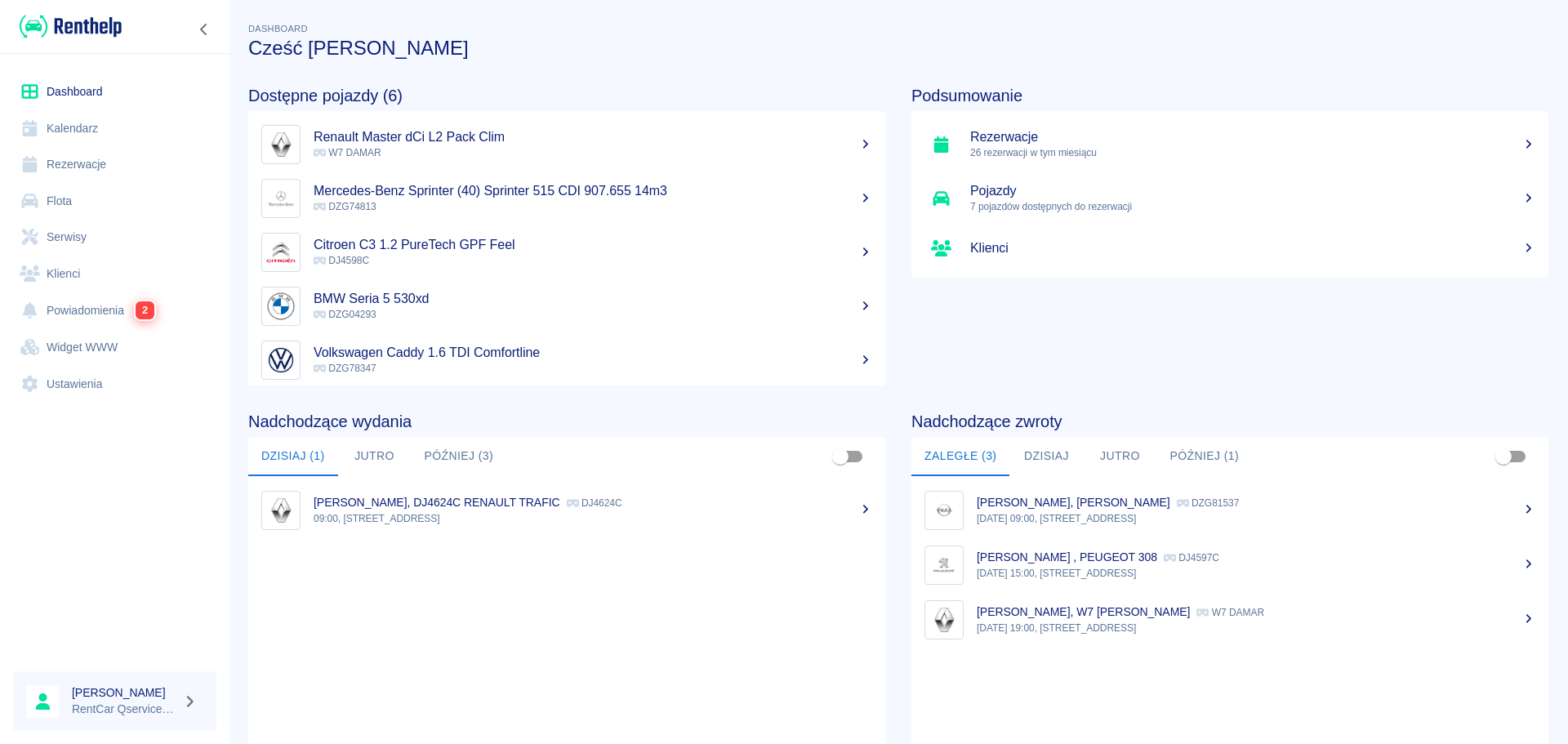
click at [86, 171] on link "Rezerwacje" at bounding box center [115, 164] width 203 height 37
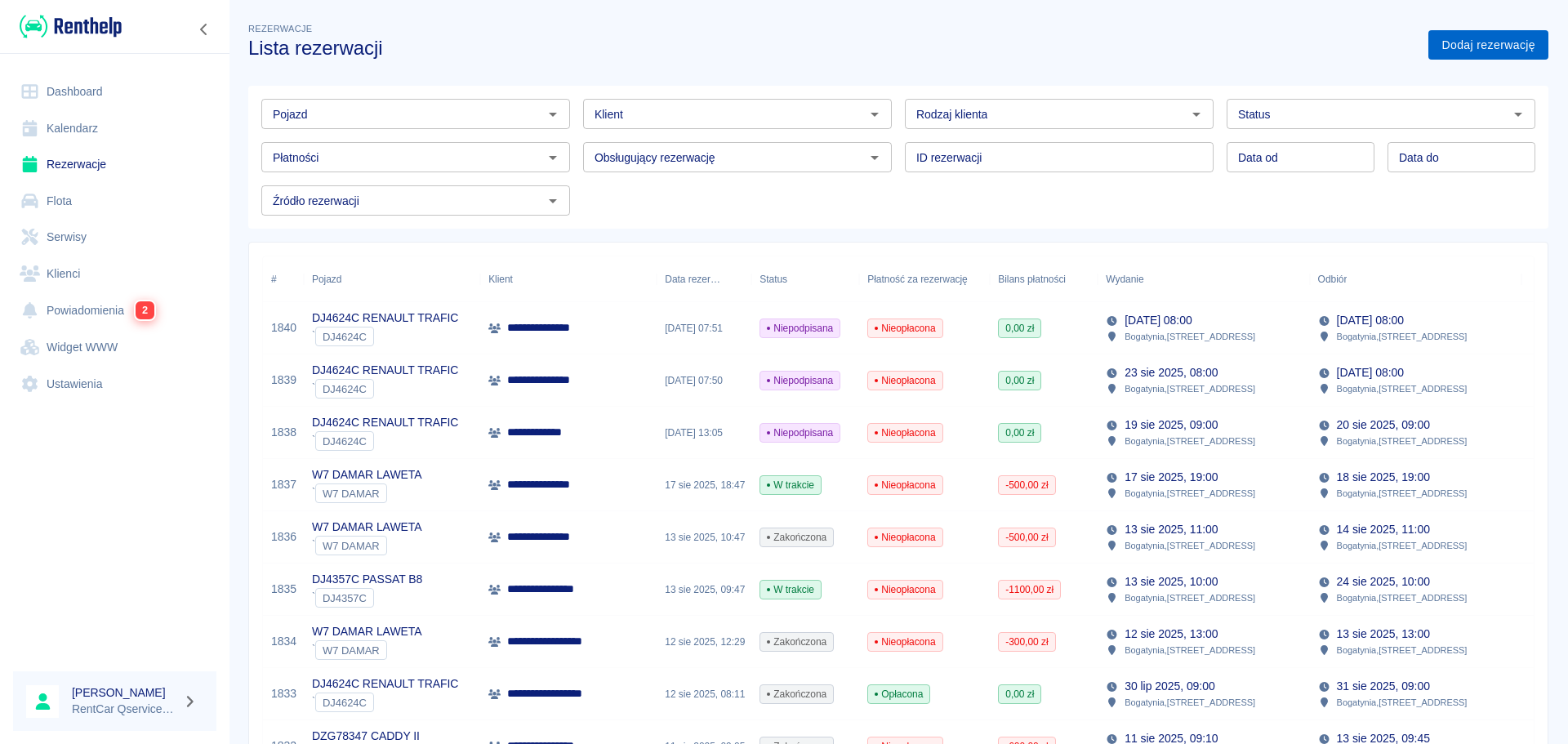
click at [1451, 43] on link "Dodaj rezerwację" at bounding box center [1488, 45] width 120 height 31
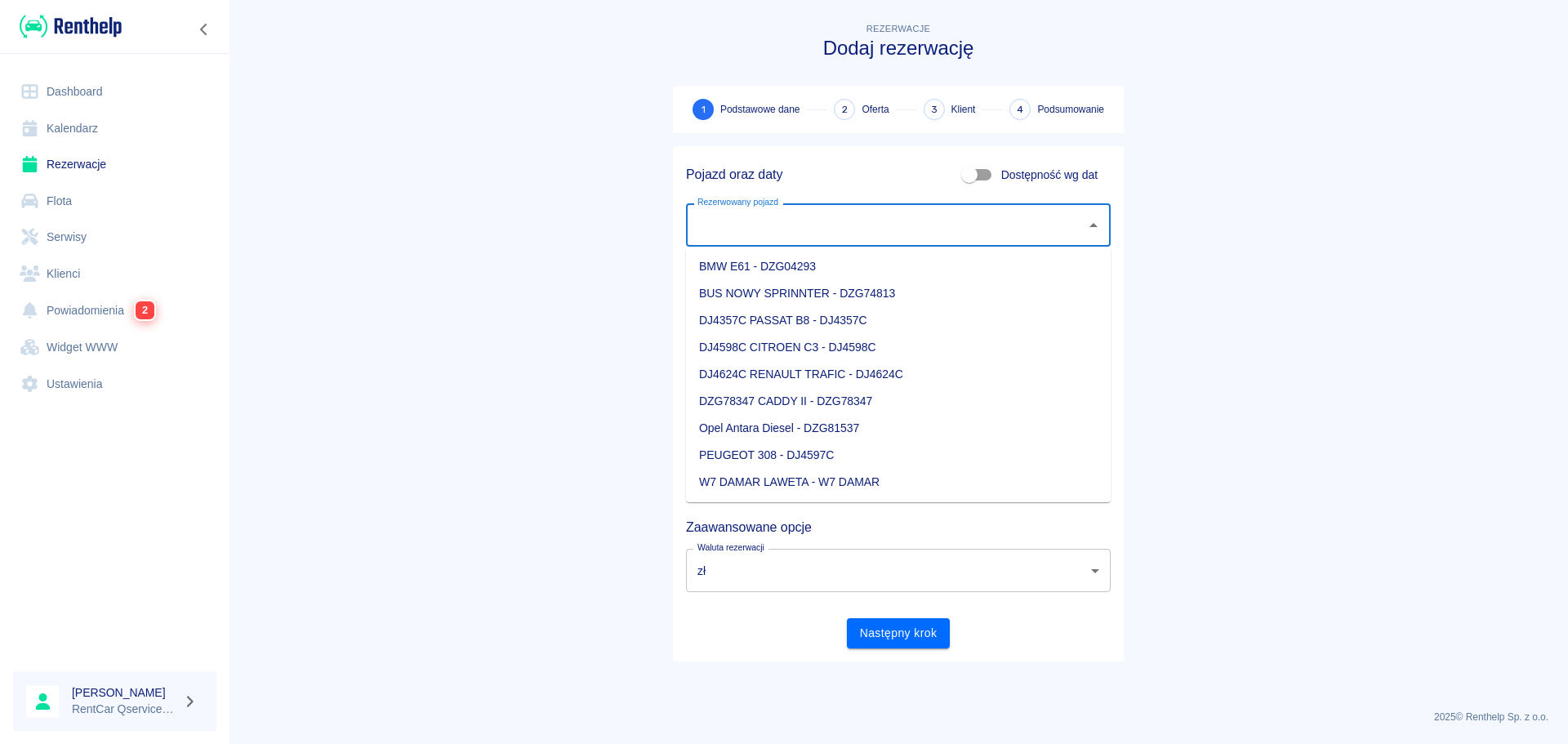
click at [792, 216] on input "Rezerwowany pojazd" at bounding box center [886, 225] width 386 height 29
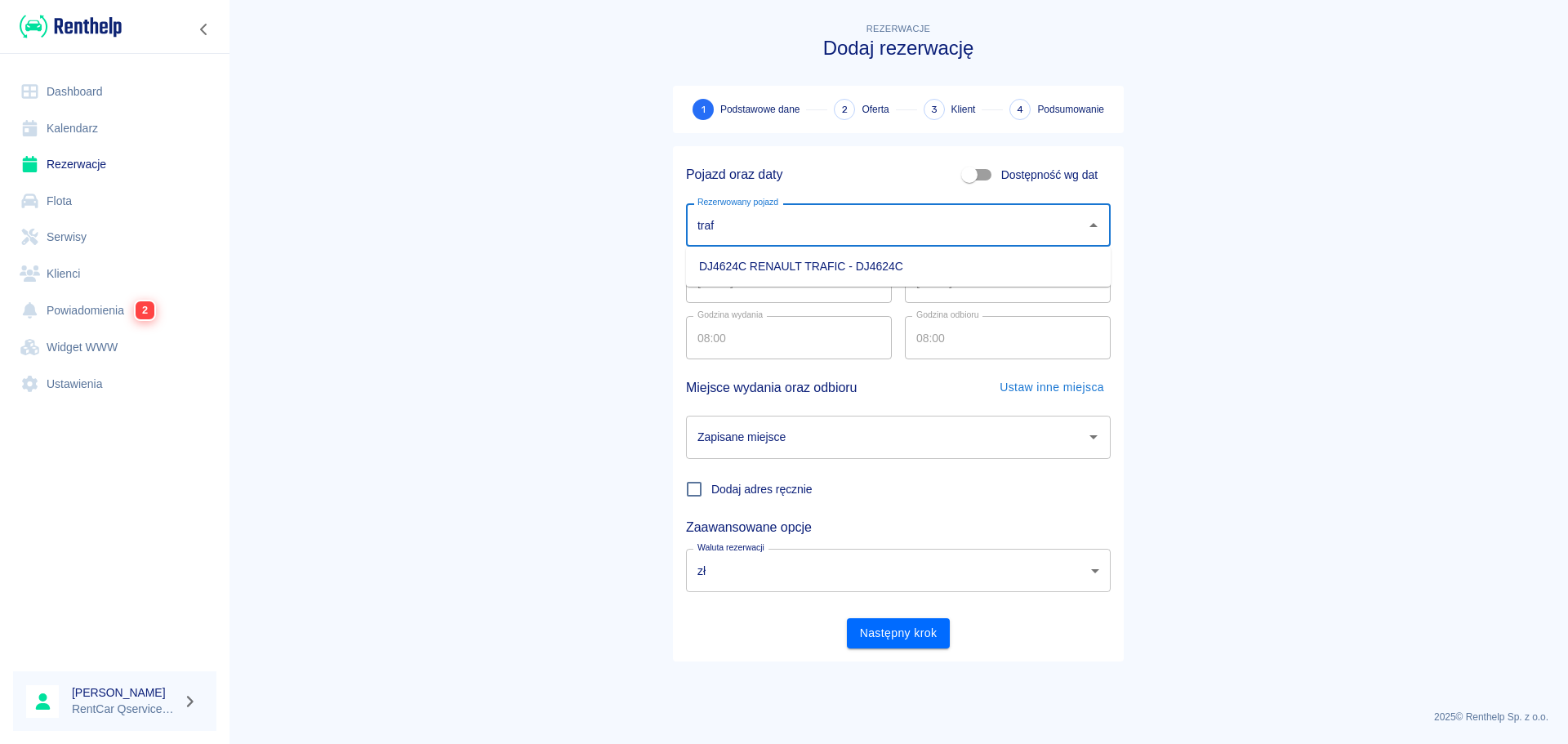
click at [796, 263] on li "DJ4624C RENAULT TRAFIC - DJ4624C" at bounding box center [898, 267] width 424 height 27
type input "DJ4624C RENAULT TRAFIC - DJ4624C"
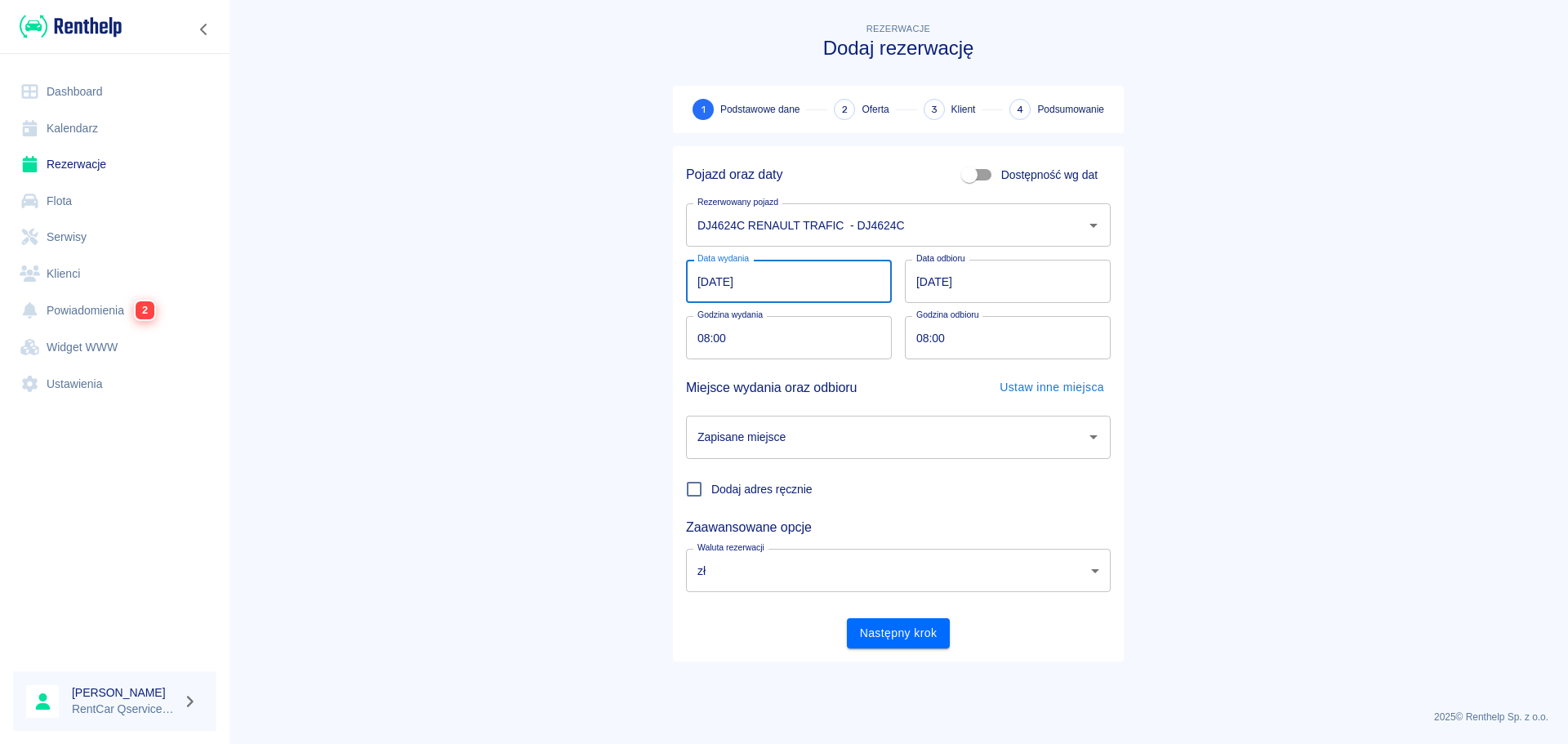
click at [702, 281] on input "[DATE]" at bounding box center [789, 282] width 206 height 43
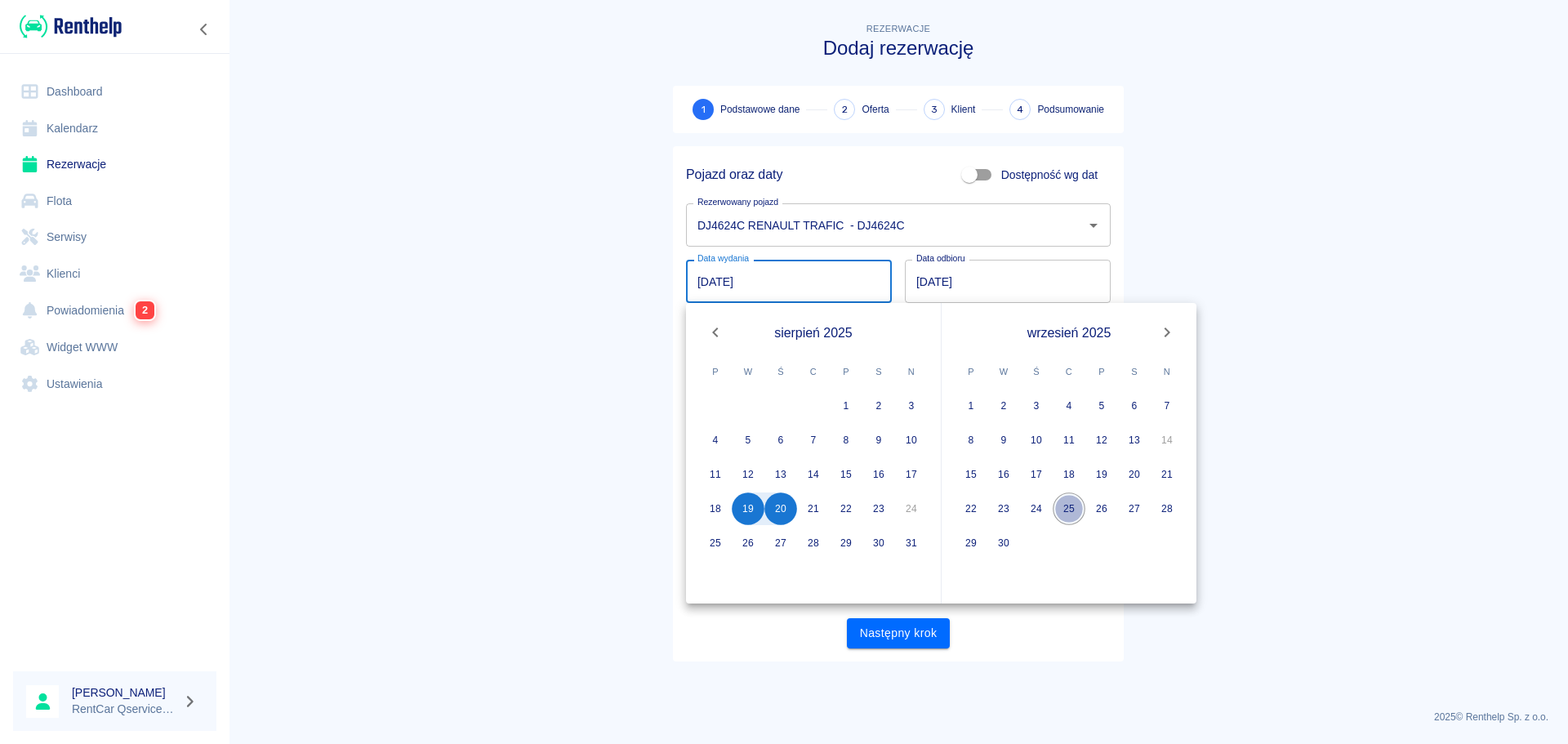
click at [1071, 509] on button "25" at bounding box center [1069, 509] width 33 height 33
type input "[DATE]"
type input "DD.MM.YYYY"
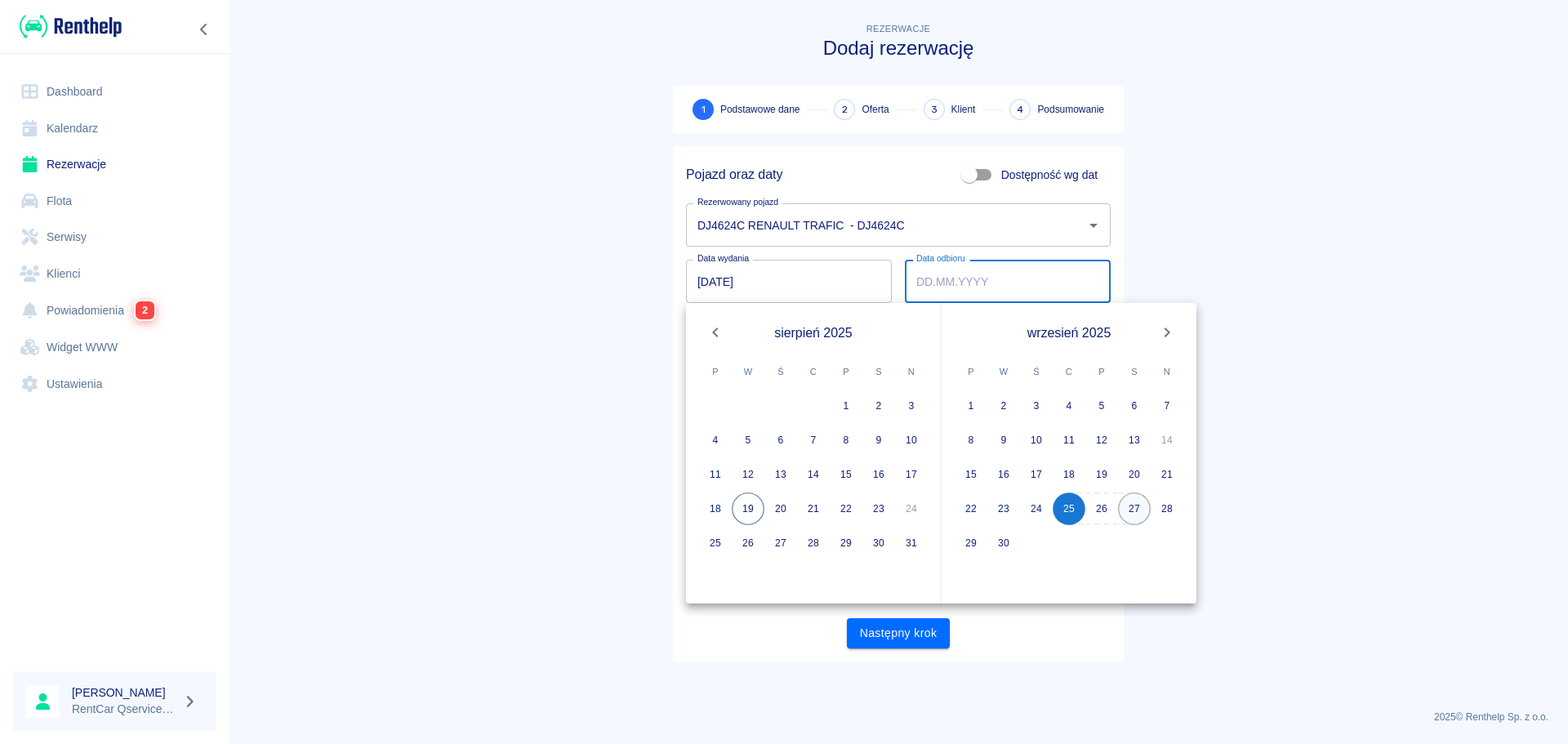
click at [1130, 507] on button "27" at bounding box center [1135, 509] width 33 height 33
type input "[DATE]"
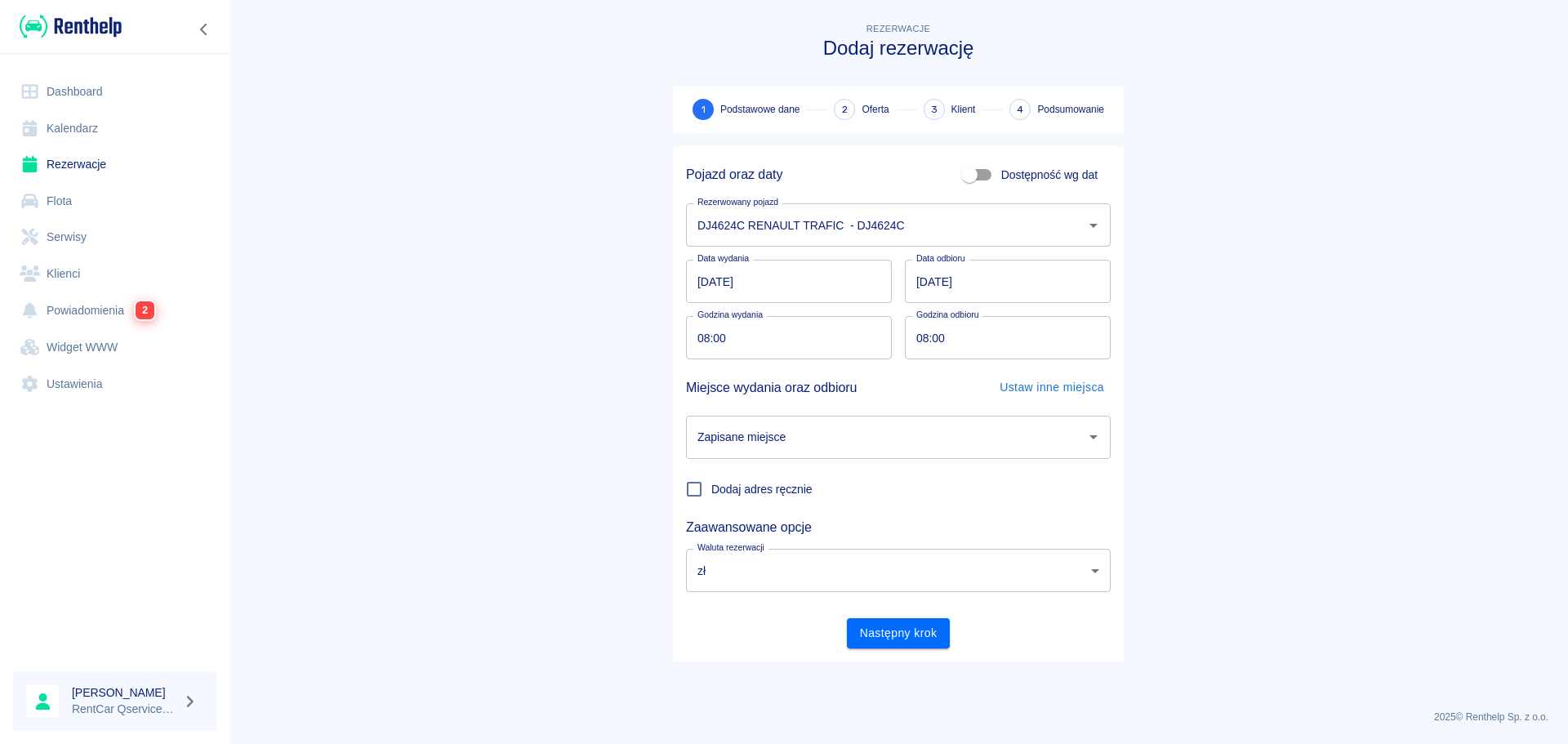
click at [775, 441] on input "Zapisane miejsce" at bounding box center [886, 437] width 386 height 29
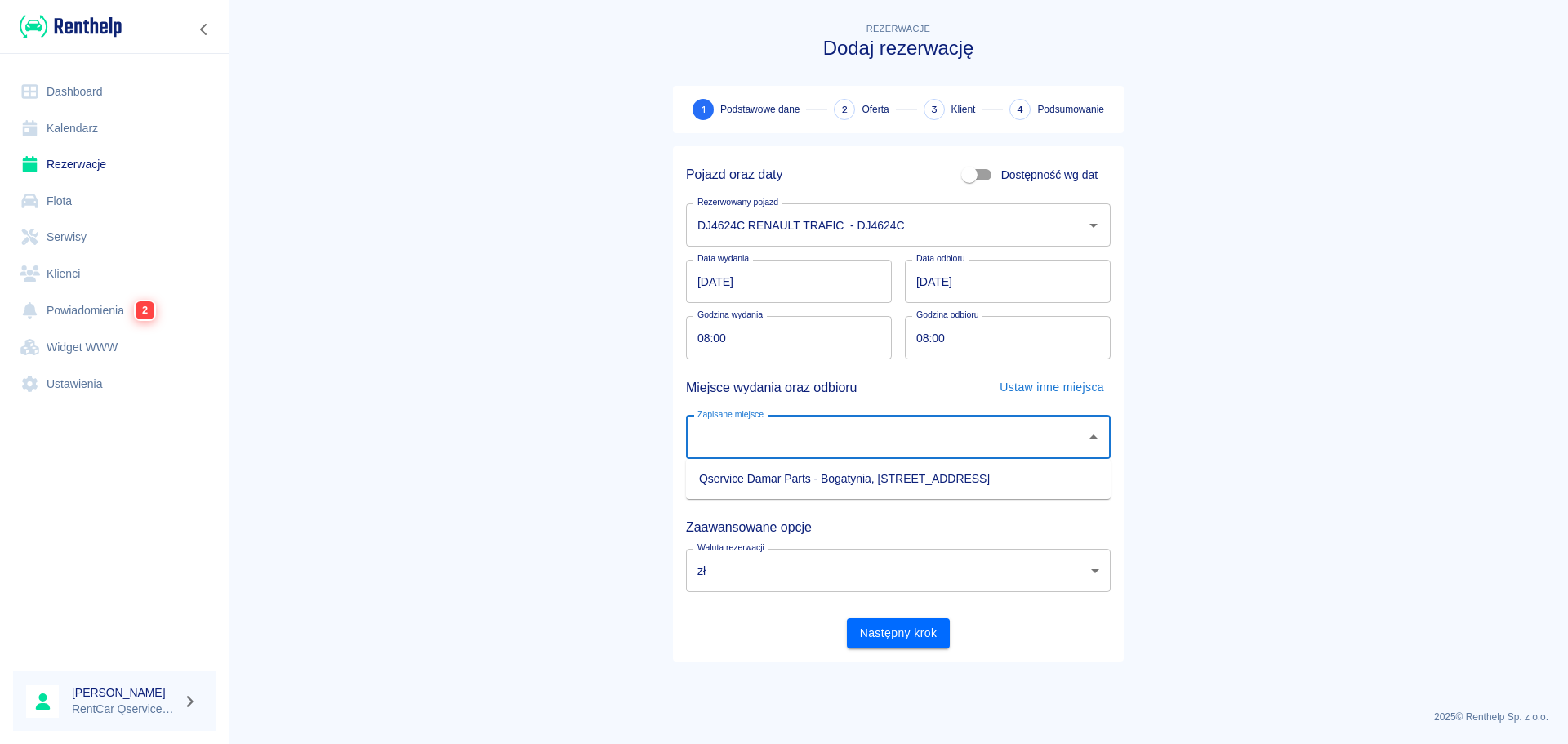
click at [779, 486] on li "Qservice Damar Parts - Bogatynia, [STREET_ADDRESS]" at bounding box center [898, 479] width 424 height 27
type input "Qservice Damar Parts - Bogatynia, [STREET_ADDRESS]"
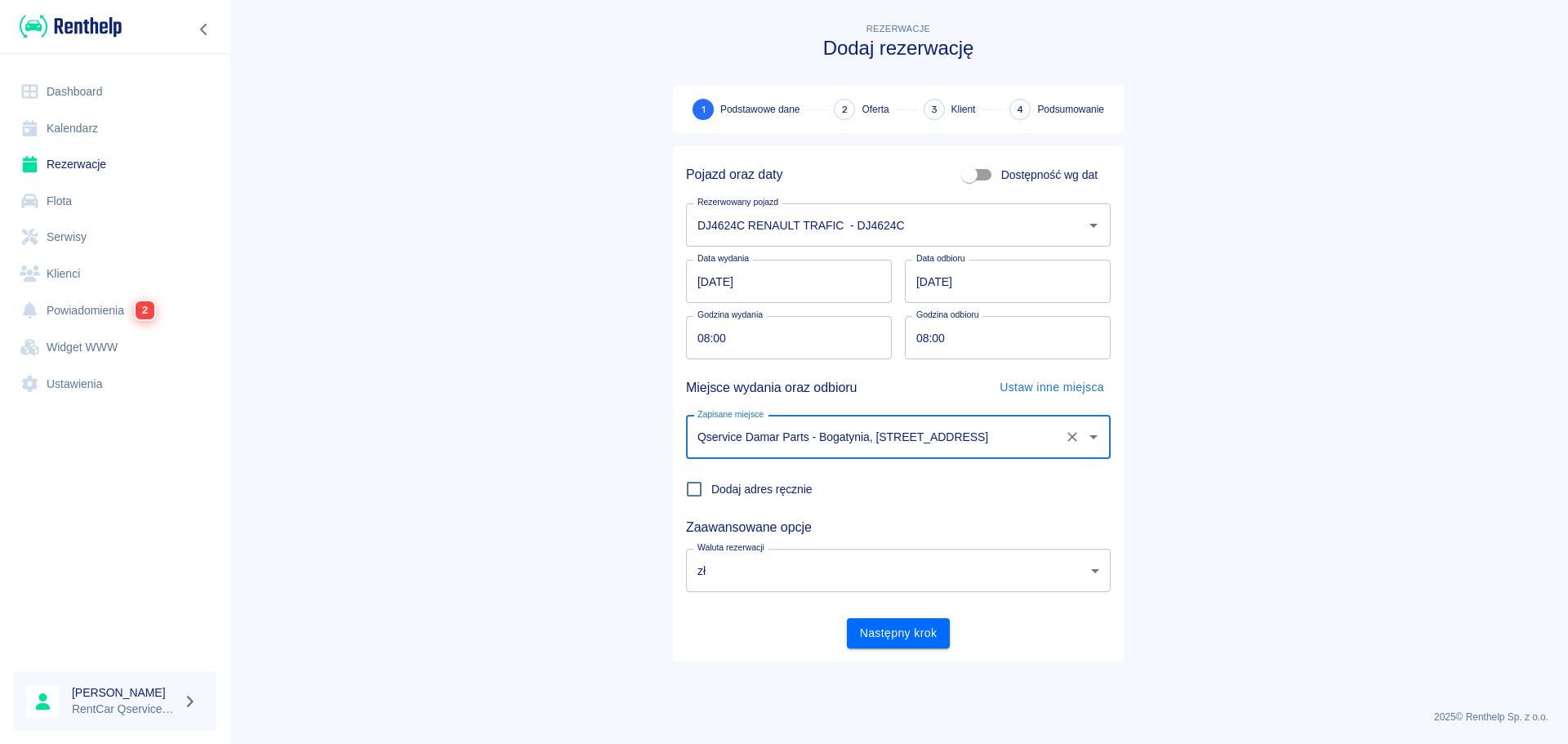
click at [896, 627] on button "Następny krok" at bounding box center [899, 633] width 104 height 31
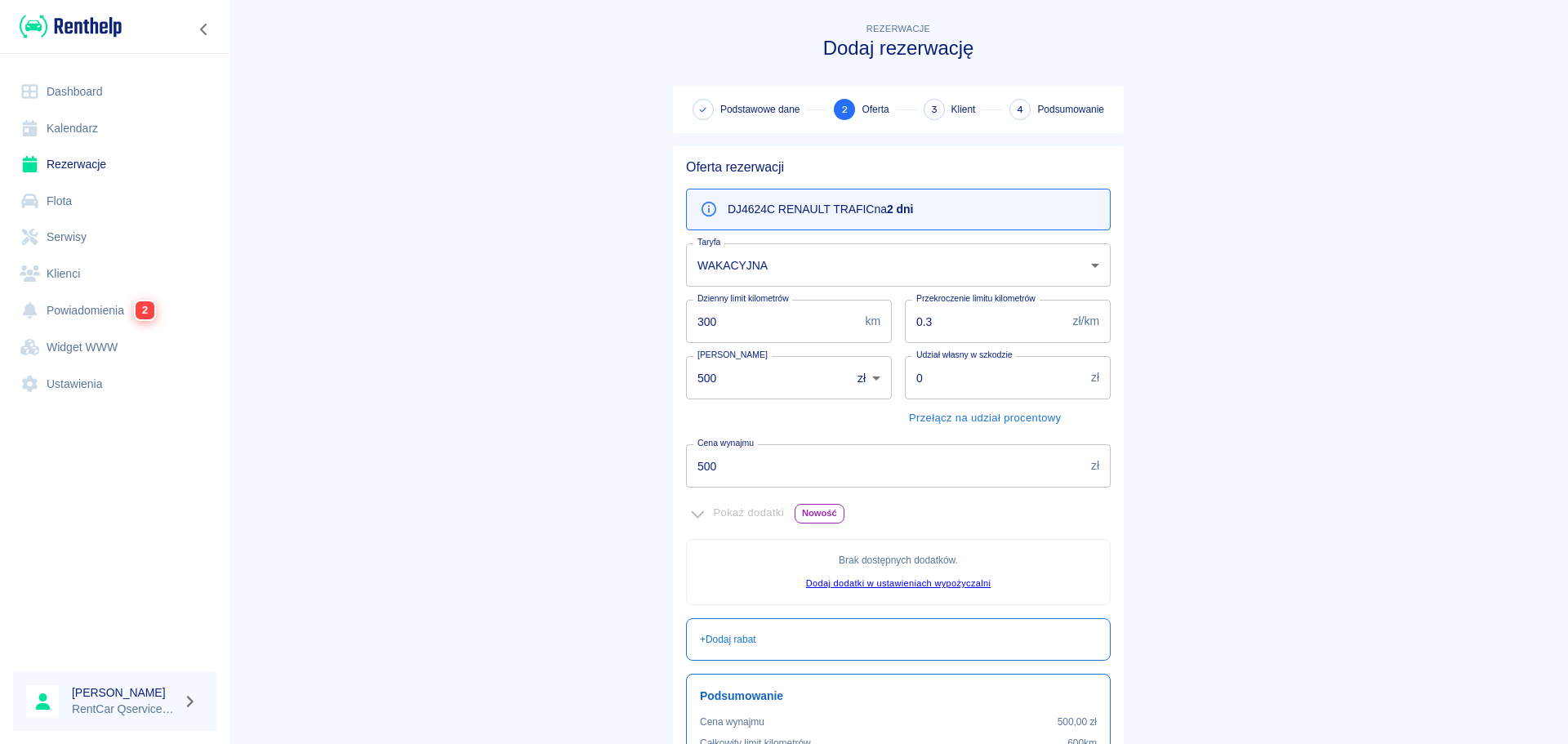
drag, startPoint x: 770, startPoint y: 462, endPoint x: 512, endPoint y: 443, distance: 258.7
click at [512, 443] on main "Rezerwacje Dodaj rezerwację Podstawowe dane 2 Oferta 3 Klient 4 Podsumowanie Of…" at bounding box center [898, 457] width 1339 height 876
click at [820, 291] on div "Dzienny limit kilometrów 300 km Dzienny limit kilometrów" at bounding box center [782, 315] width 219 height 56
click at [817, 272] on body "Używamy plików Cookies, by zapewnić Ci najlepsze możliwe doświadczenie. Aby dow…" at bounding box center [784, 372] width 1568 height 744
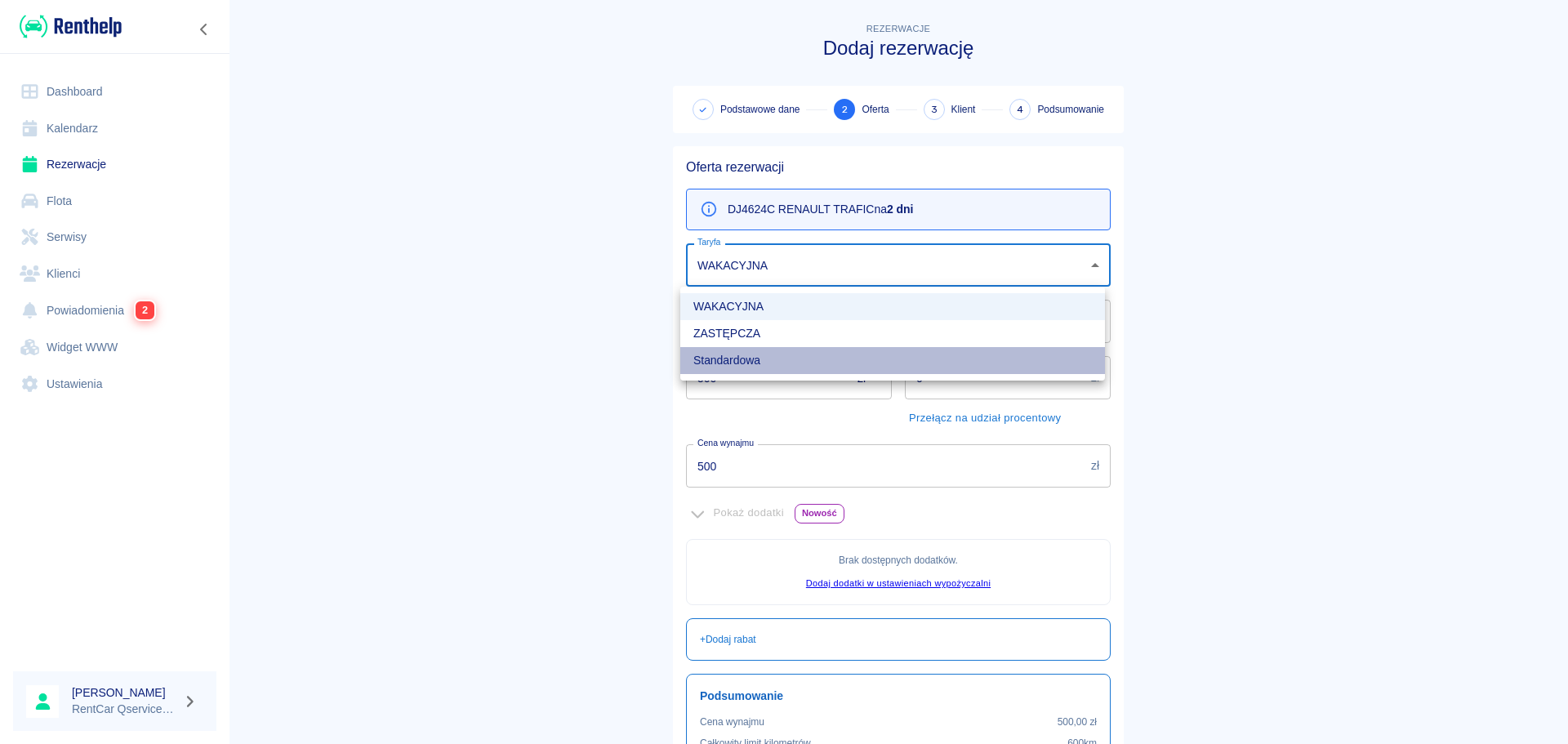
click at [790, 364] on li "Standardowa" at bounding box center [893, 360] width 424 height 27
type input "5ce4ce24-0d8d-4376-a292-cb59daeca518"
type input "600"
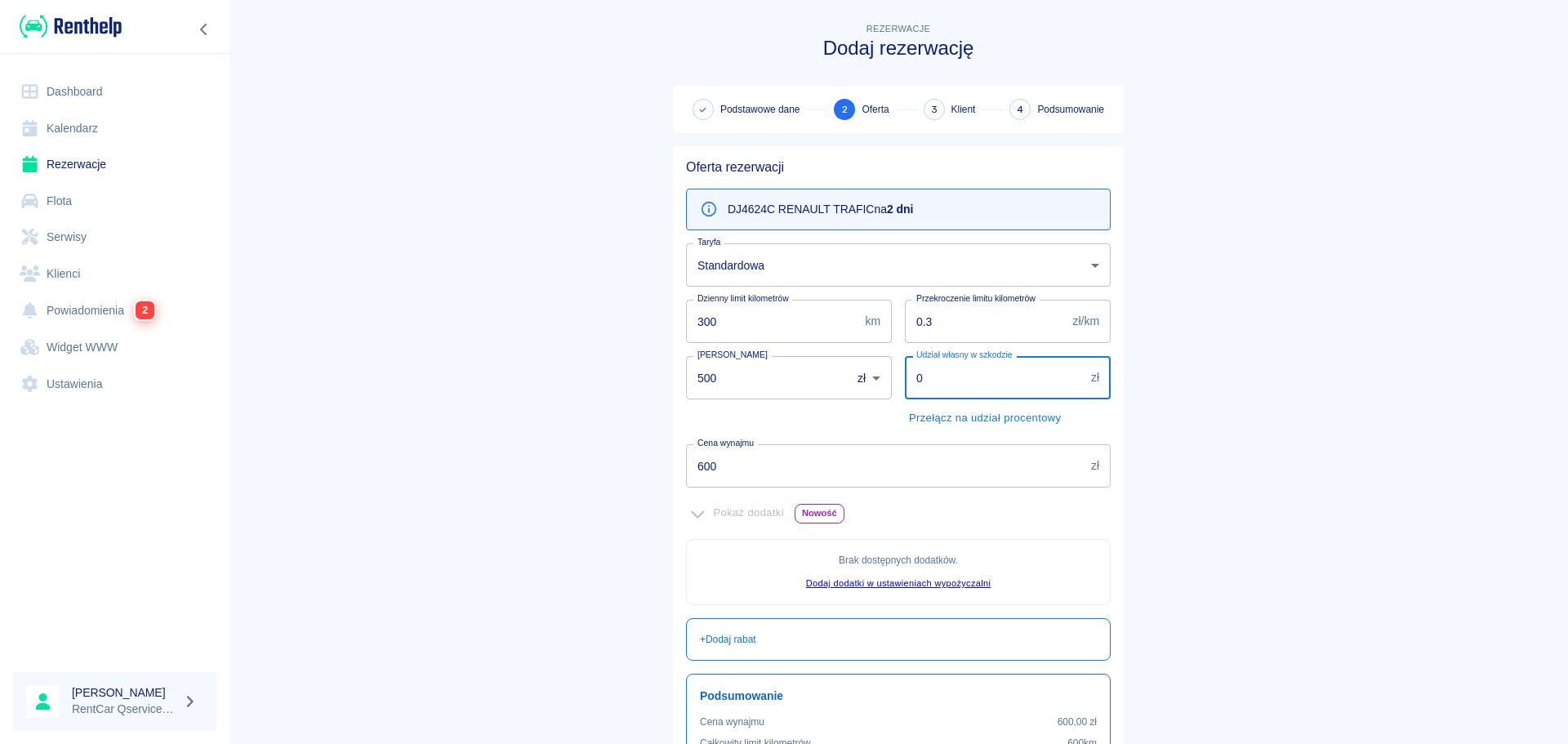
drag, startPoint x: 939, startPoint y: 392, endPoint x: 816, endPoint y: 375, distance: 124.2
click at [817, 376] on div "Oferta rezerwacji DJ4624C RENAULT TRAFIC na 2 dni Taryfa Standardowa 5ce4ce24-0…" at bounding box center [892, 514] width 438 height 737
type input "1000"
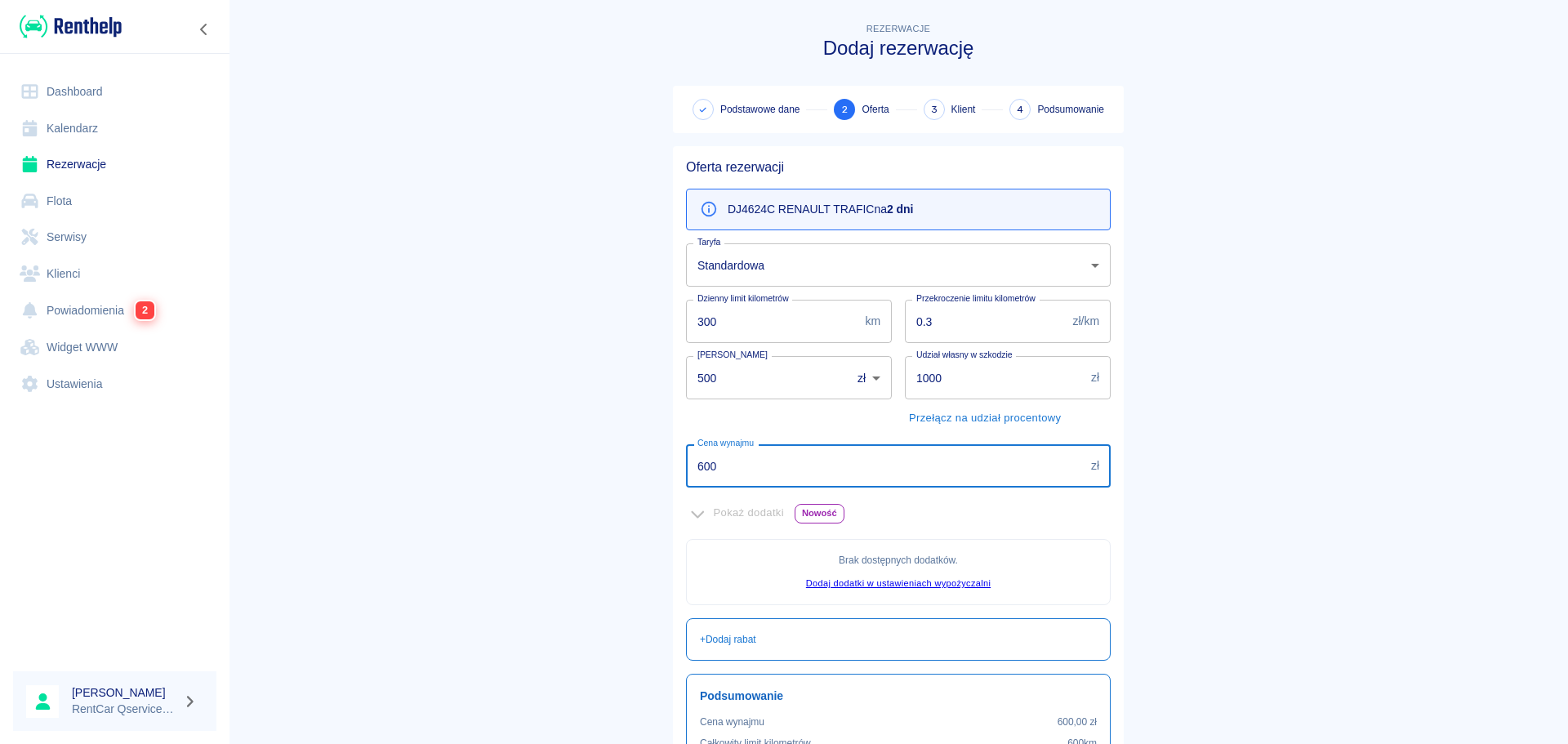
drag, startPoint x: 610, startPoint y: 467, endPoint x: 555, endPoint y: 462, distance: 55.2
click at [573, 463] on main "Rezerwacje Dodaj rezerwację Podstawowe dane 2 Oferta 3 Klient 4 Podsumowanie Of…" at bounding box center [898, 457] width 1339 height 876
type input "800"
click at [493, 433] on main "Rezerwacje Dodaj rezerwację Podstawowe dane 2 Oferta 3 Klient 4 Podsumowanie Of…" at bounding box center [898, 457] width 1339 height 876
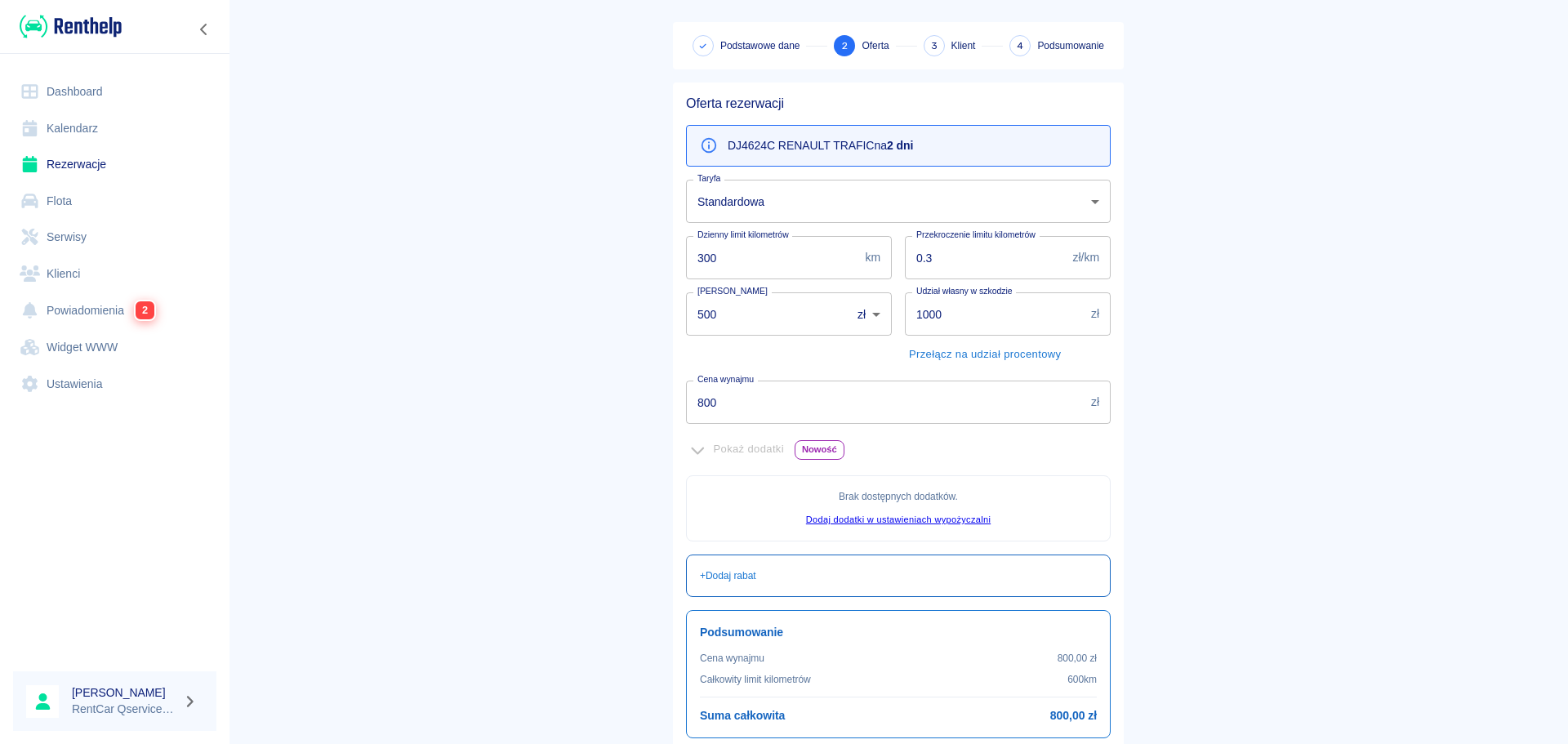
scroll to position [199, 0]
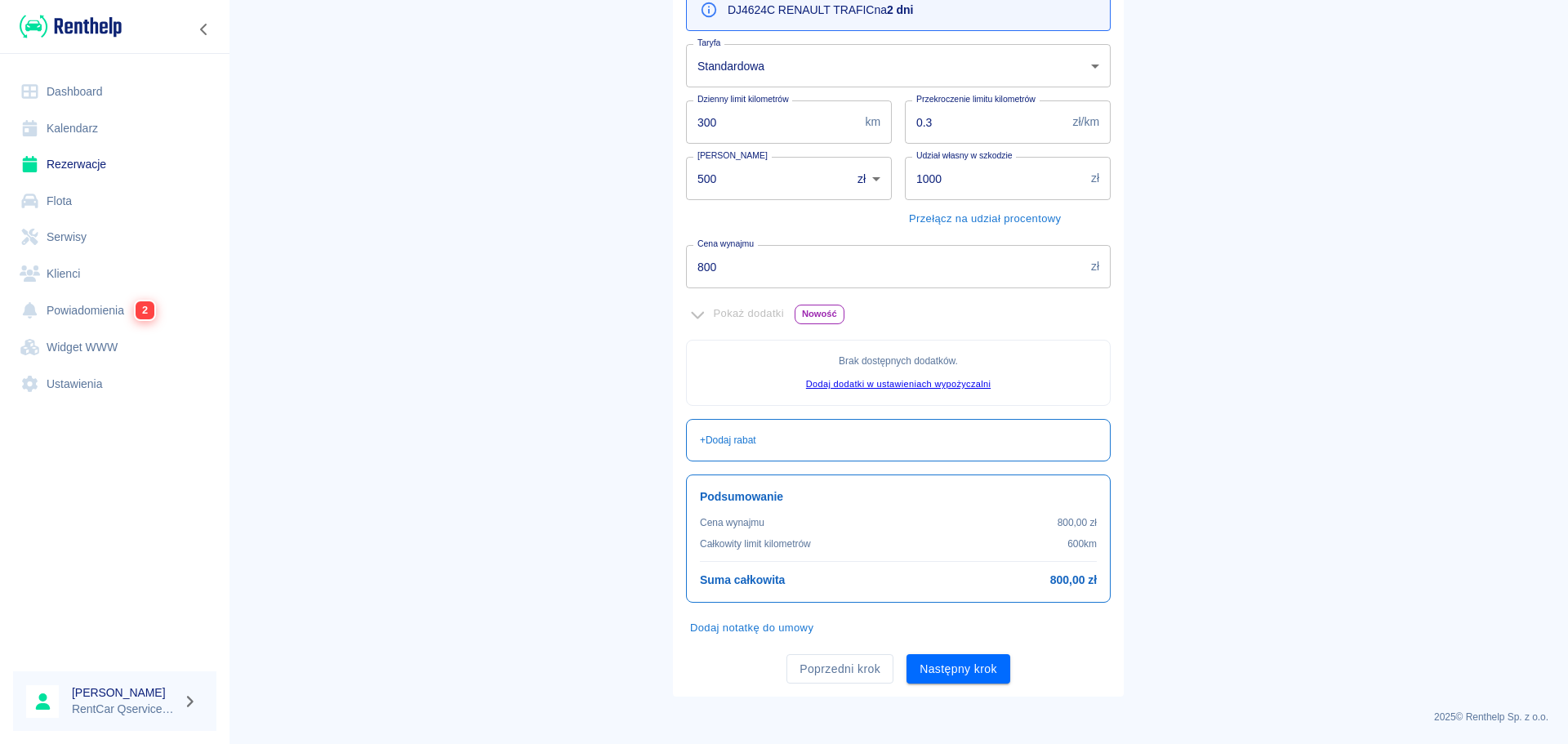
click at [950, 688] on div "Oferta rezerwacji DJ4624C RENAULT TRAFIC na 2 dni Taryfa Standardowa 5ce4ce24-0…" at bounding box center [898, 322] width 451 height 750
click at [968, 652] on div "Poprzedni krok Następny krok" at bounding box center [892, 662] width 438 height 43
click at [966, 671] on button "Następny krok" at bounding box center [959, 669] width 104 height 31
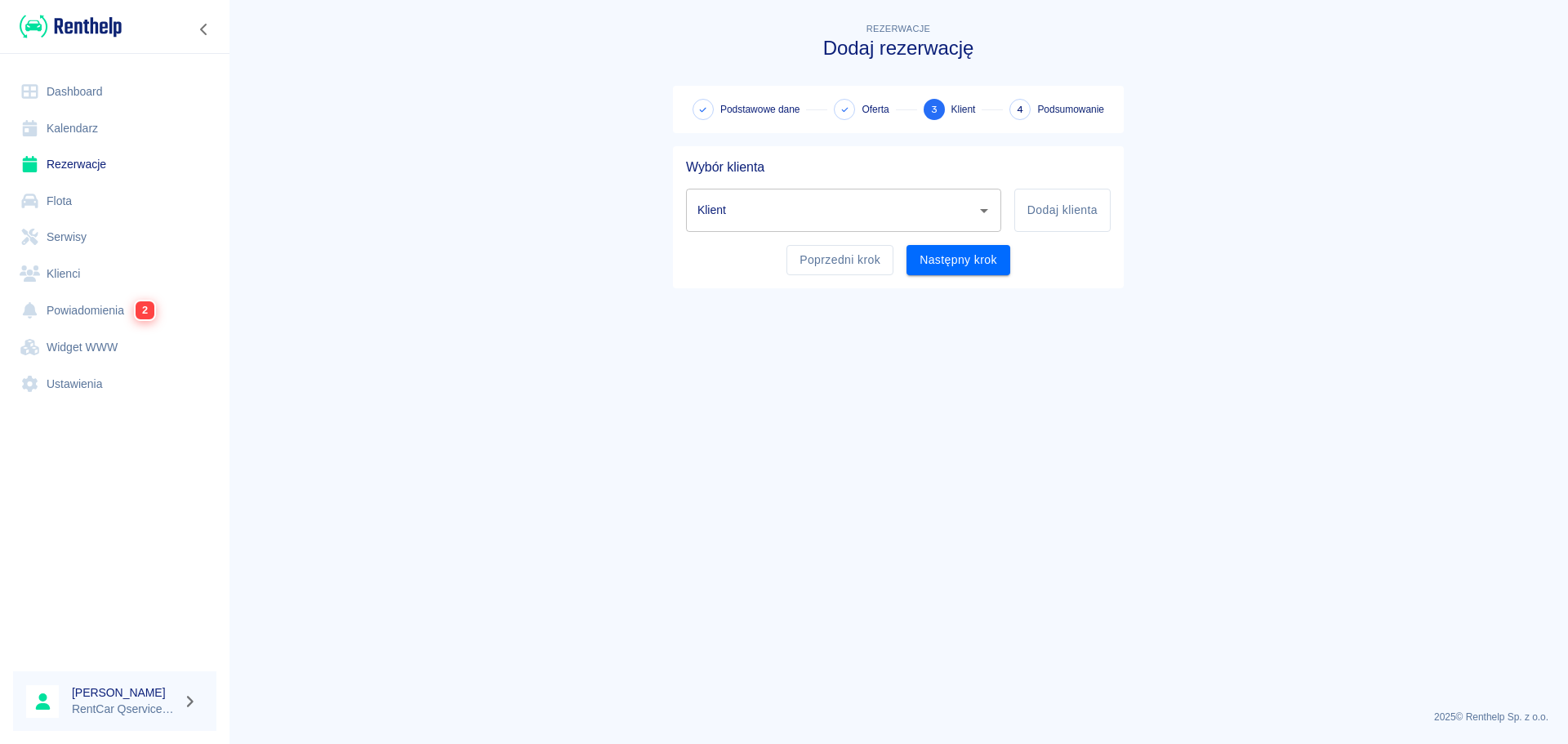
scroll to position [0, 0]
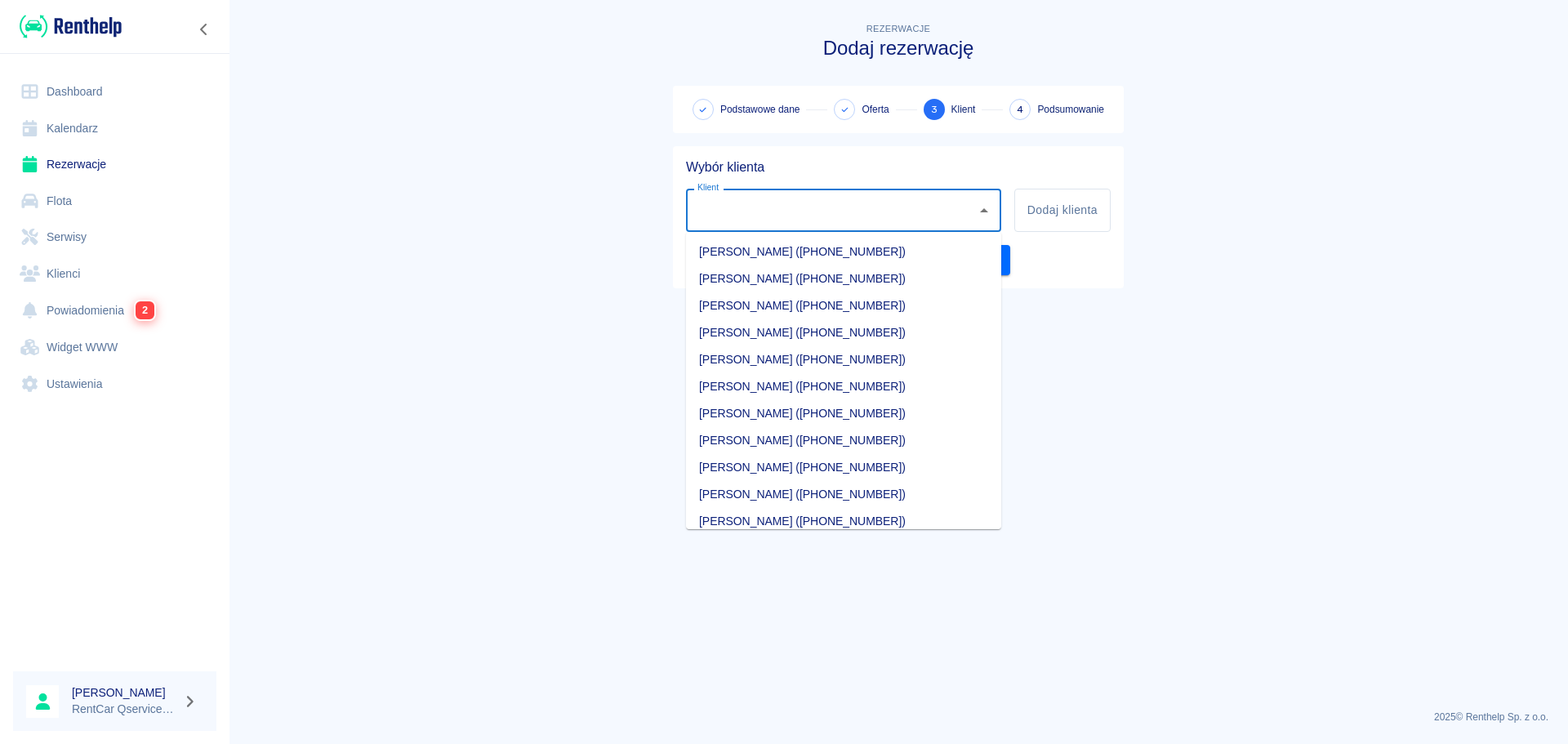
click at [809, 215] on input "Klient" at bounding box center [831, 210] width 276 height 29
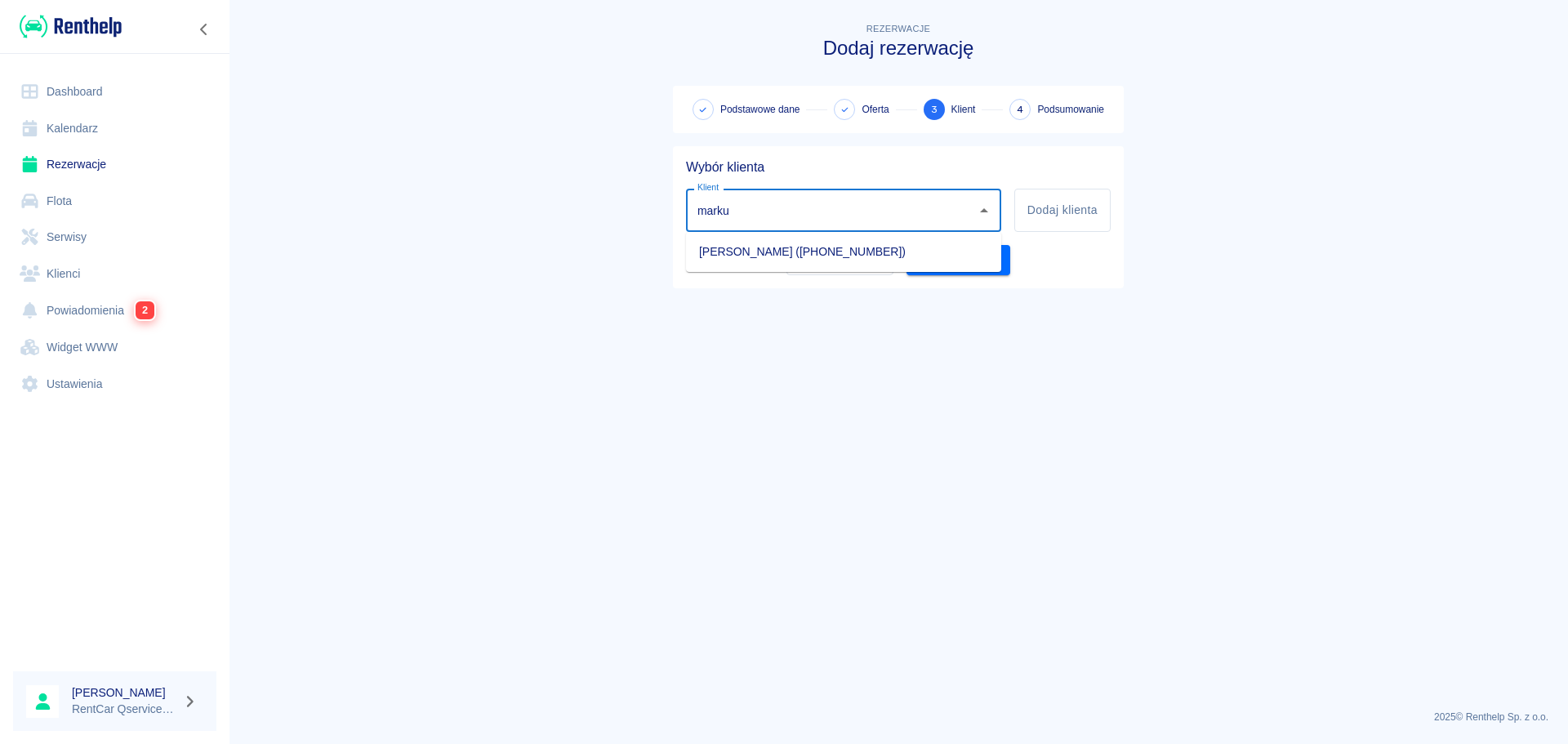
click at [805, 241] on li "[PERSON_NAME] ([PHONE_NUMBER])" at bounding box center [844, 252] width 315 height 27
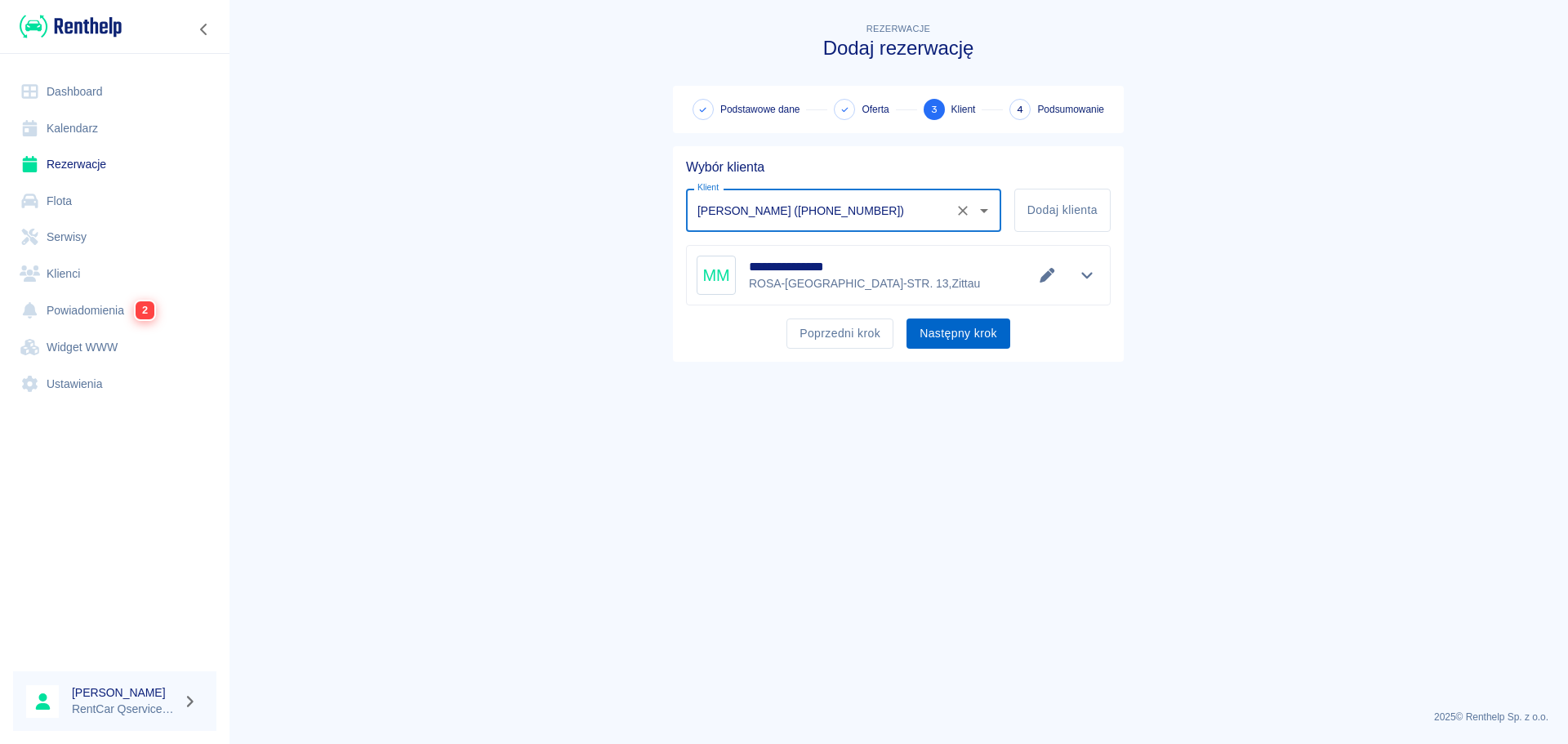
type input "[PERSON_NAME] ([PHONE_NUMBER])"
click at [982, 324] on button "Następny krok" at bounding box center [959, 334] width 104 height 31
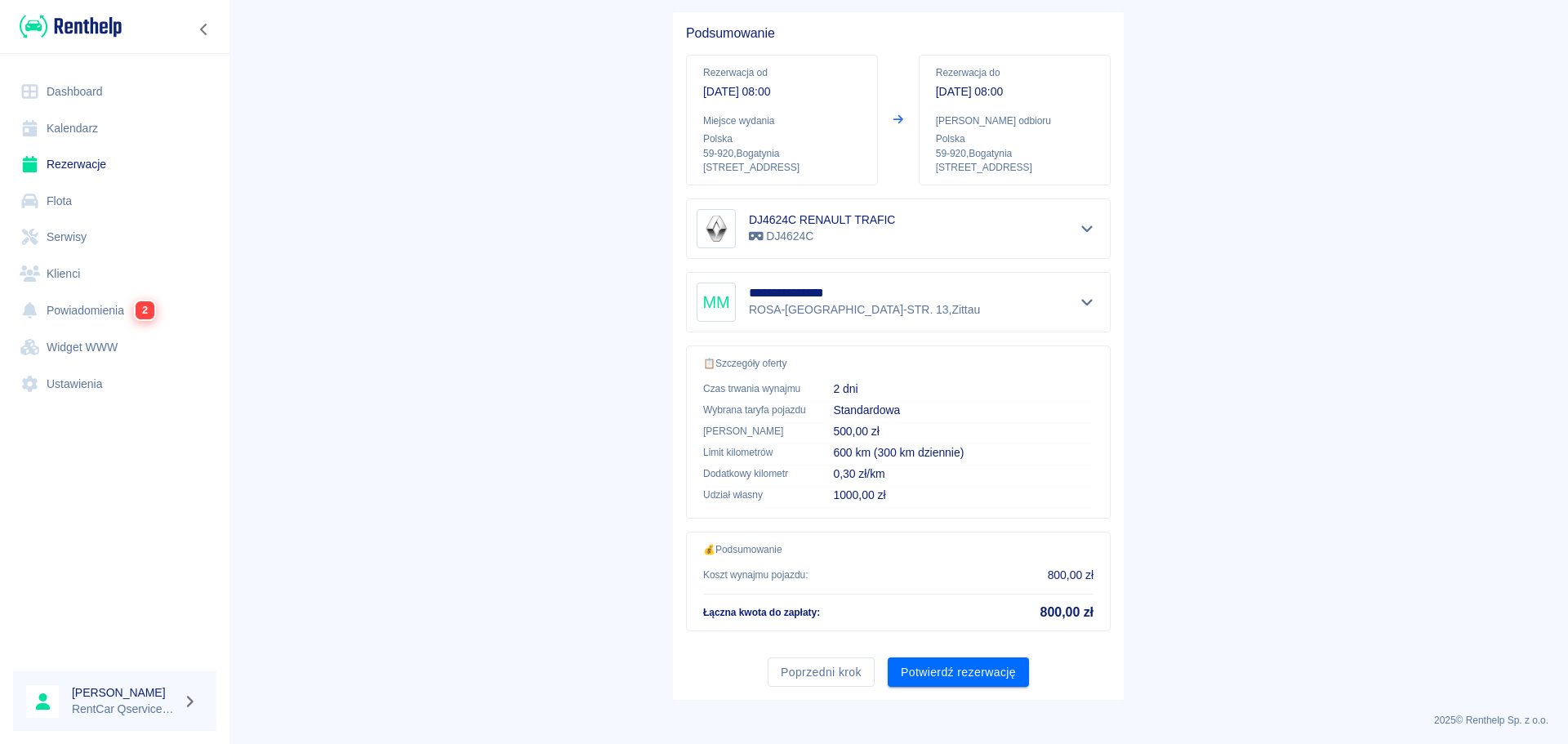
scroll to position [137, 0]
click at [1011, 668] on button "Potwierdź rezerwację" at bounding box center [958, 669] width 141 height 31
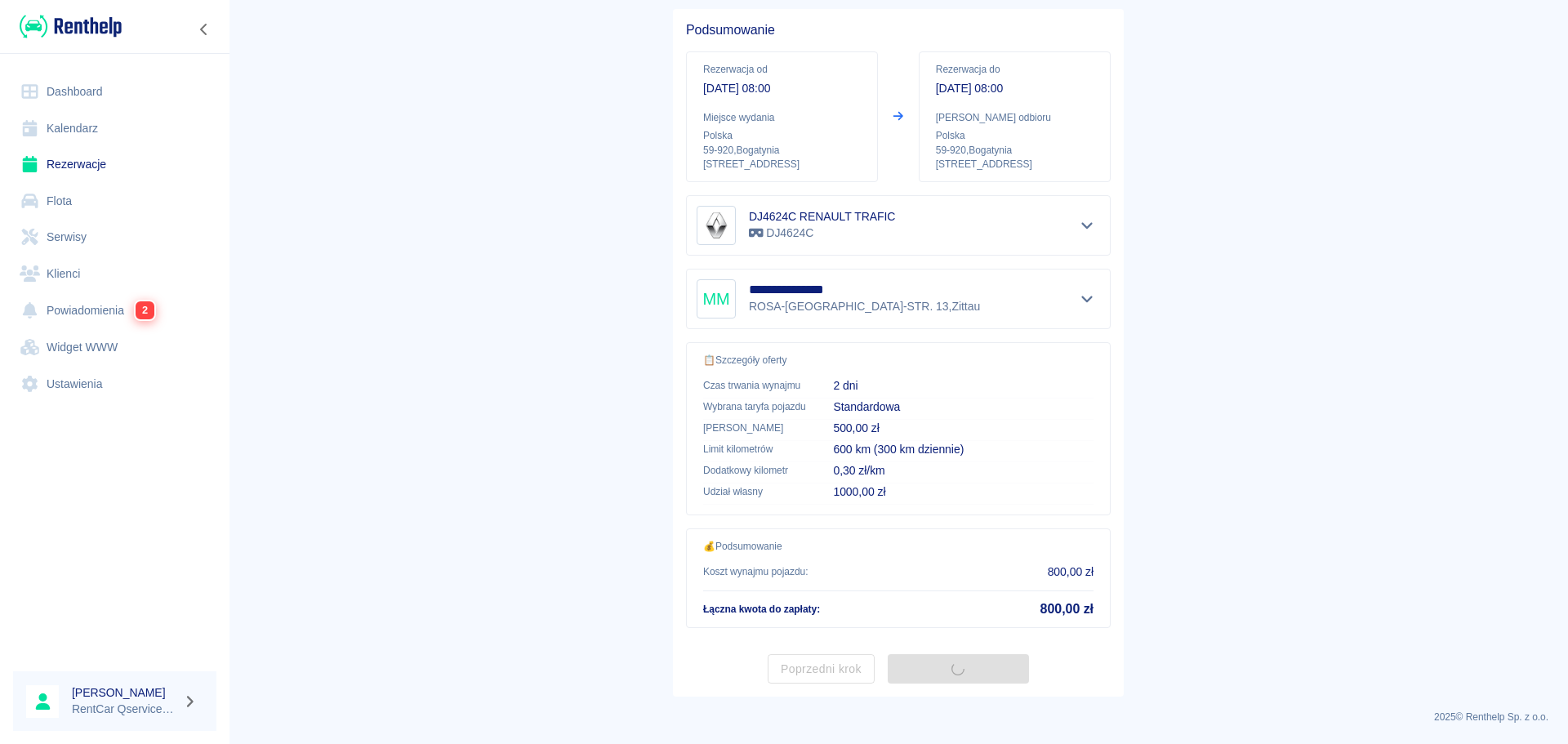
scroll to position [0, 0]
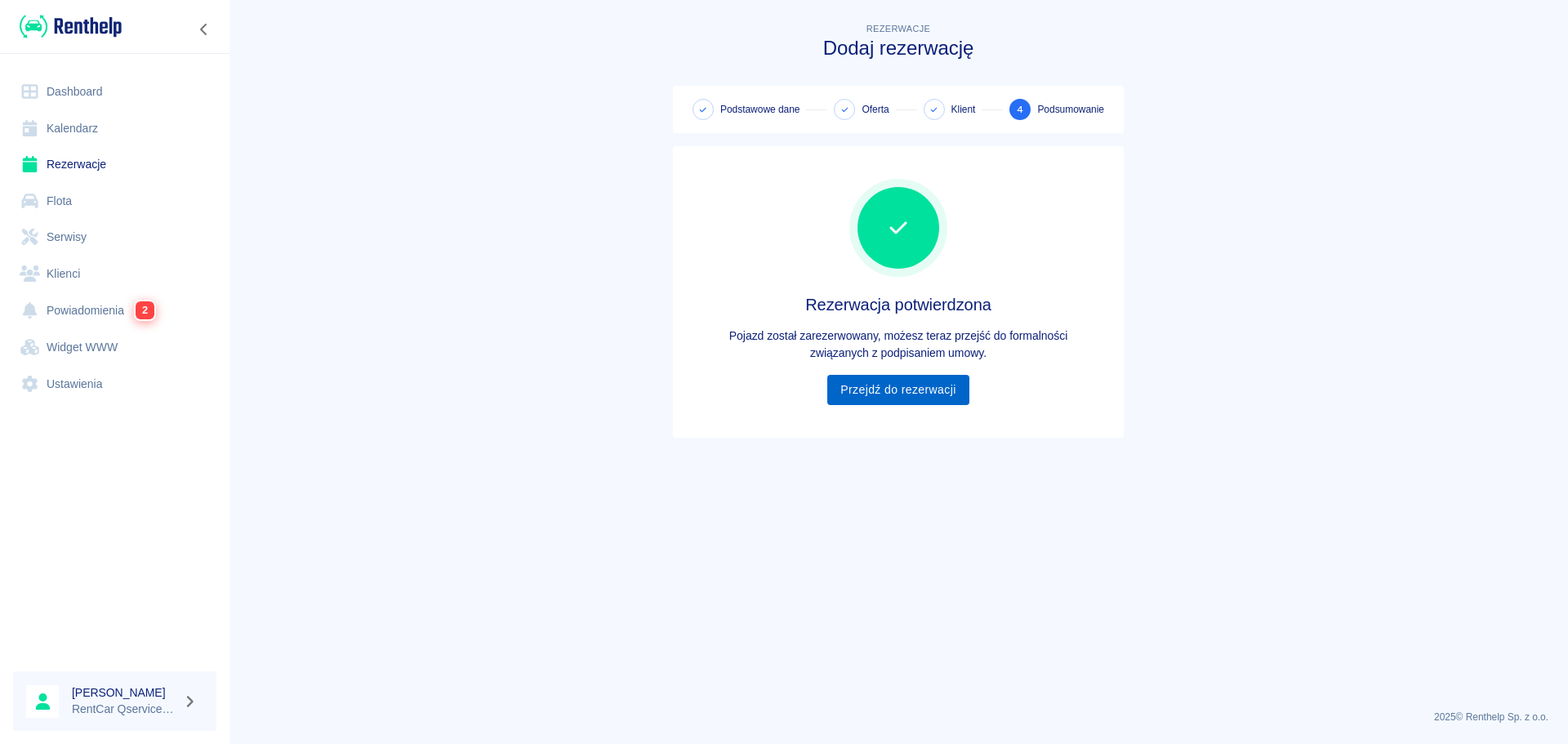
click at [927, 396] on link "Przejdź do rezerwacji" at bounding box center [898, 390] width 141 height 31
